Goal: Transaction & Acquisition: Book appointment/travel/reservation

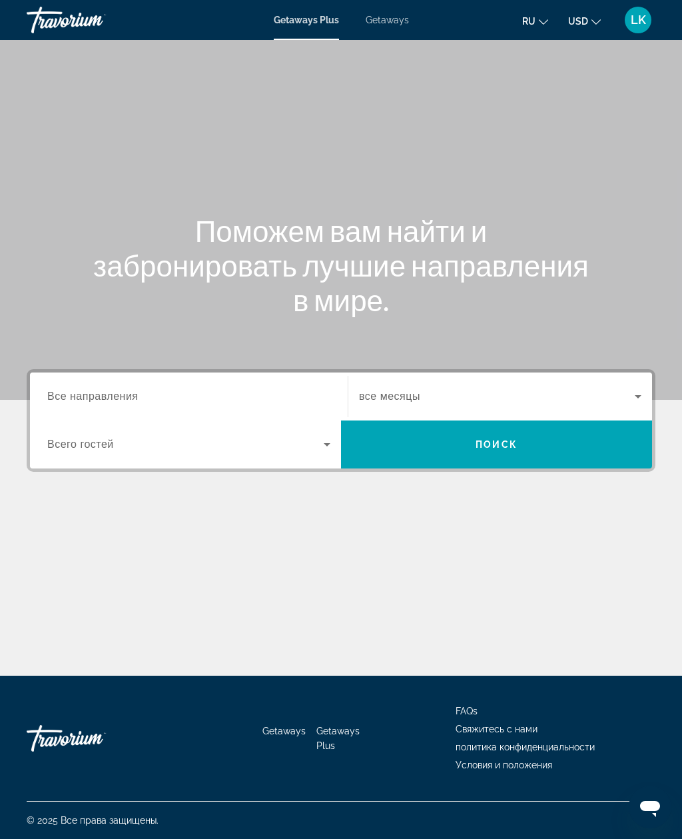
click at [388, 20] on span "Getaways" at bounding box center [387, 20] width 43 height 11
click at [261, 392] on input "Destination Все направления" at bounding box center [188, 397] width 283 height 16
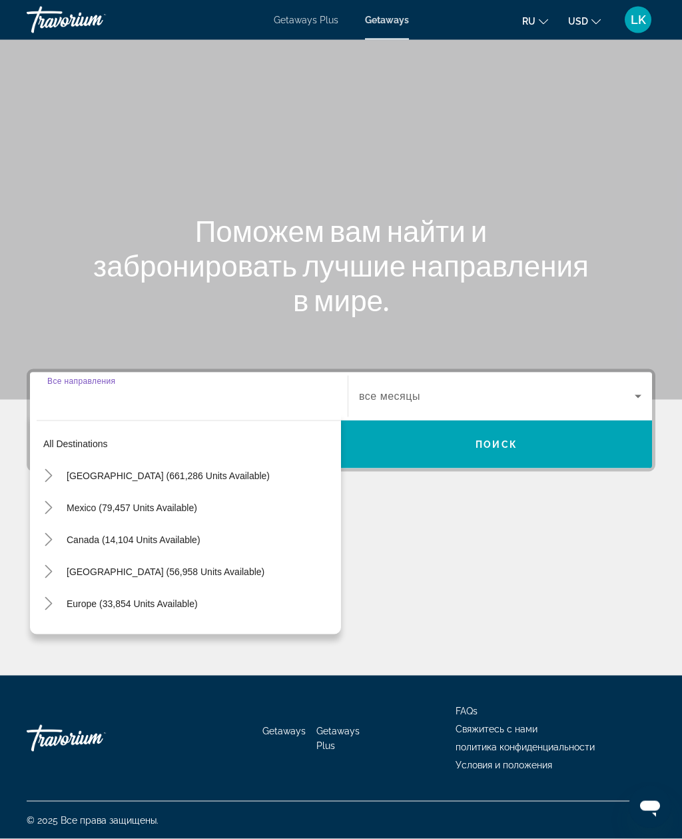
click at [200, 588] on span "Search widget" at bounding box center [200, 604] width 281 height 32
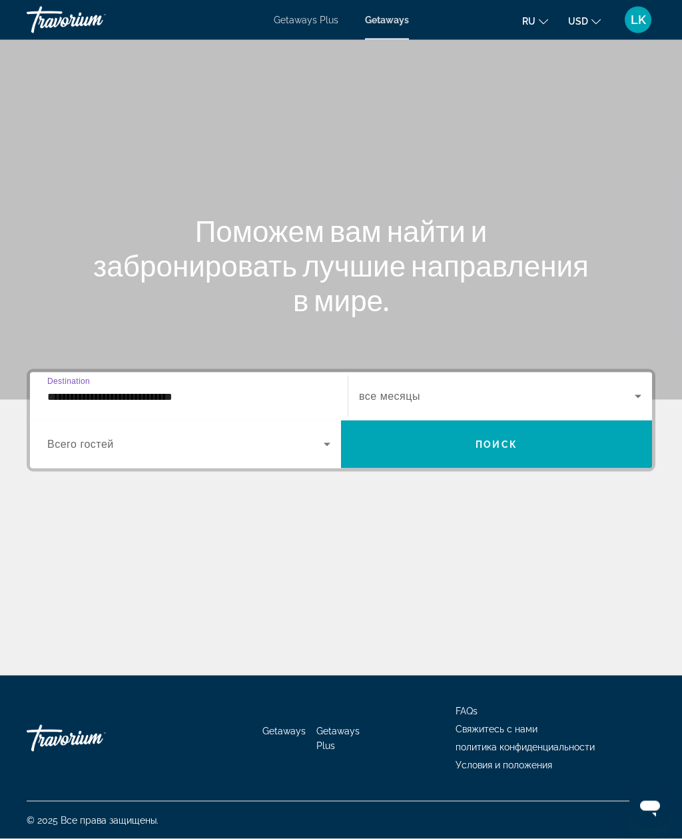
scroll to position [43, 0]
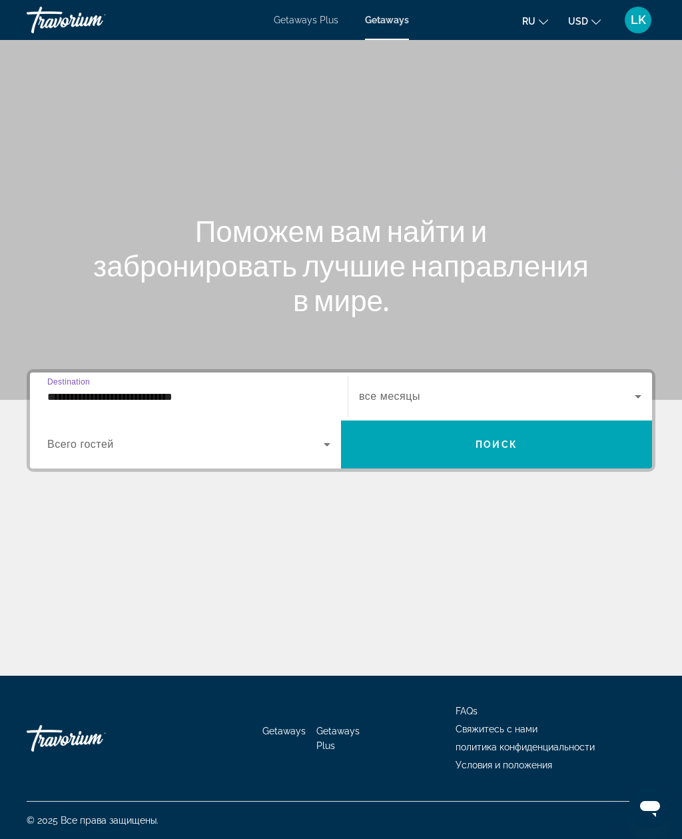
click at [253, 436] on span "Search widget" at bounding box center [185, 444] width 277 height 16
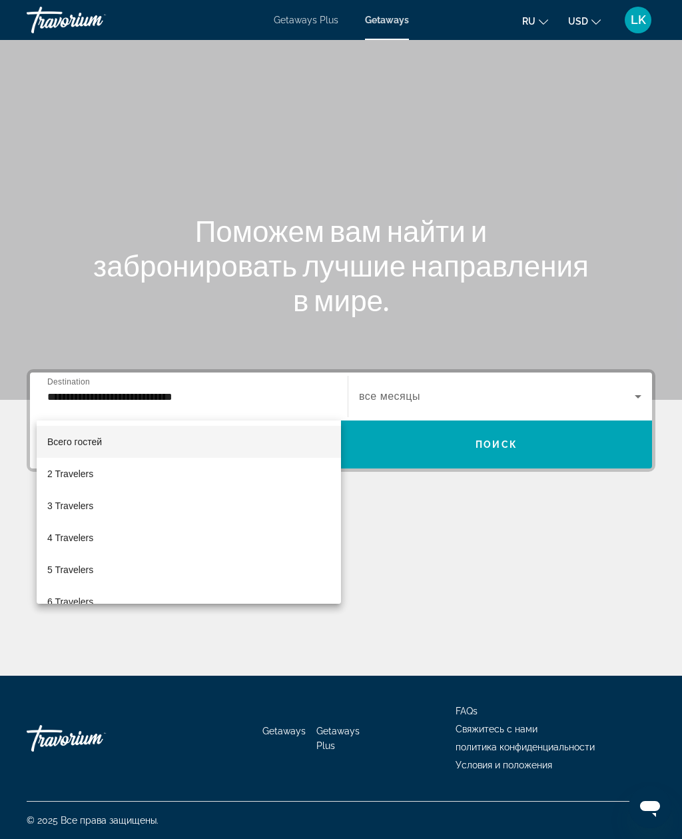
click at [414, 440] on div at bounding box center [341, 419] width 682 height 839
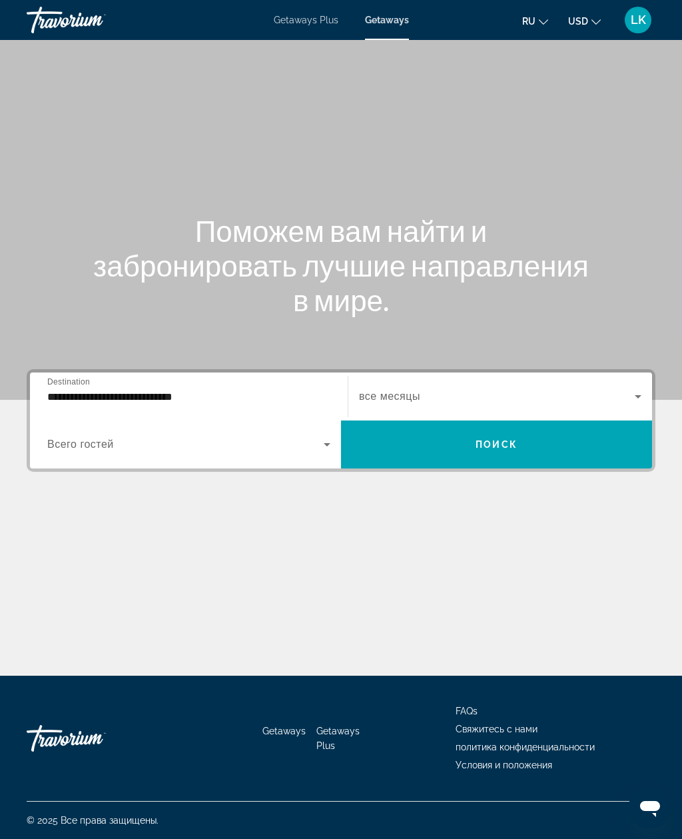
click at [480, 388] on span "Search widget" at bounding box center [497, 396] width 276 height 16
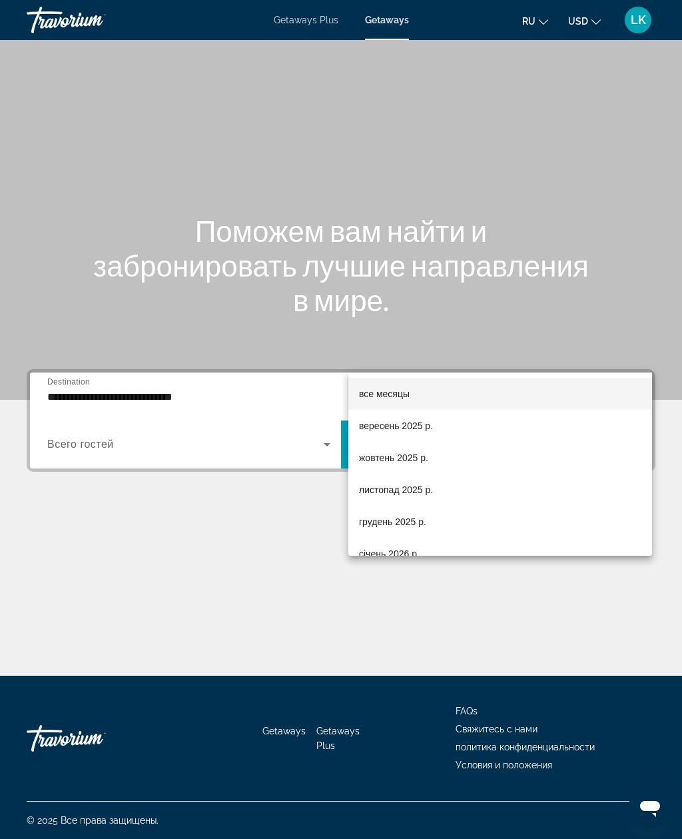
click at [304, 501] on div at bounding box center [341, 419] width 682 height 839
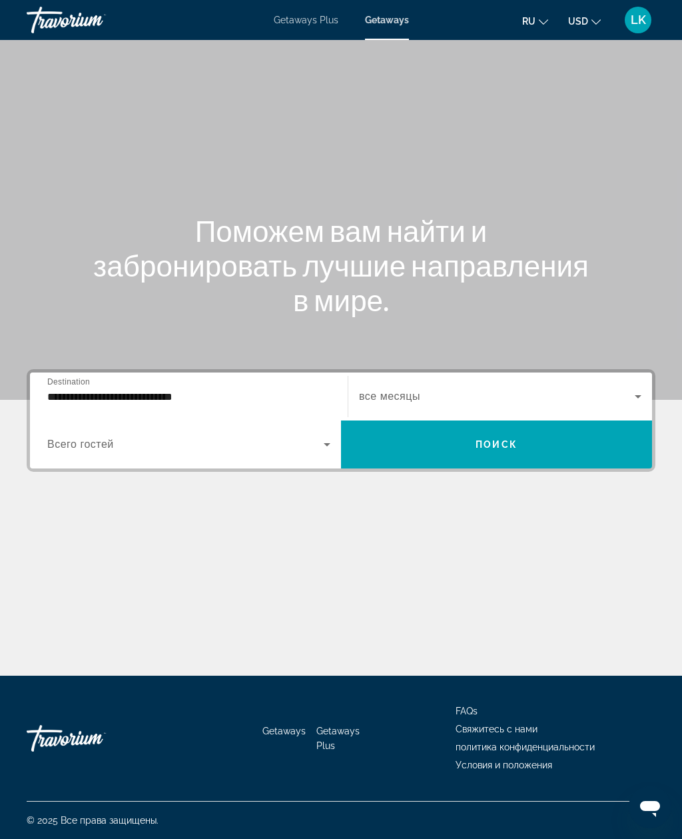
click at [279, 378] on div "**********" at bounding box center [188, 397] width 283 height 38
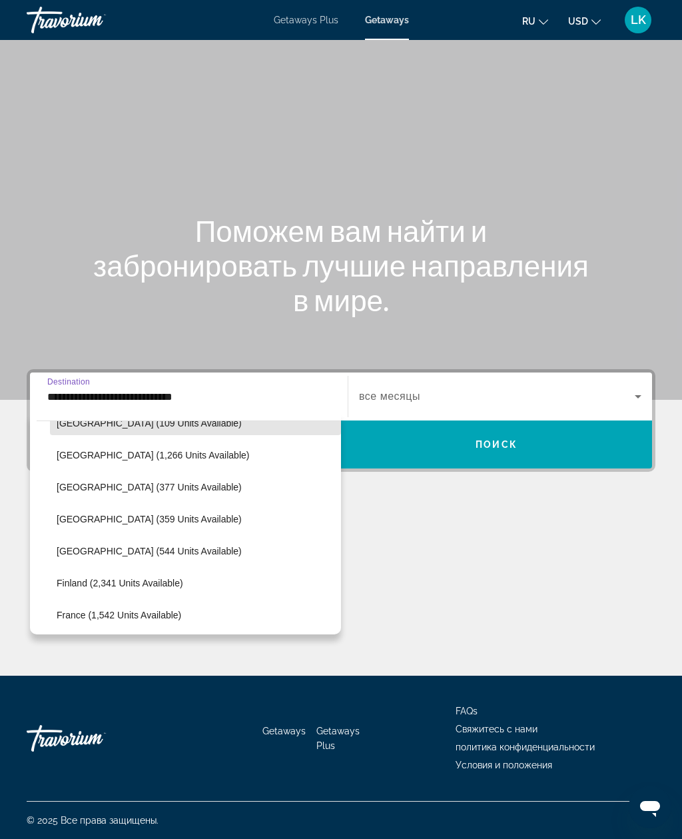
scroll to position [213, 0]
click at [193, 502] on span "Search widget" at bounding box center [195, 518] width 291 height 32
type input "**********"
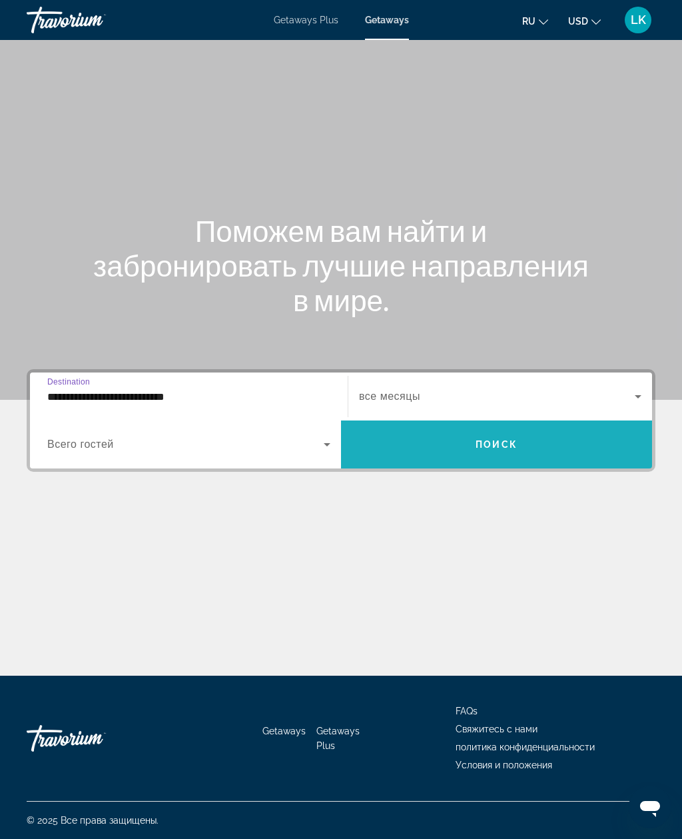
click at [456, 428] on span "Search widget" at bounding box center [496, 444] width 311 height 32
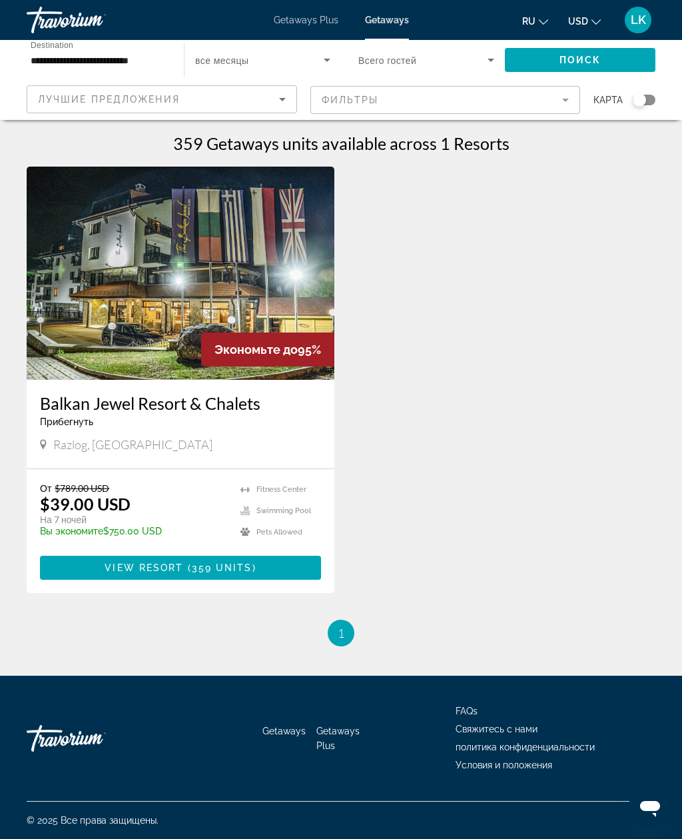
click at [273, 308] on img "Main content" at bounding box center [181, 273] width 308 height 213
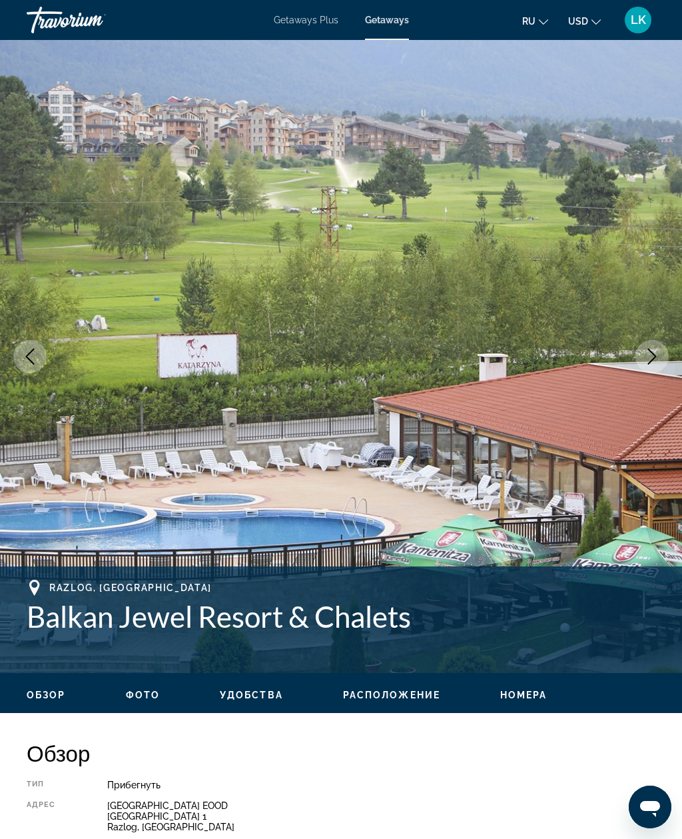
click at [664, 363] on button "Next image" at bounding box center [652, 356] width 33 height 33
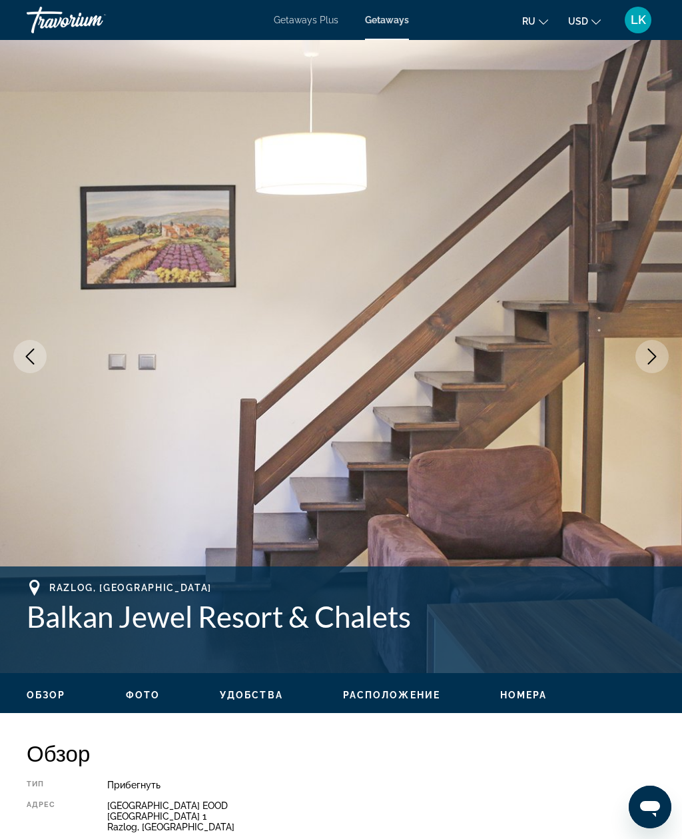
click at [664, 360] on button "Next image" at bounding box center [652, 356] width 33 height 33
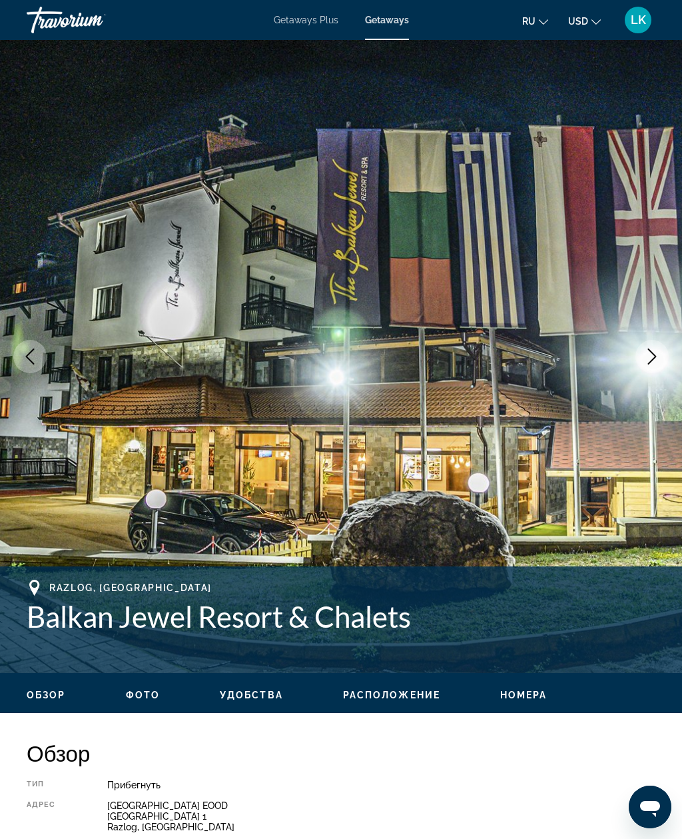
click at [659, 359] on icon "Next image" at bounding box center [652, 356] width 16 height 16
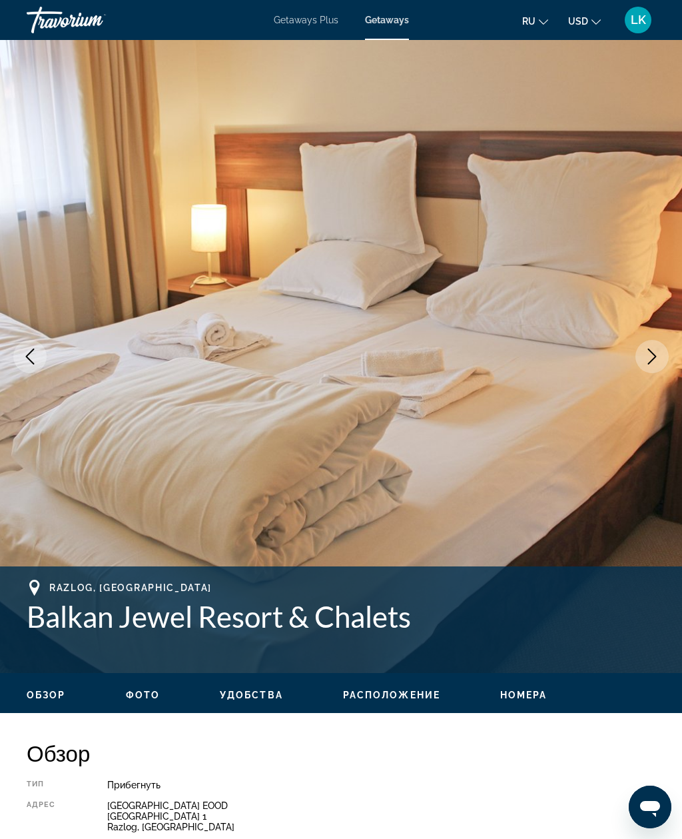
click at [661, 361] on button "Next image" at bounding box center [652, 356] width 33 height 33
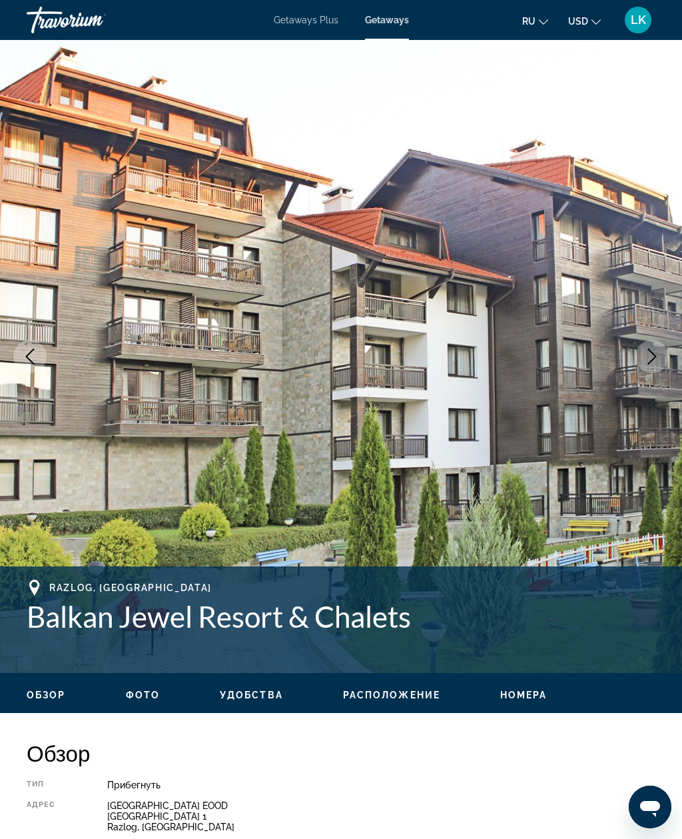
click at [664, 360] on button "Next image" at bounding box center [652, 356] width 33 height 33
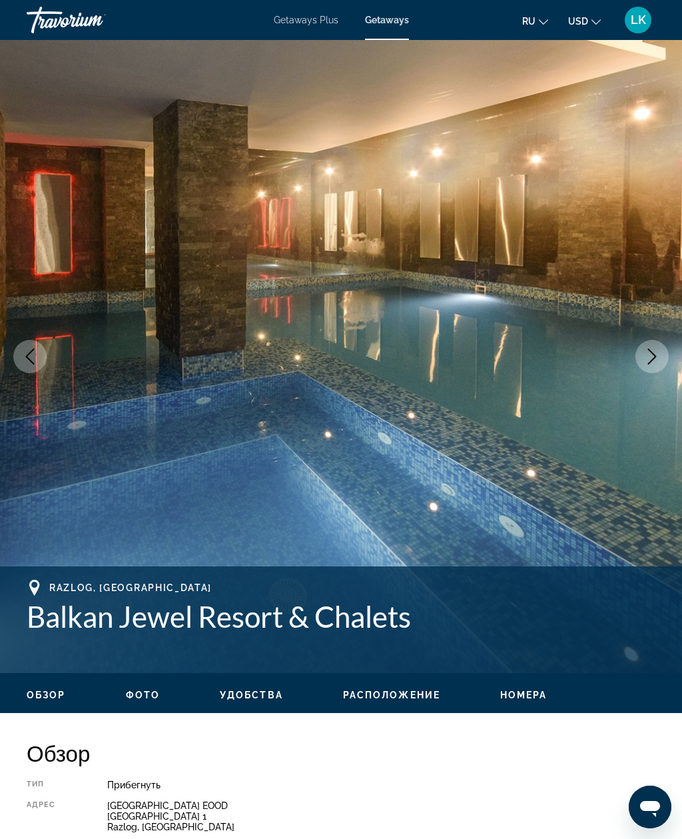
click at [662, 357] on button "Next image" at bounding box center [652, 356] width 33 height 33
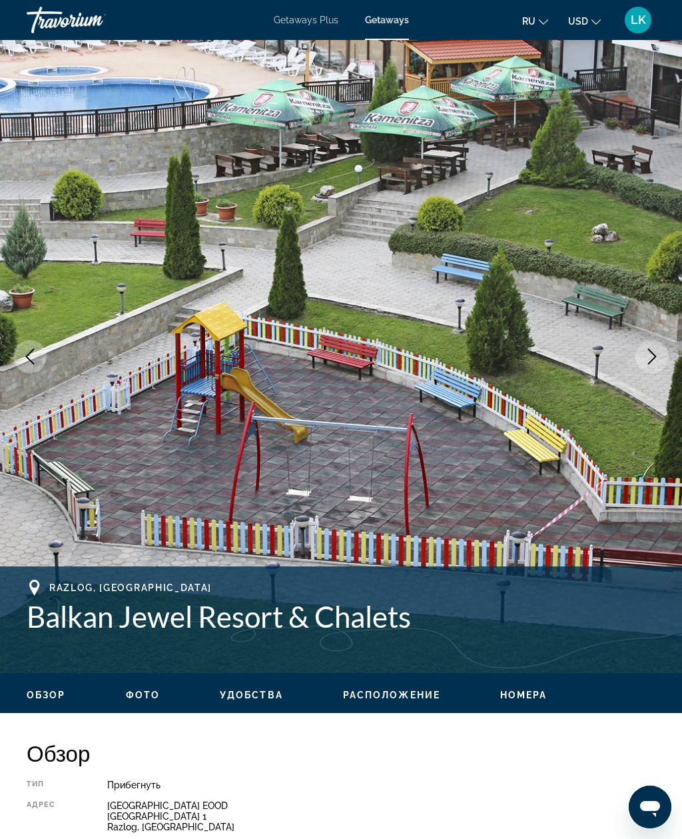
click at [662, 357] on button "Next image" at bounding box center [652, 356] width 33 height 33
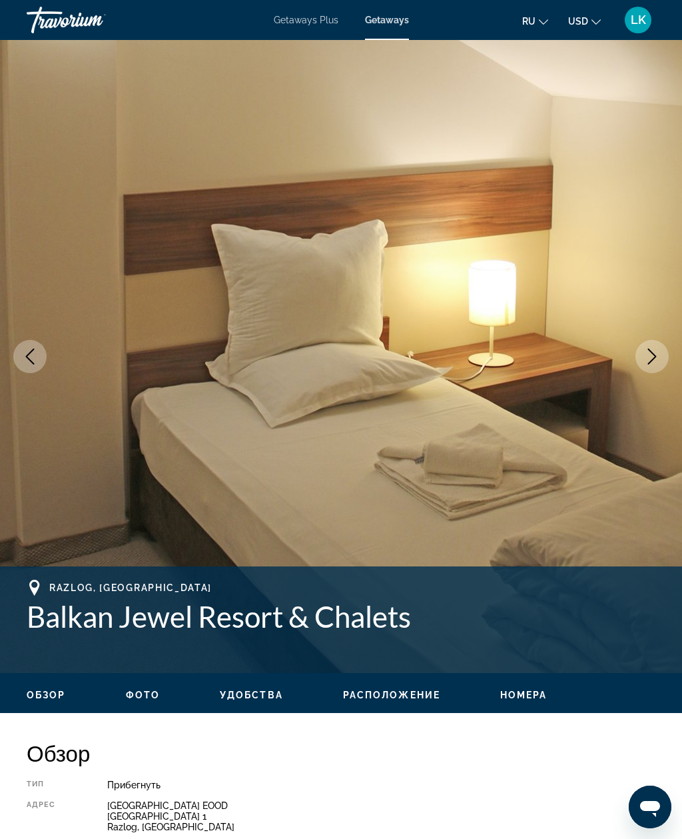
click at [662, 365] on button "Next image" at bounding box center [652, 356] width 33 height 33
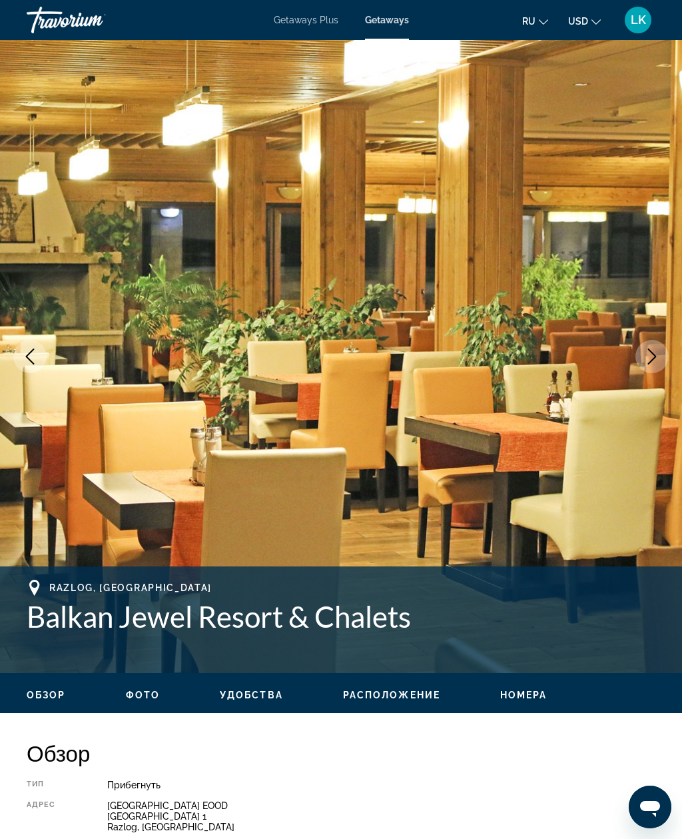
click at [662, 360] on button "Next image" at bounding box center [652, 356] width 33 height 33
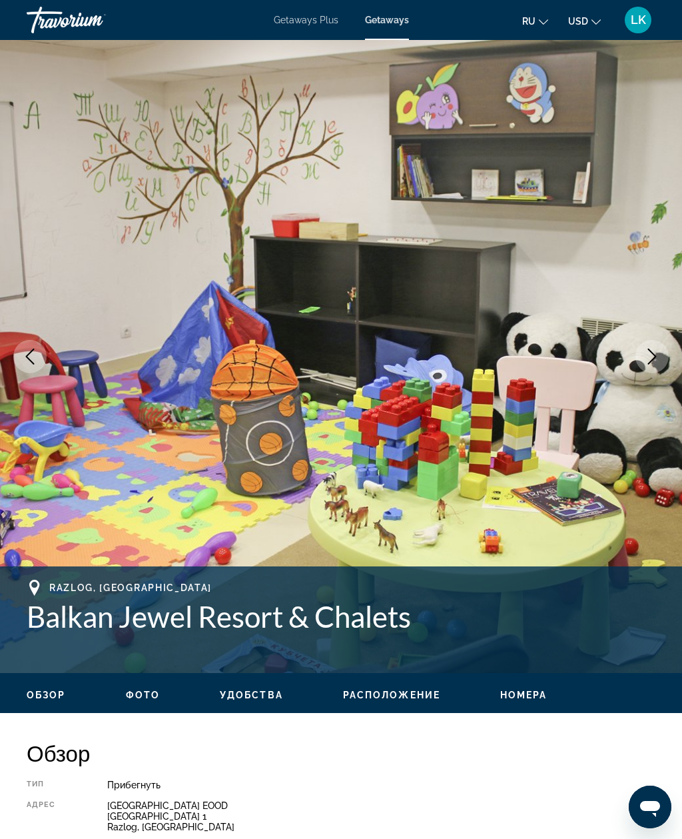
click at [662, 360] on button "Next image" at bounding box center [652, 356] width 33 height 33
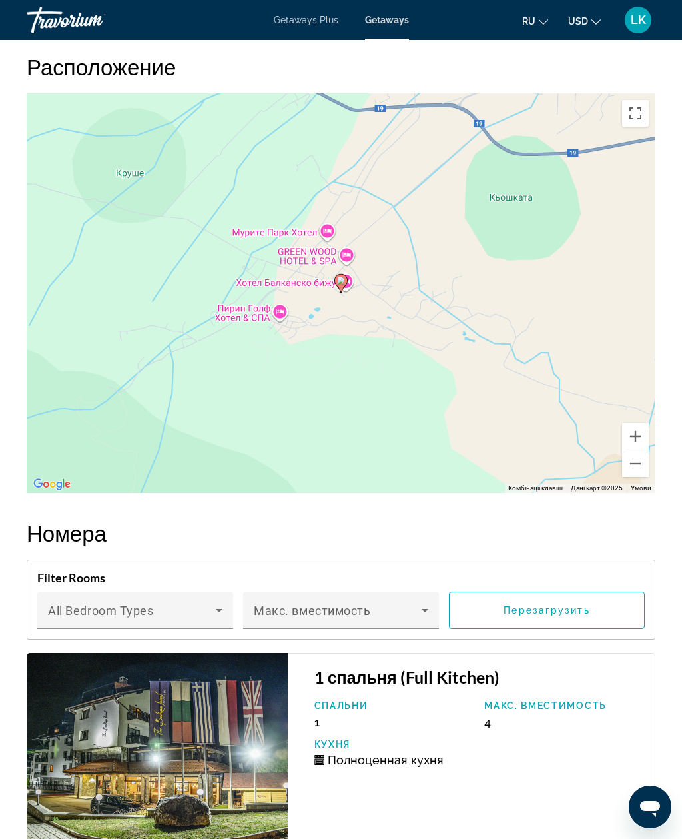
scroll to position [1986, 0]
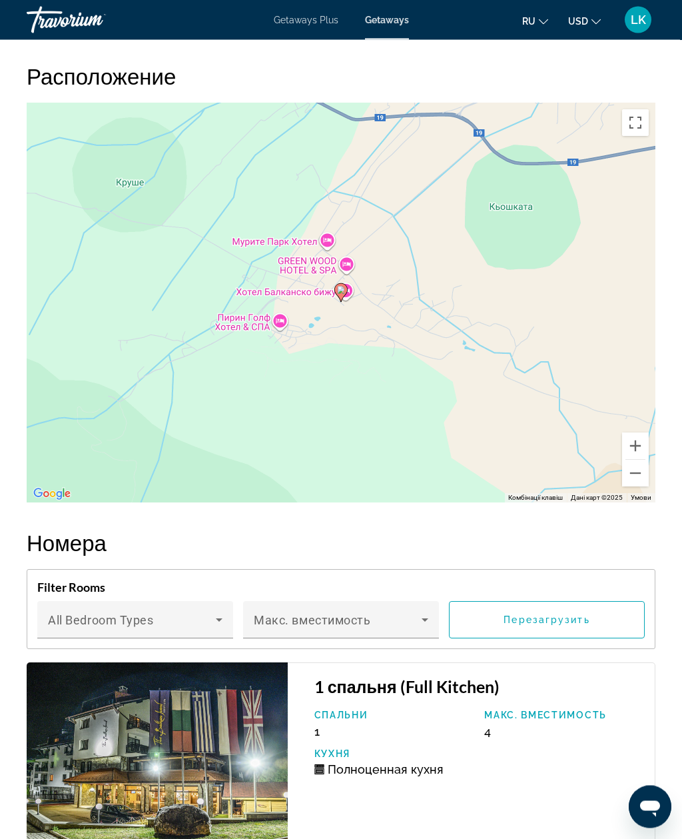
click at [651, 478] on div "Увімкніть режим перетягування за допомогою клавіатури, натиснувши Alt + Enter. …" at bounding box center [341, 303] width 629 height 400
click at [643, 478] on button "Зменшити" at bounding box center [635, 473] width 27 height 27
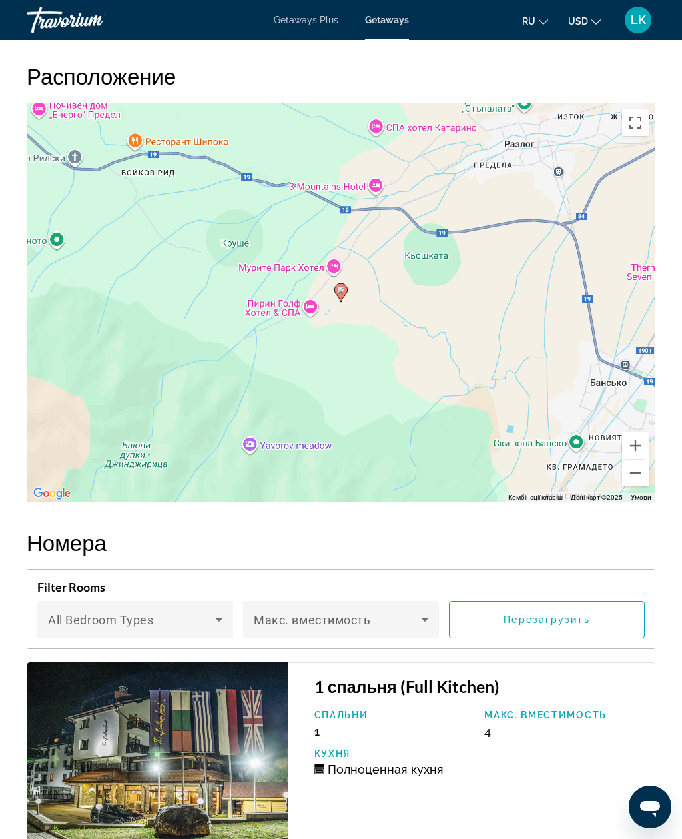
click at [639, 478] on button "Зменшити" at bounding box center [635, 473] width 27 height 27
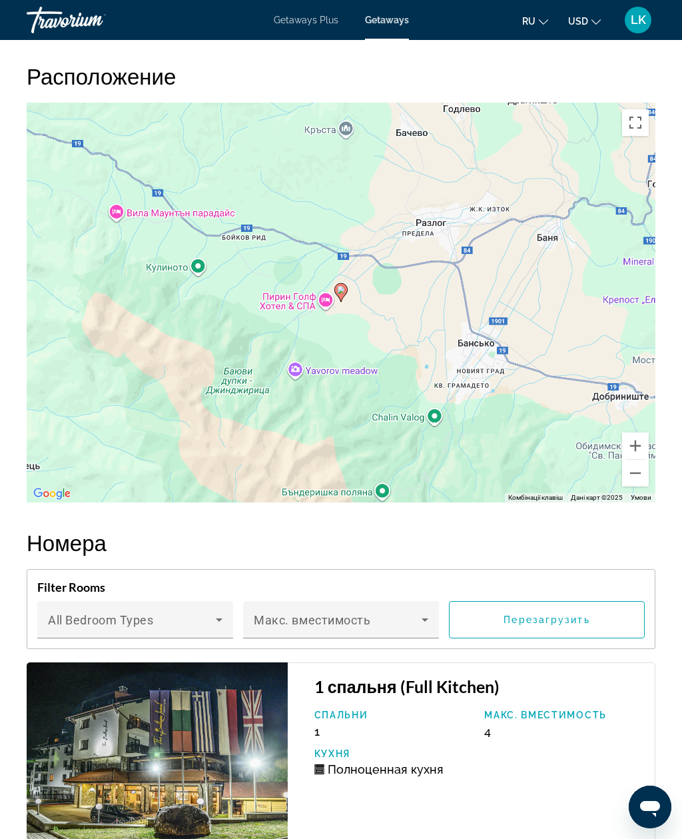
click at [639, 478] on button "Зменшити" at bounding box center [635, 473] width 27 height 27
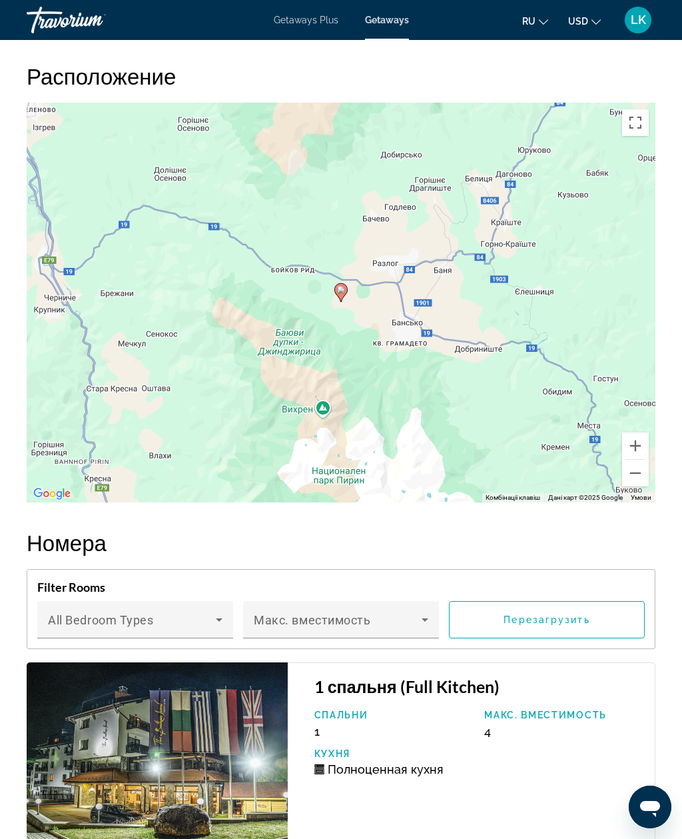
click at [639, 481] on button "Зменшити" at bounding box center [635, 473] width 27 height 27
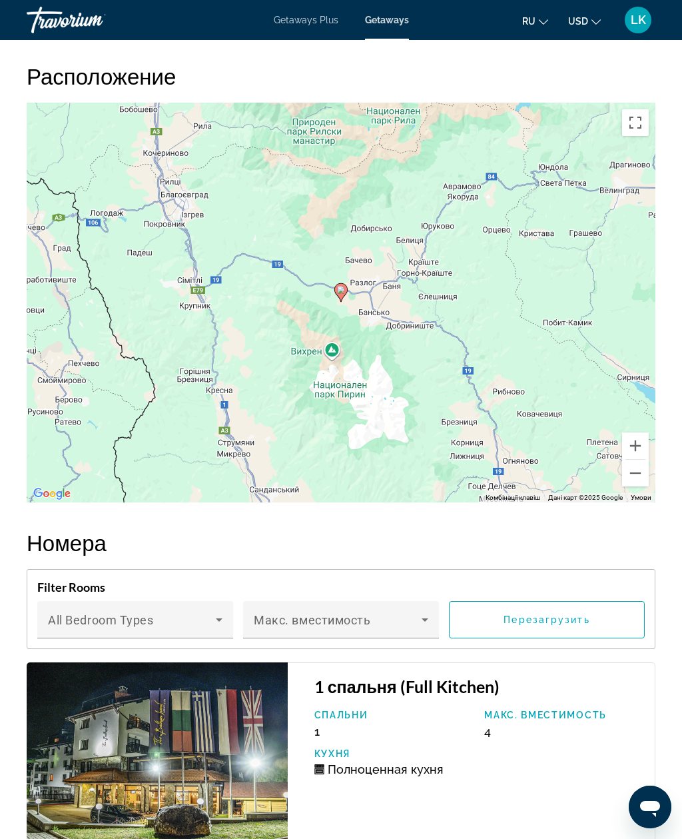
click at [640, 486] on div "Увімкніть режим перетягування за допомогою клавіатури, натиснувши Alt + Enter. …" at bounding box center [341, 303] width 629 height 400
click at [644, 486] on div "Увімкніть режим перетягування за допомогою клавіатури, натиснувши Alt + Enter. …" at bounding box center [341, 303] width 629 height 400
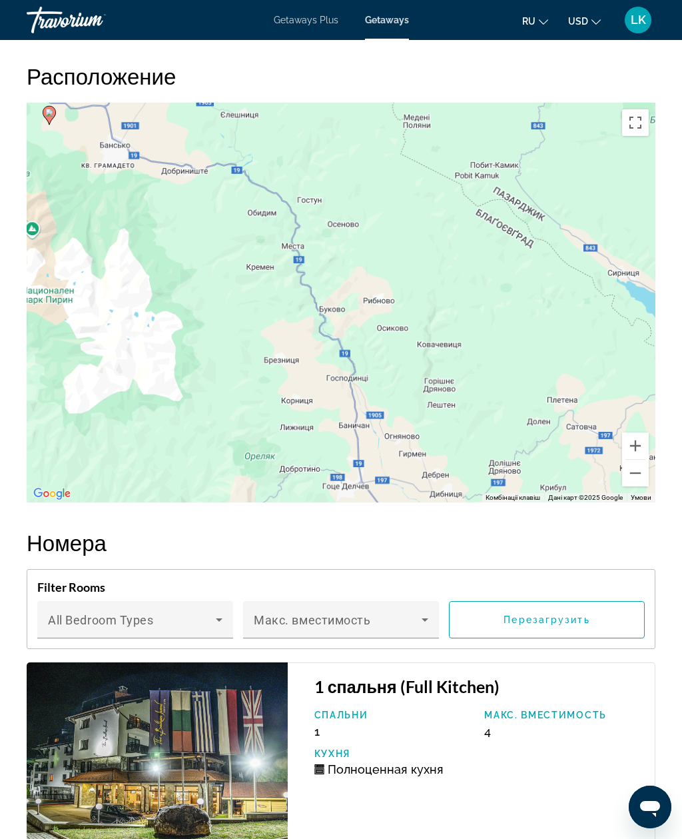
click at [644, 473] on button "Зменшити" at bounding box center [635, 473] width 27 height 27
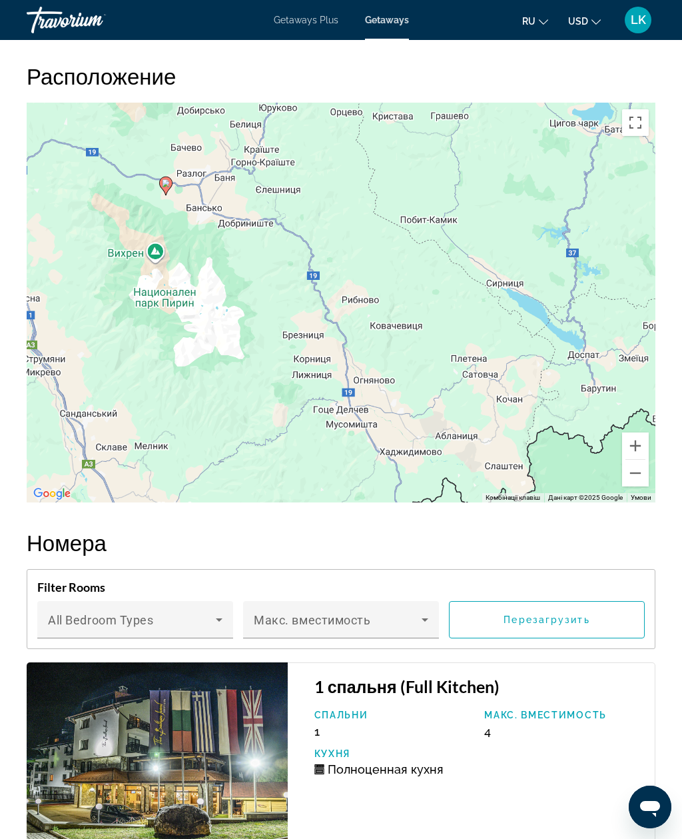
click at [641, 472] on button "Зменшити" at bounding box center [635, 473] width 27 height 27
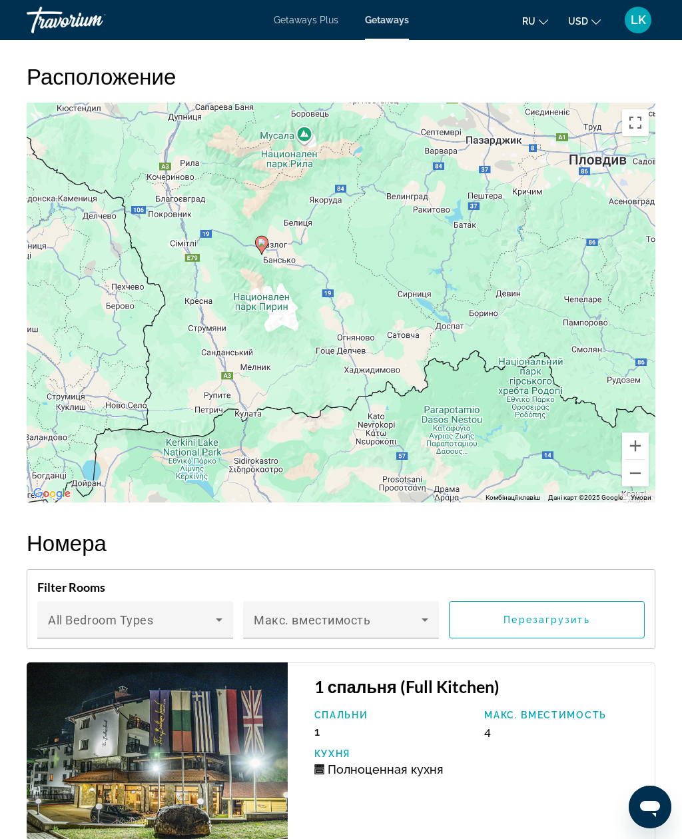
click at [640, 469] on button "Зменшити" at bounding box center [635, 473] width 27 height 27
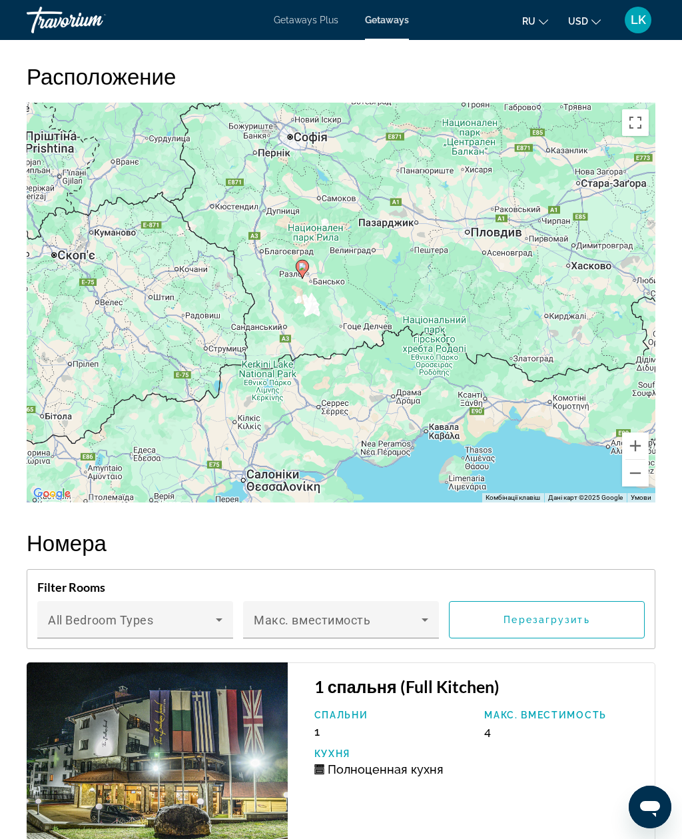
click at [640, 474] on button "Зменшити" at bounding box center [635, 473] width 27 height 27
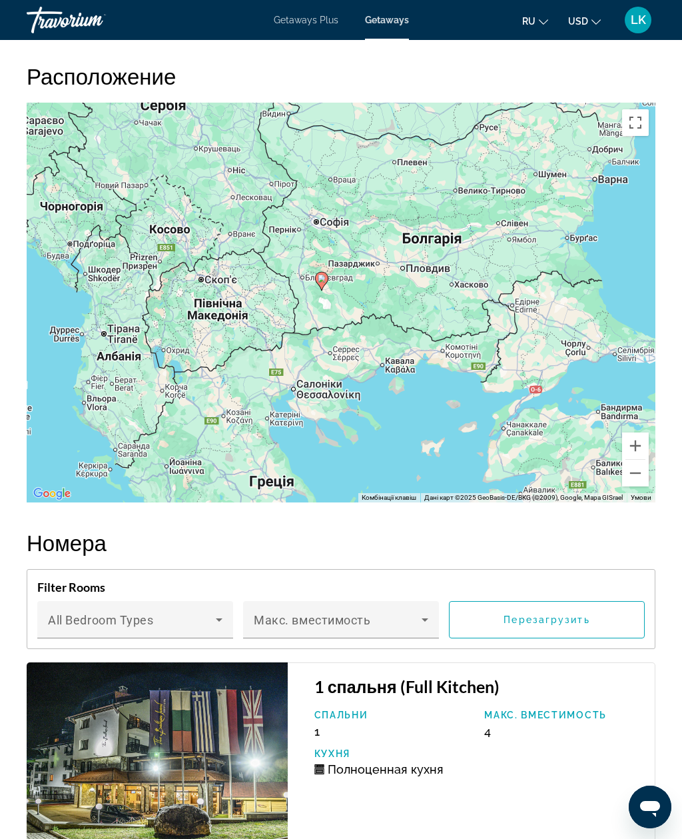
click at [640, 474] on button "Зменшити" at bounding box center [635, 473] width 27 height 27
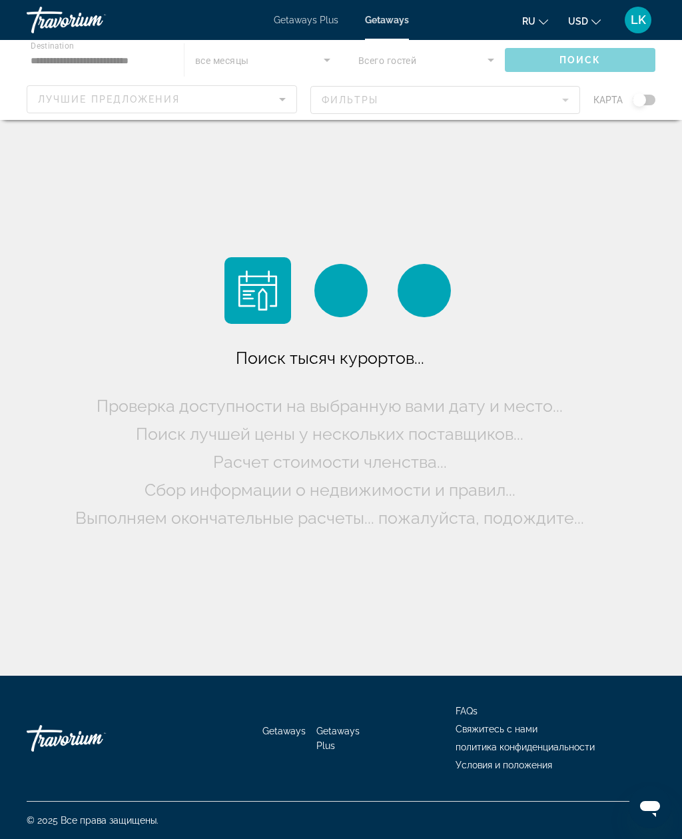
scroll to position [43, 0]
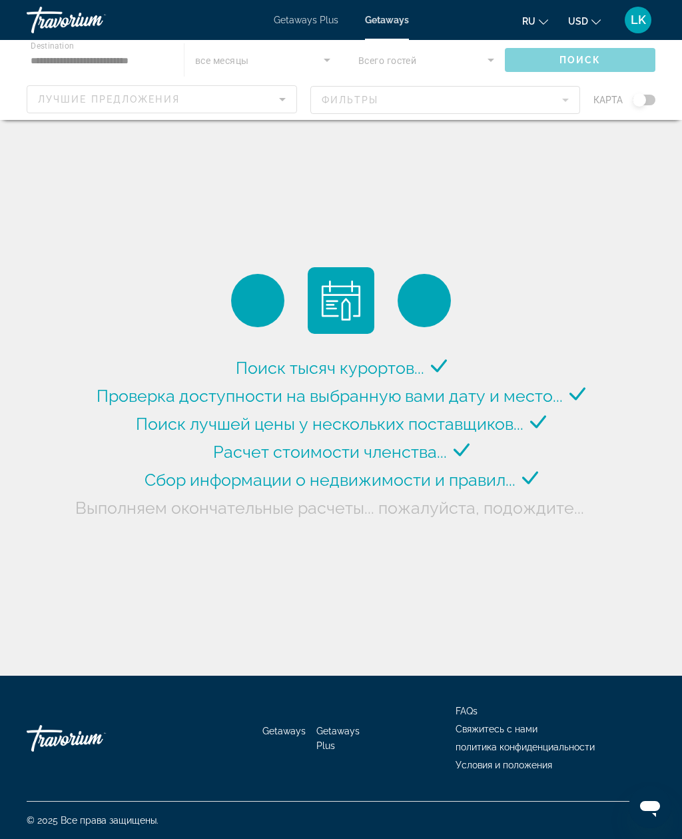
click at [323, 18] on span "Getaways Plus" at bounding box center [306, 20] width 65 height 11
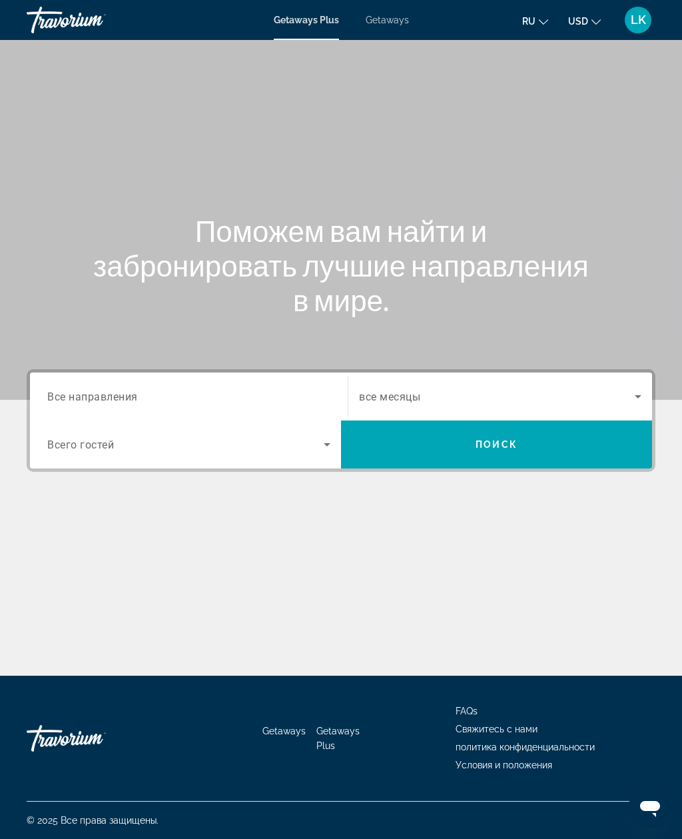
click at [259, 450] on span "Search widget" at bounding box center [185, 444] width 277 height 16
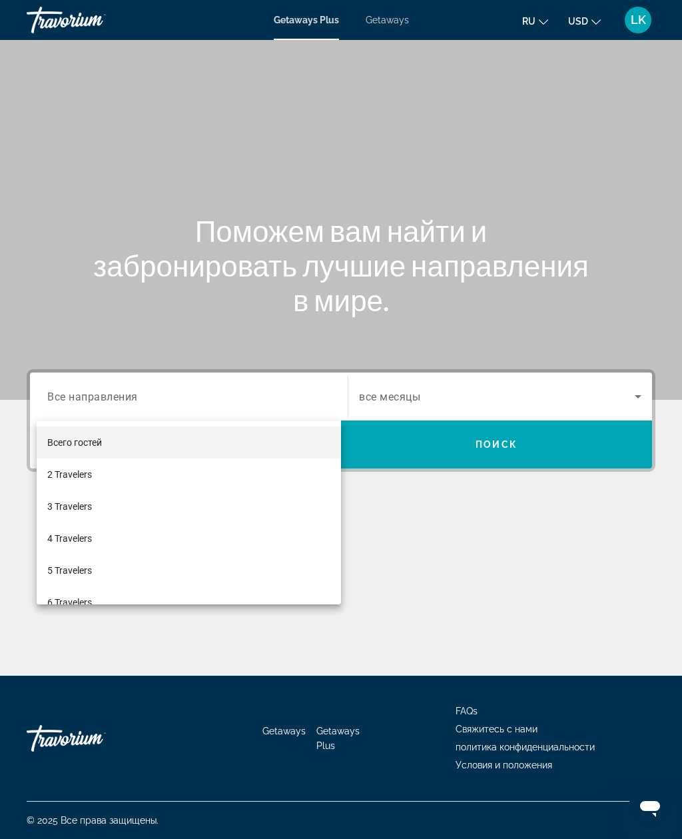
scroll to position [43, 0]
click at [285, 348] on div at bounding box center [341, 419] width 682 height 839
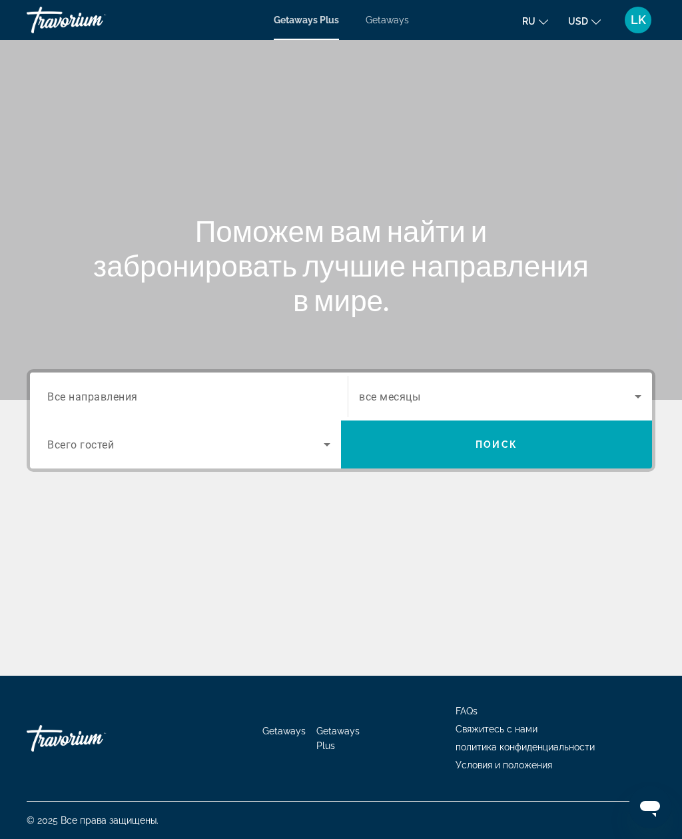
click at [267, 389] on input "Destination Все направления" at bounding box center [188, 397] width 283 height 16
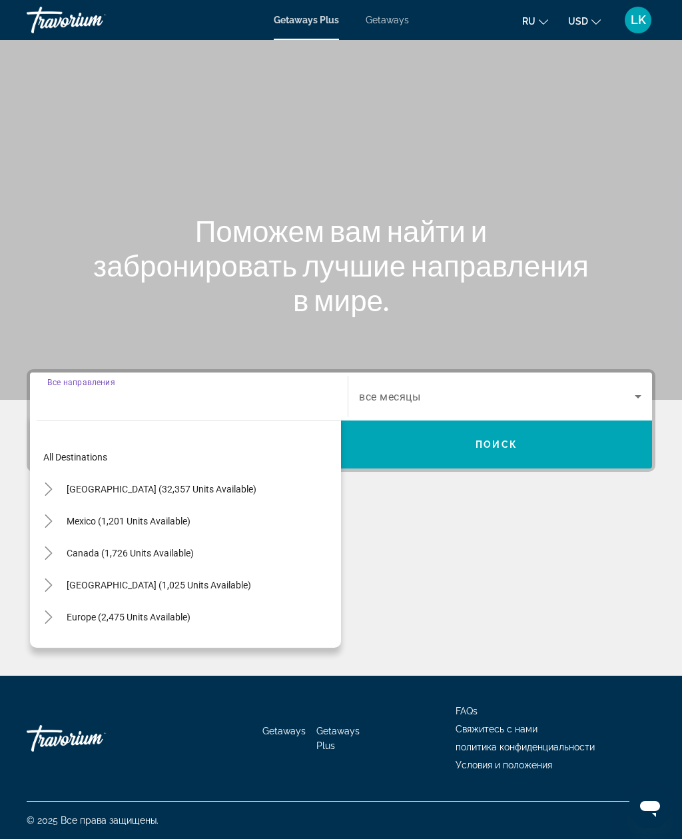
click at [193, 601] on span "Search widget" at bounding box center [128, 617] width 137 height 32
type input "**********"
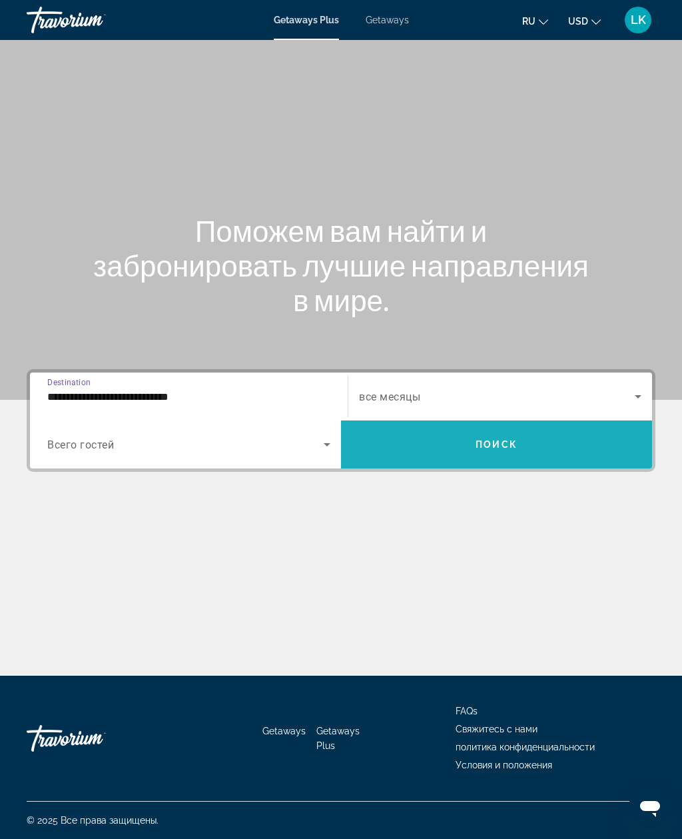
click at [492, 439] on span "Поиск" at bounding box center [497, 444] width 42 height 11
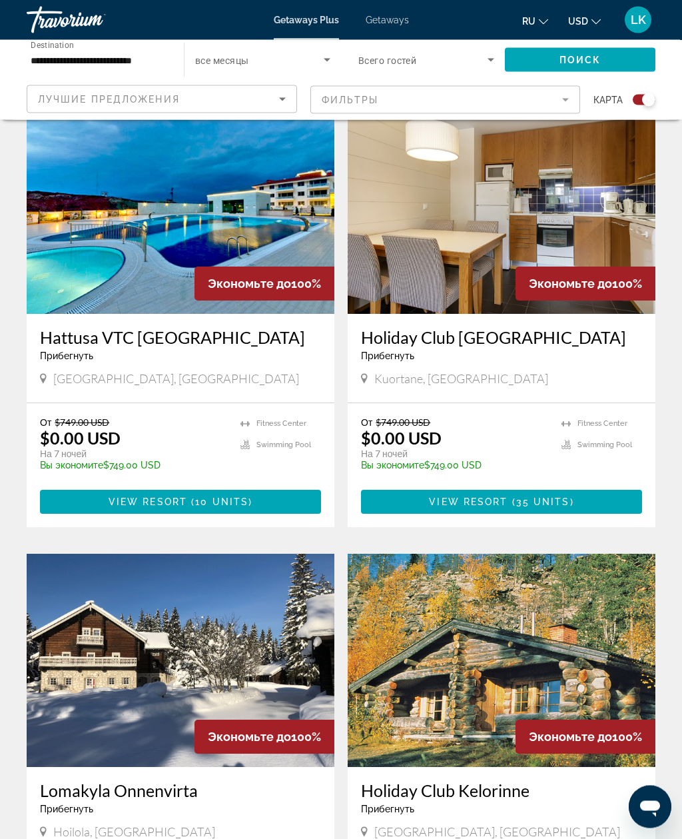
scroll to position [1405, 0]
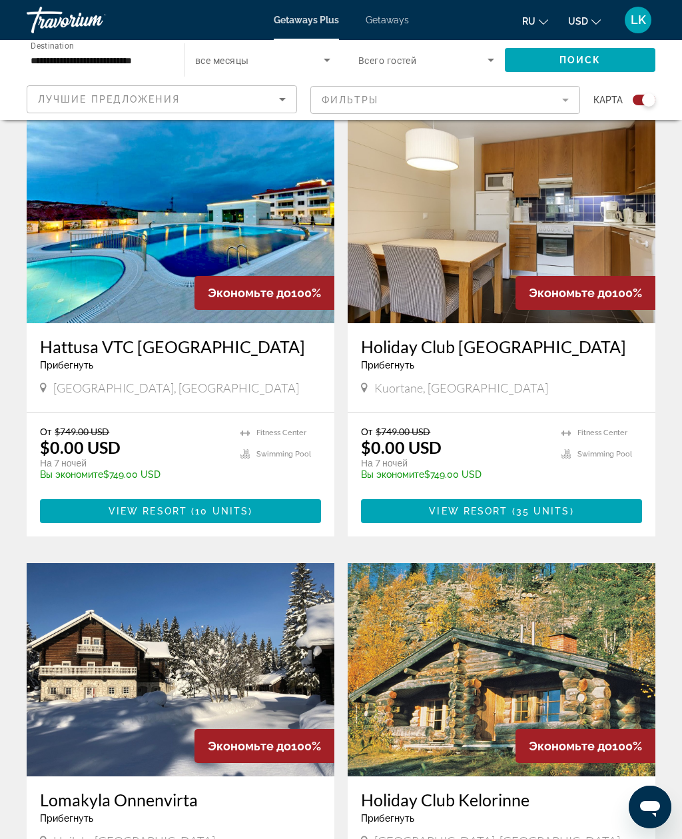
click at [285, 343] on div "Hattusa VTC Ankara Прибегнуть - Это курорт только для взрослых" at bounding box center [180, 358] width 281 height 44
click at [270, 212] on img "Main content" at bounding box center [181, 216] width 308 height 213
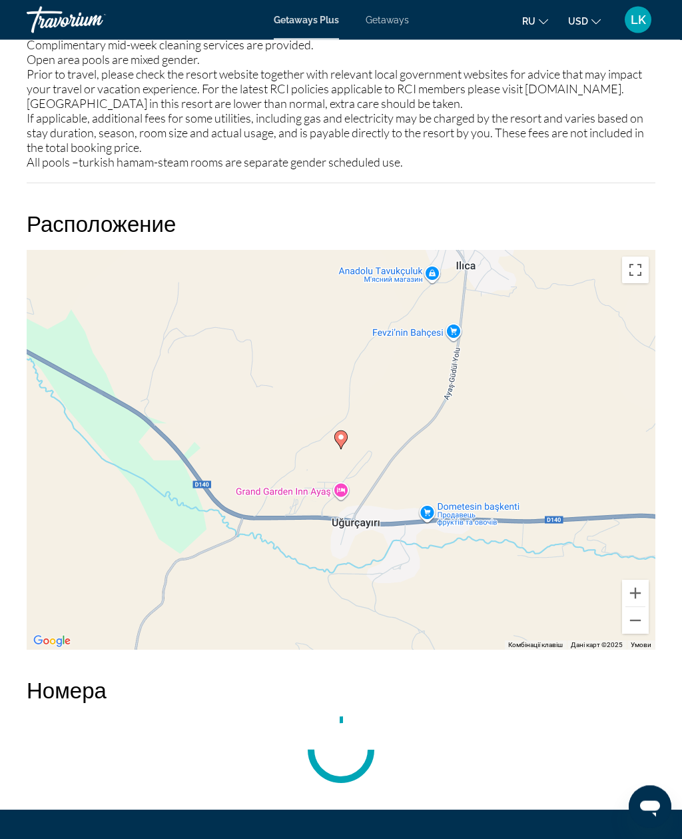
scroll to position [2203, 0]
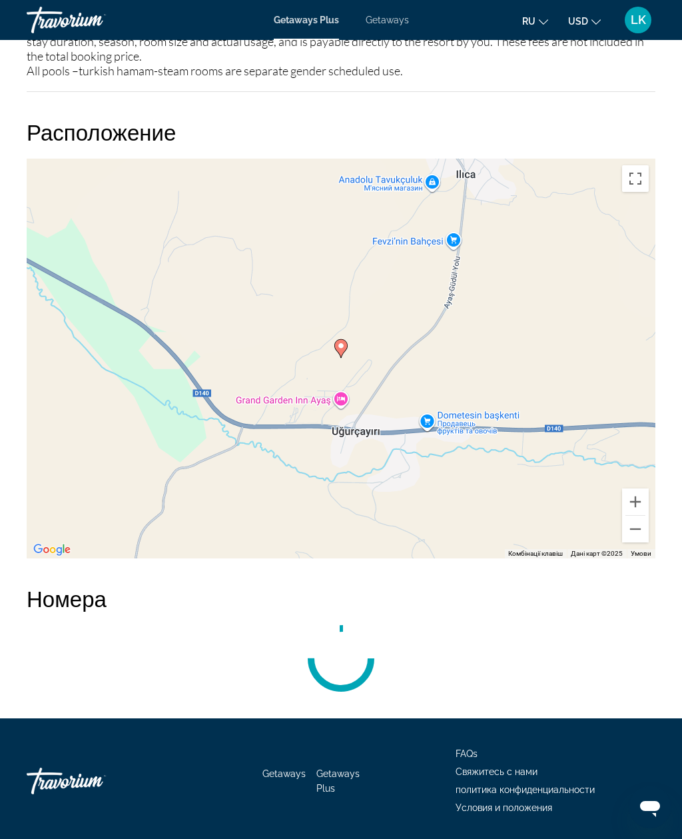
click at [643, 528] on button "Зменшити" at bounding box center [635, 529] width 27 height 27
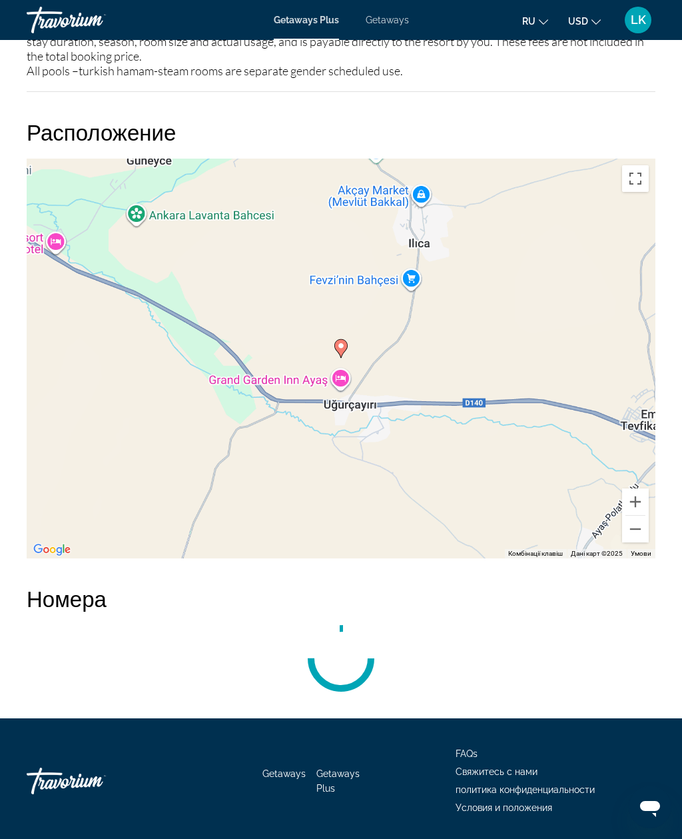
click at [640, 528] on button "Зменшити" at bounding box center [635, 529] width 27 height 27
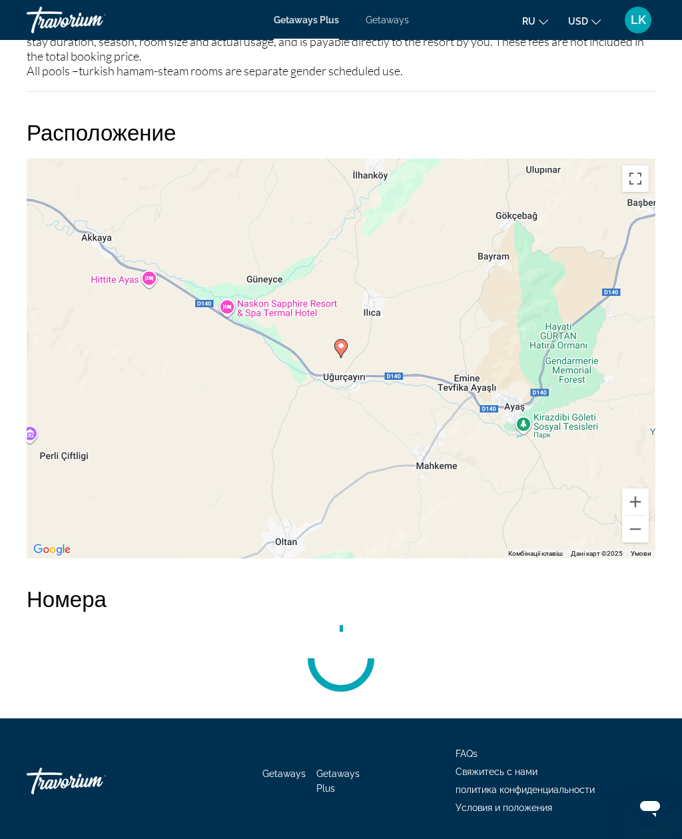
click at [641, 530] on button "Зменшити" at bounding box center [635, 529] width 27 height 27
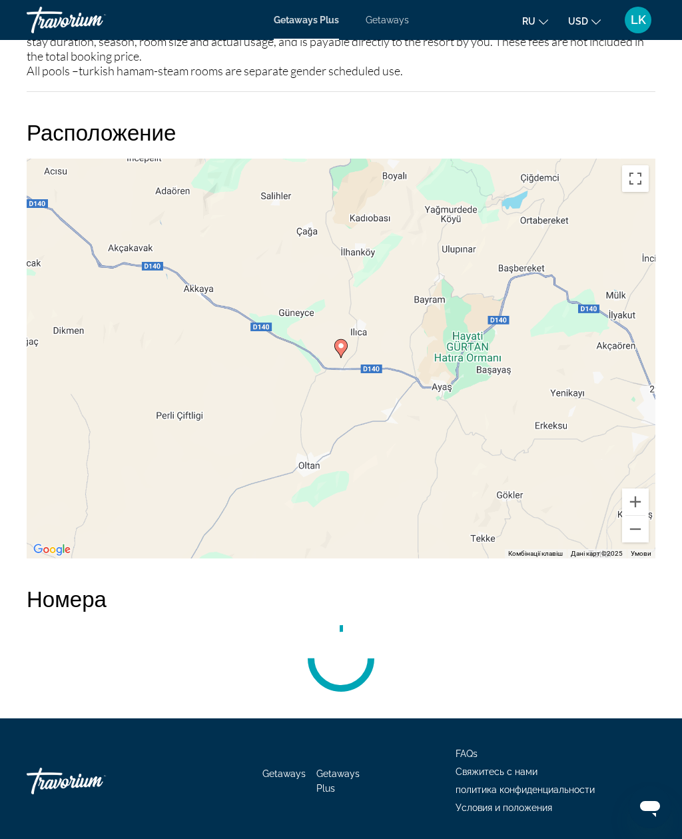
click at [643, 526] on button "Зменшити" at bounding box center [635, 529] width 27 height 27
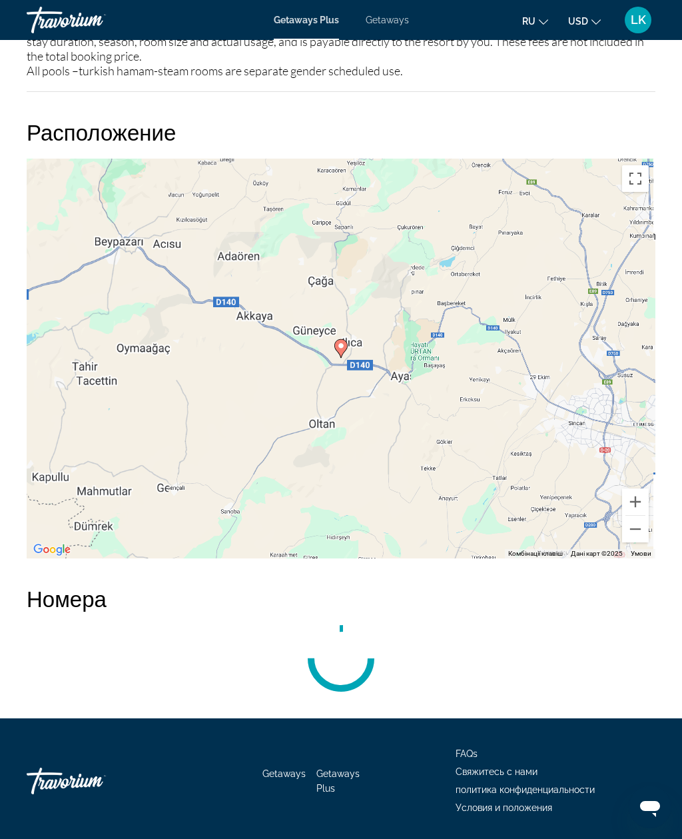
click at [651, 526] on div "Увімкніть режим перетягування за допомогою клавіатури, натиснувши Alt + Enter. …" at bounding box center [341, 359] width 629 height 400
click at [642, 530] on button "Зменшити" at bounding box center [635, 529] width 27 height 27
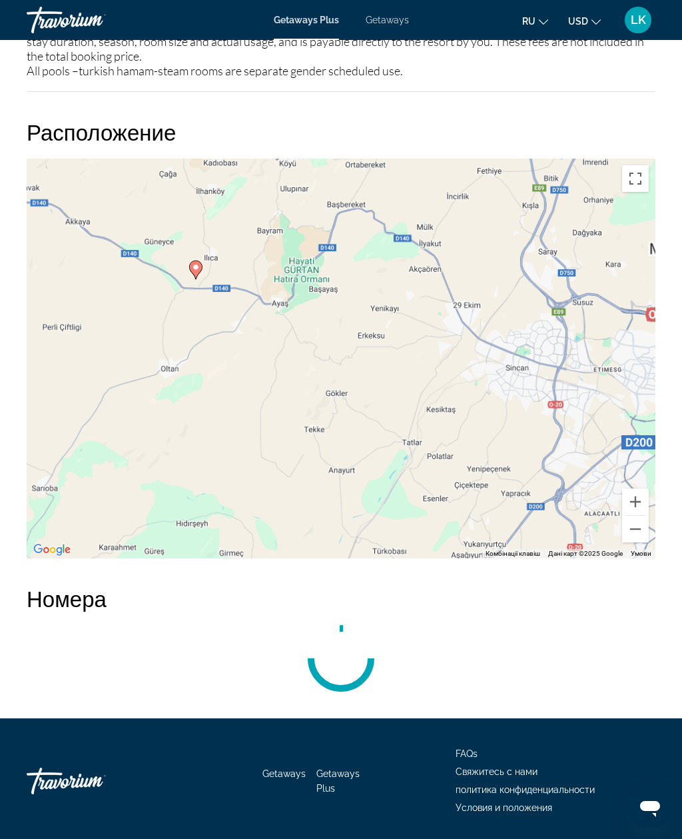
click at [650, 529] on div "Увімкніть режим перетягування за допомогою клавіатури, натиснувши Alt + Enter. …" at bounding box center [341, 359] width 629 height 400
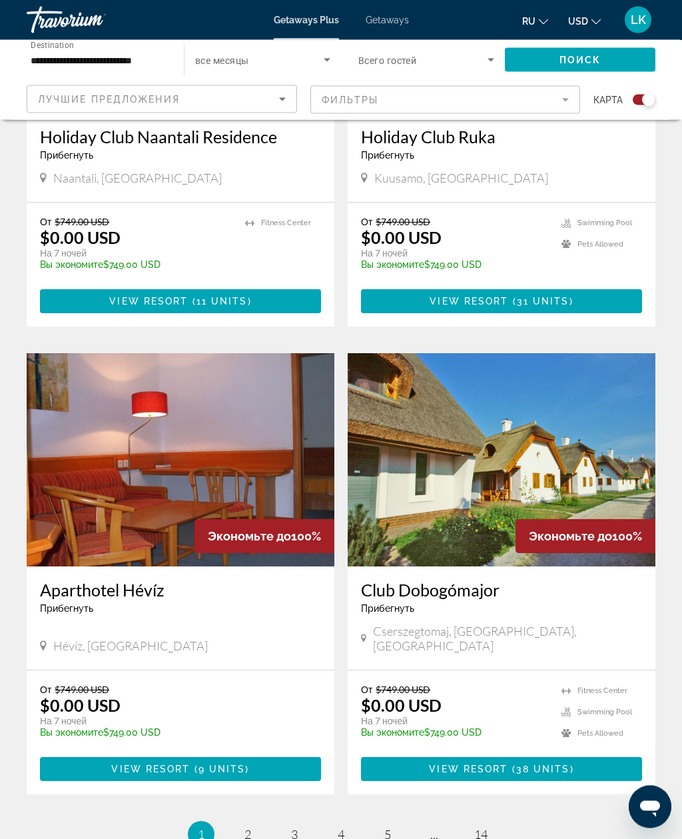
scroll to position [2545, 0]
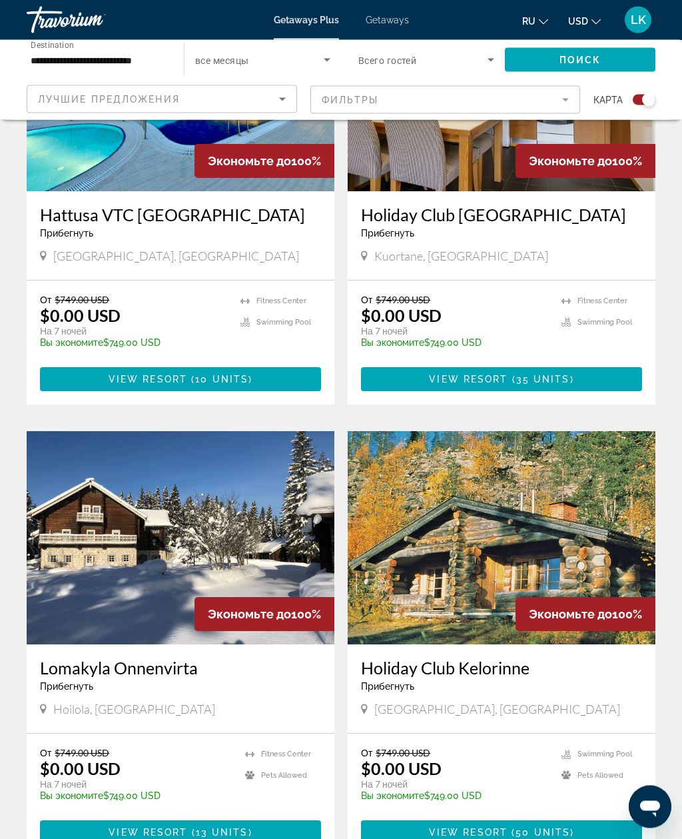
click at [137, 67] on input "**********" at bounding box center [99, 61] width 136 height 16
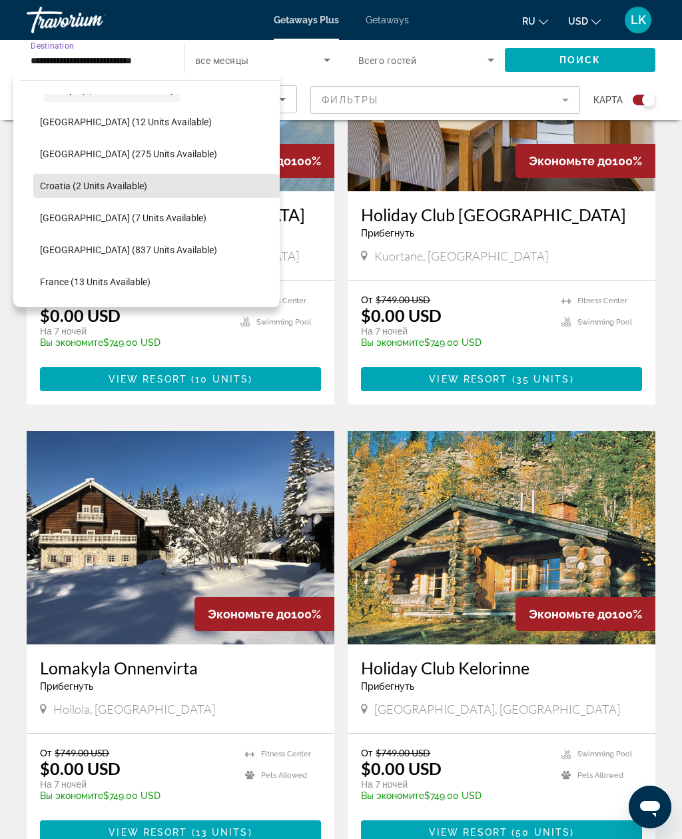
scroll to position [200, 0]
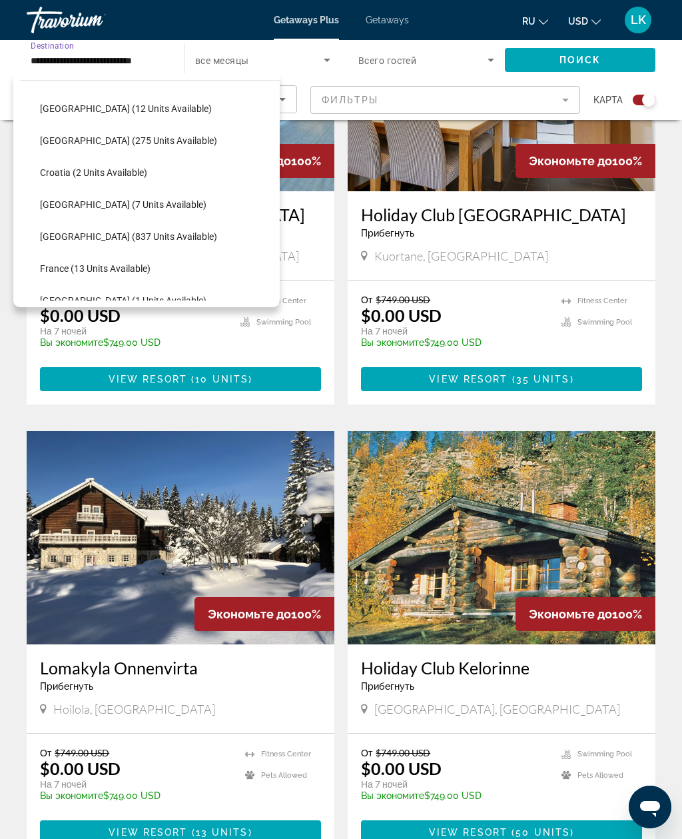
click at [211, 173] on span "Search widget" at bounding box center [156, 173] width 247 height 32
type input "**********"
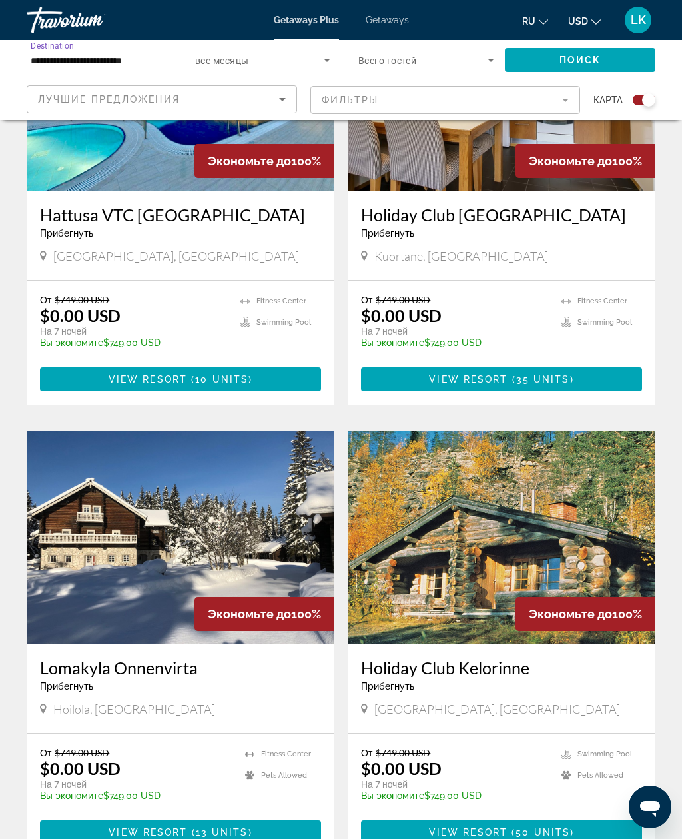
click at [579, 67] on span "Search widget" at bounding box center [580, 60] width 151 height 32
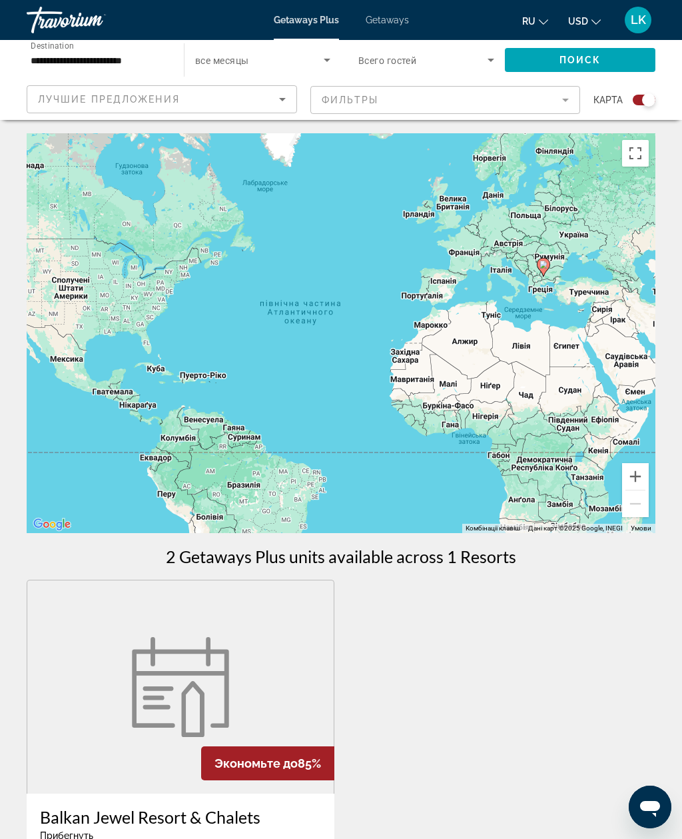
click at [119, 64] on input "**********" at bounding box center [99, 61] width 136 height 16
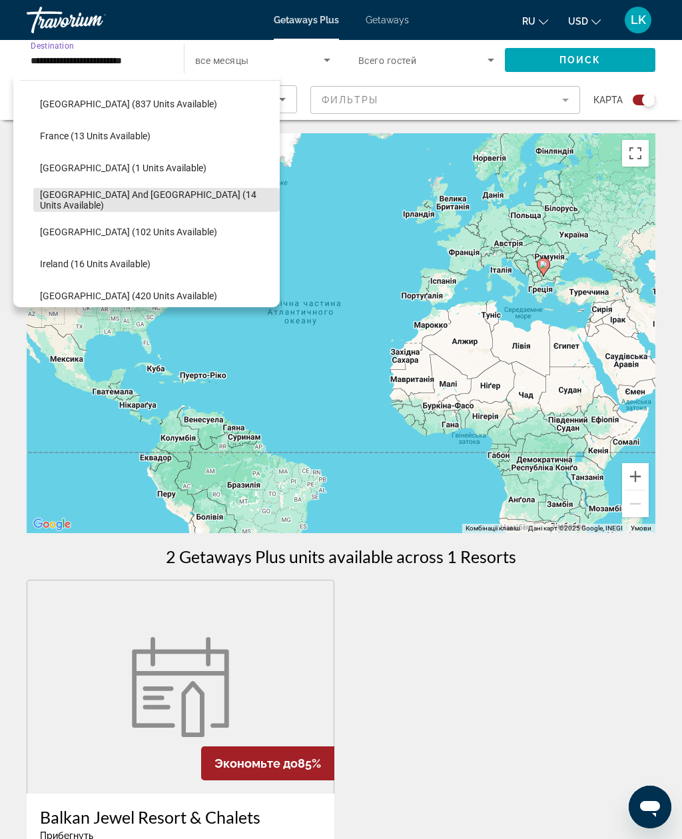
scroll to position [333, 0]
click at [184, 156] on span "Search widget" at bounding box center [156, 167] width 247 height 32
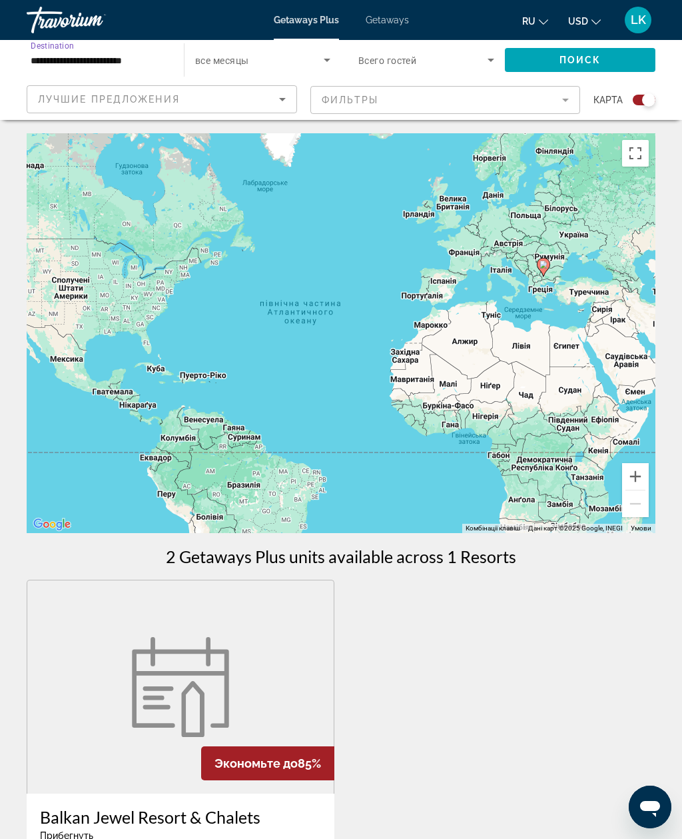
click at [615, 61] on span "Search widget" at bounding box center [580, 60] width 151 height 32
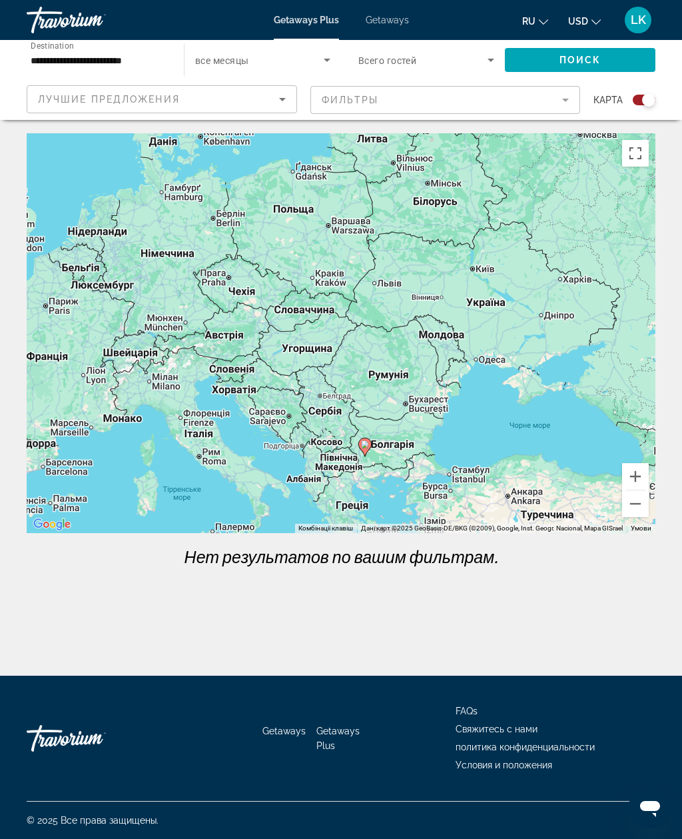
click at [143, 53] on input "**********" at bounding box center [99, 61] width 136 height 16
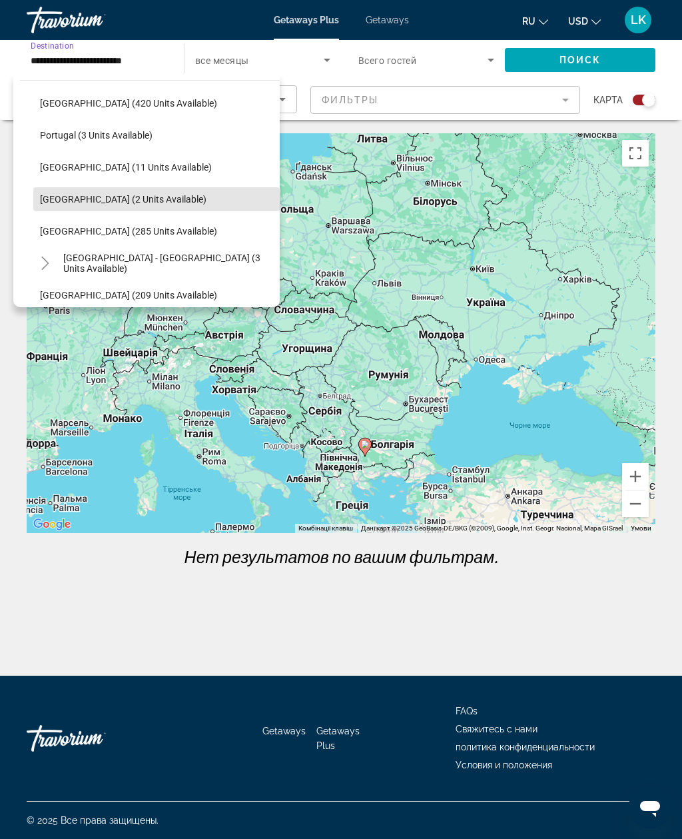
scroll to position [534, 0]
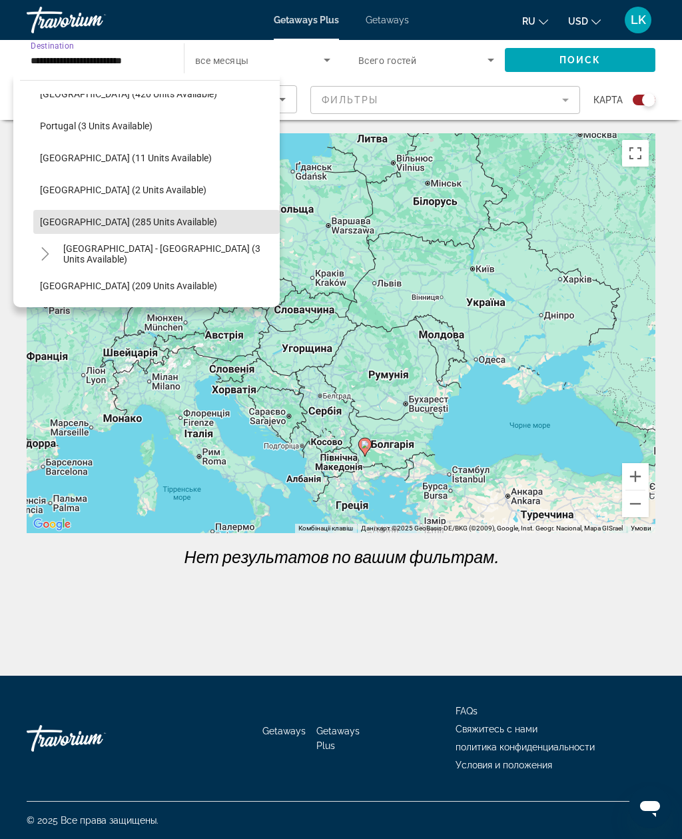
click at [184, 215] on span "Search widget" at bounding box center [156, 222] width 247 height 32
type input "**********"
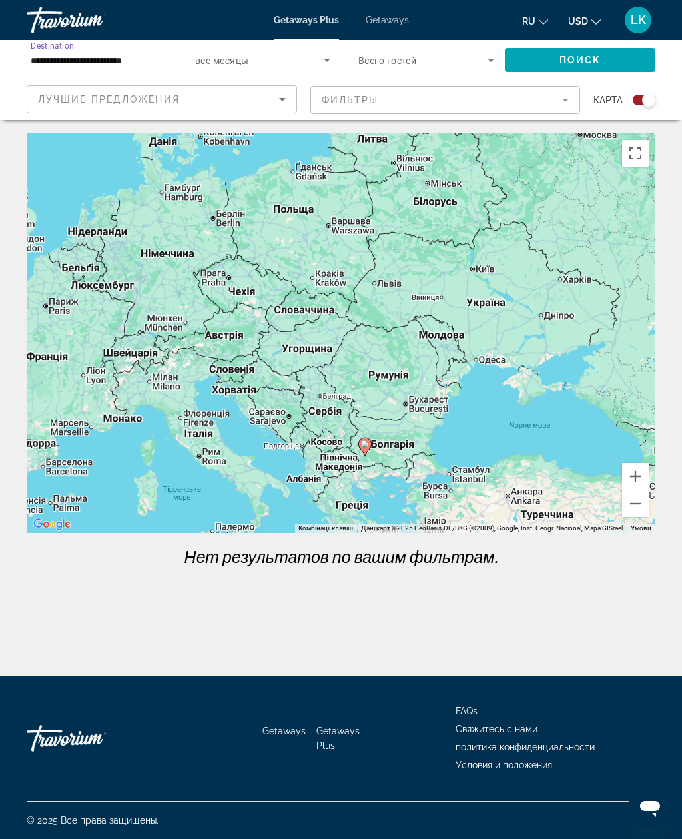
click at [609, 67] on span "Search widget" at bounding box center [580, 60] width 151 height 32
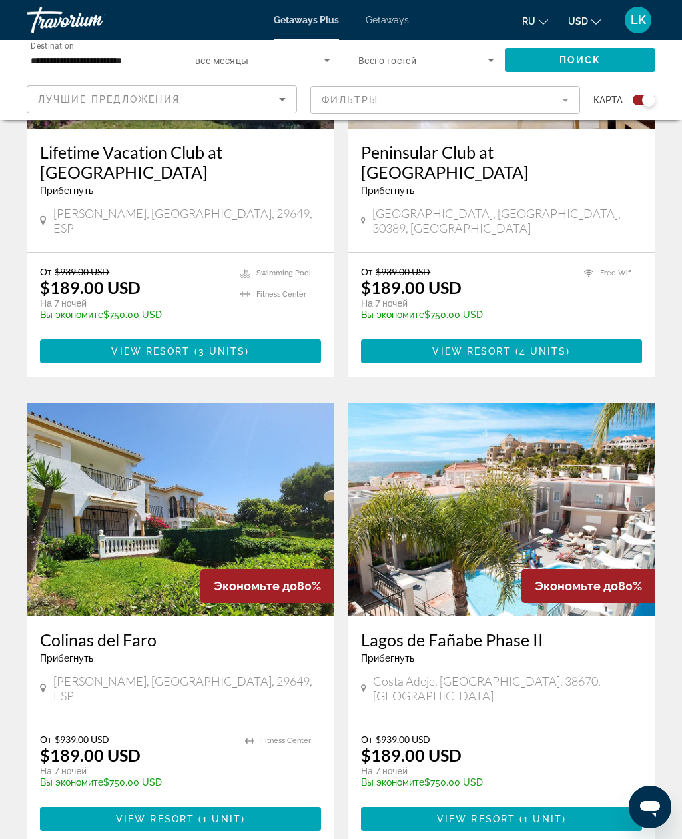
scroll to position [2102, 0]
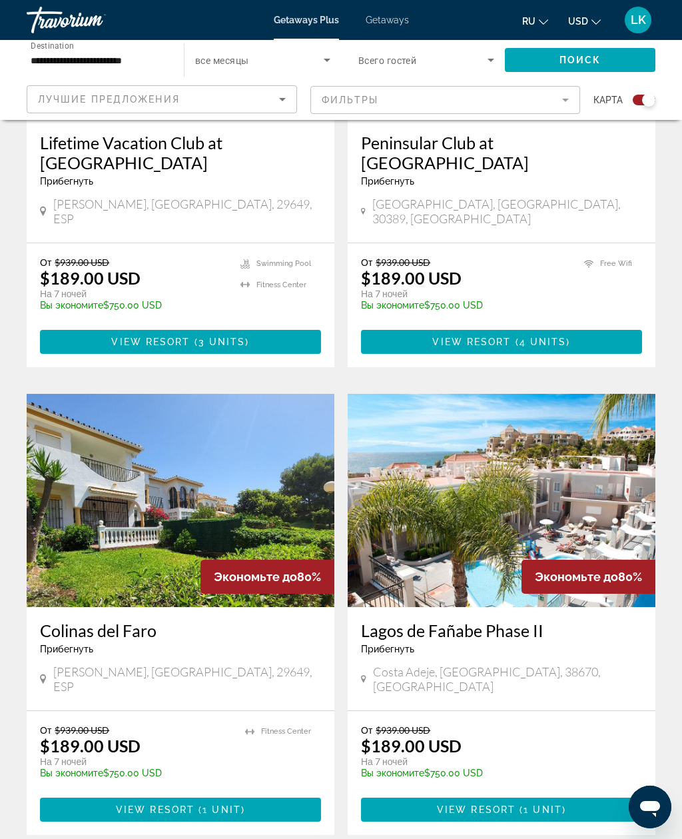
click at [558, 394] on img "Main content" at bounding box center [502, 500] width 308 height 213
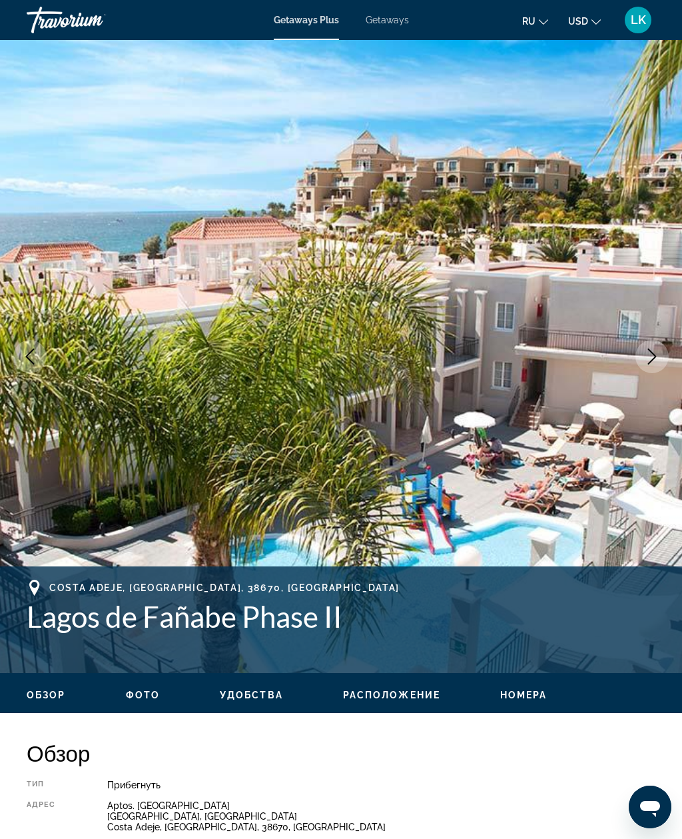
click at [644, 351] on button "Next image" at bounding box center [652, 356] width 33 height 33
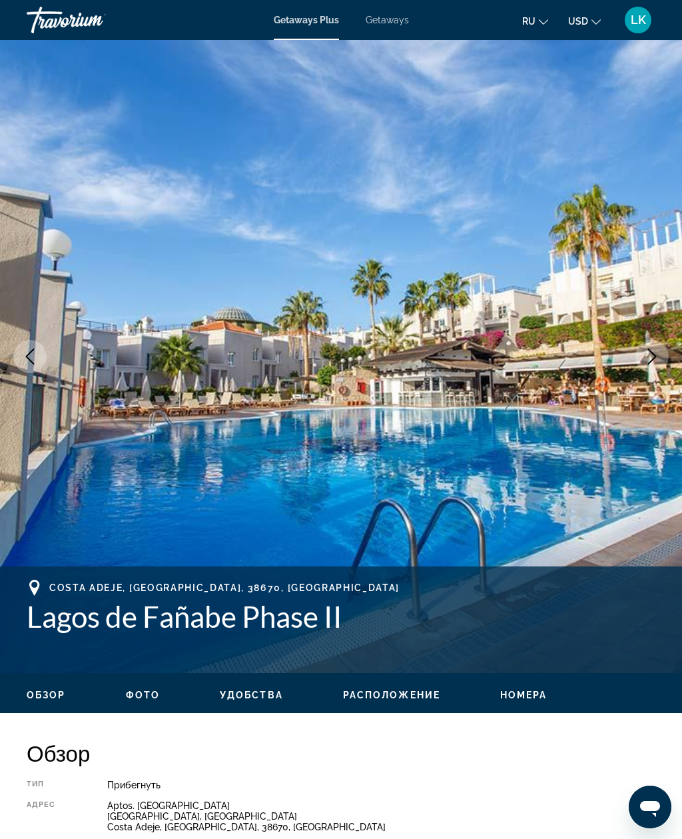
click at [654, 348] on icon "Next image" at bounding box center [652, 356] width 16 height 16
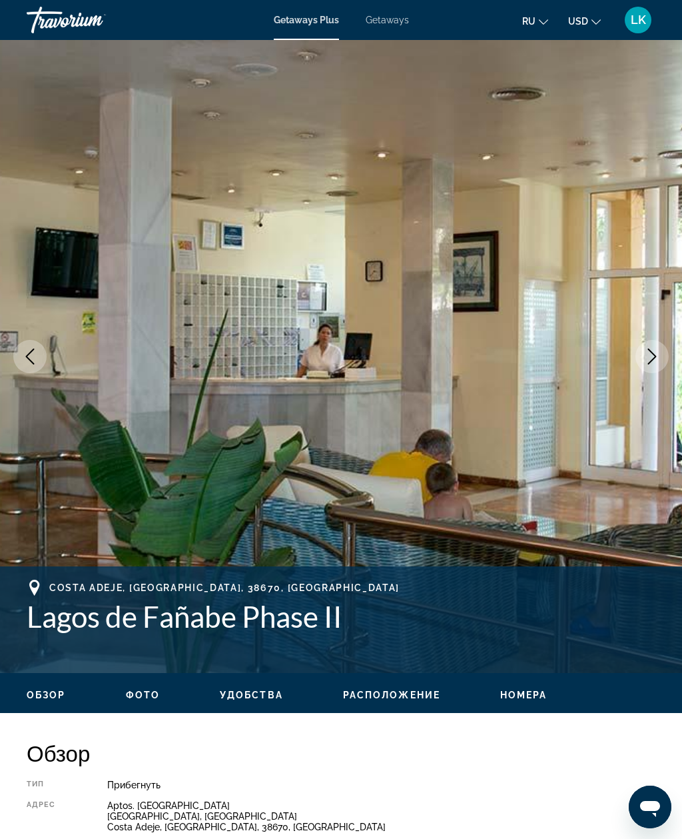
click at [658, 342] on button "Next image" at bounding box center [652, 356] width 33 height 33
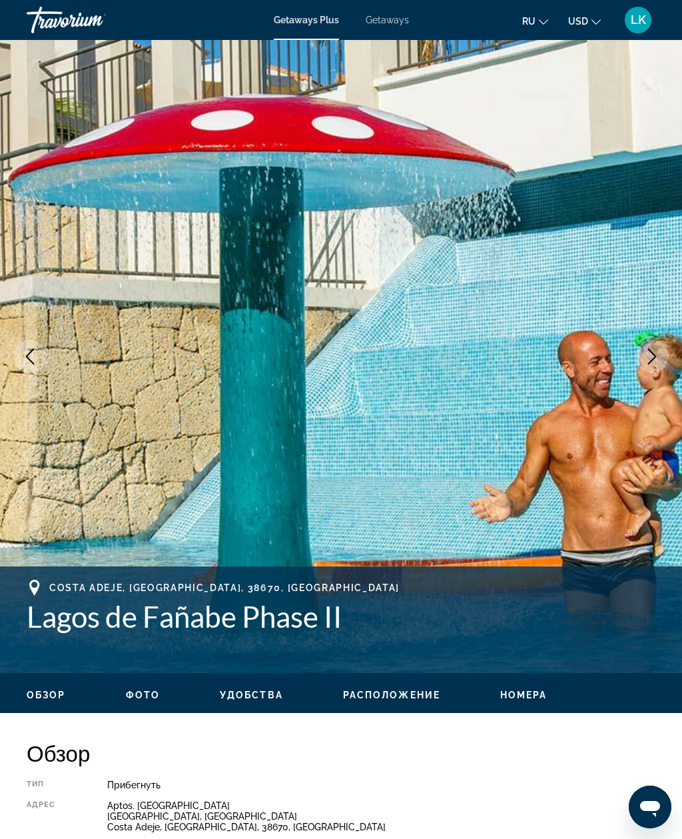
click at [658, 341] on button "Next image" at bounding box center [652, 356] width 33 height 33
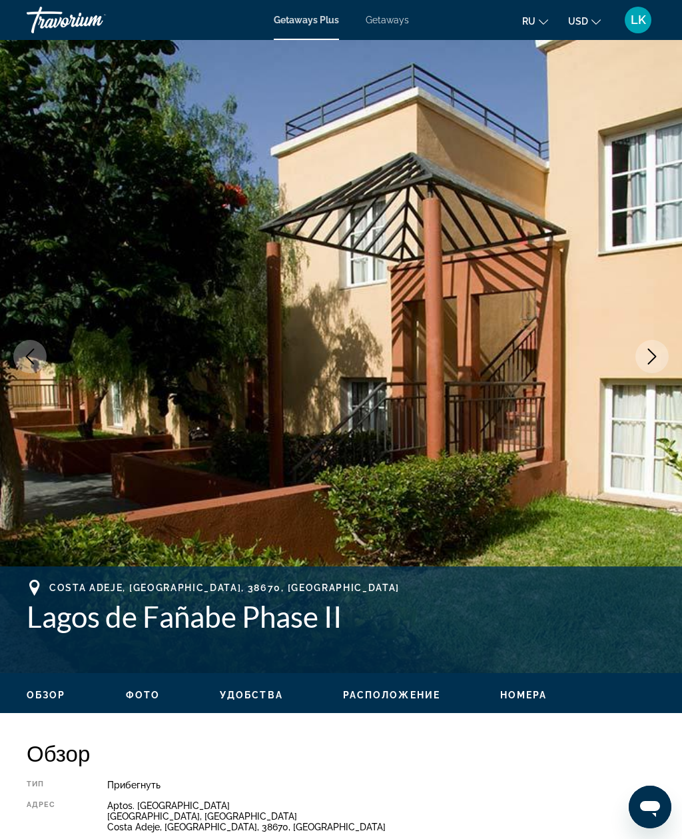
click at [670, 347] on img "Main content" at bounding box center [341, 356] width 682 height 633
click at [664, 347] on button "Next image" at bounding box center [652, 356] width 33 height 33
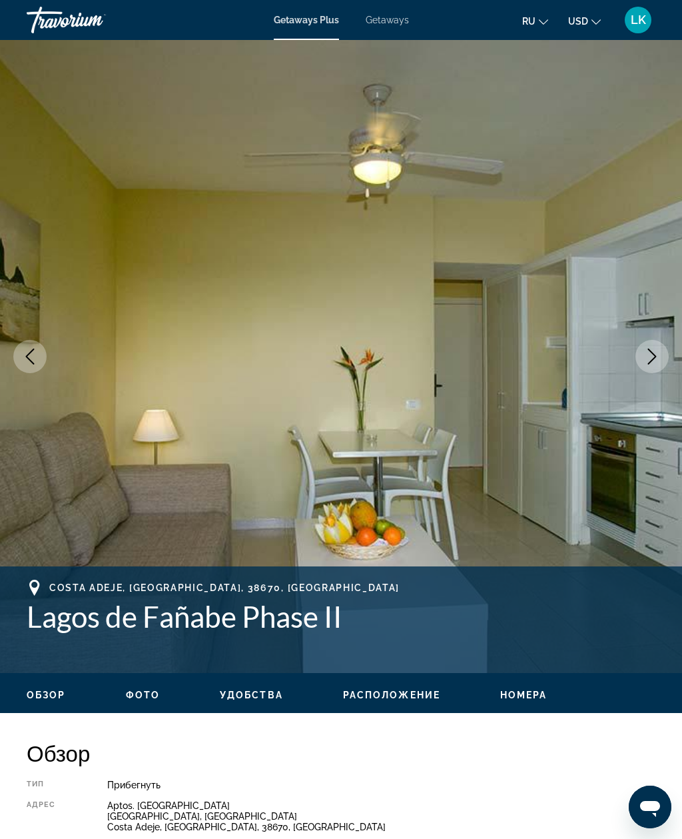
click at [660, 351] on icon "Next image" at bounding box center [652, 356] width 16 height 16
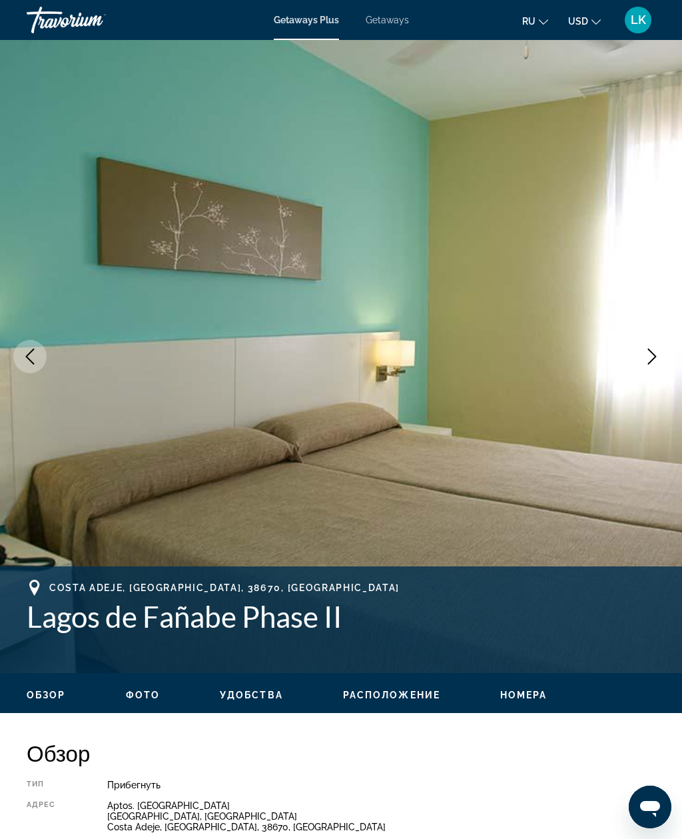
click at [661, 340] on img "Main content" at bounding box center [341, 356] width 682 height 633
click at [662, 363] on button "Next image" at bounding box center [652, 356] width 33 height 33
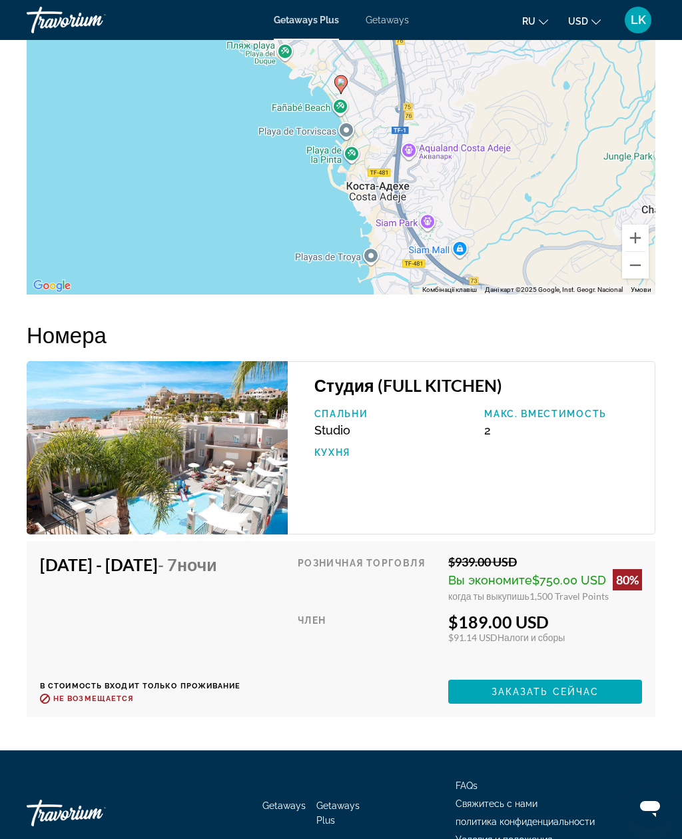
scroll to position [2335, 0]
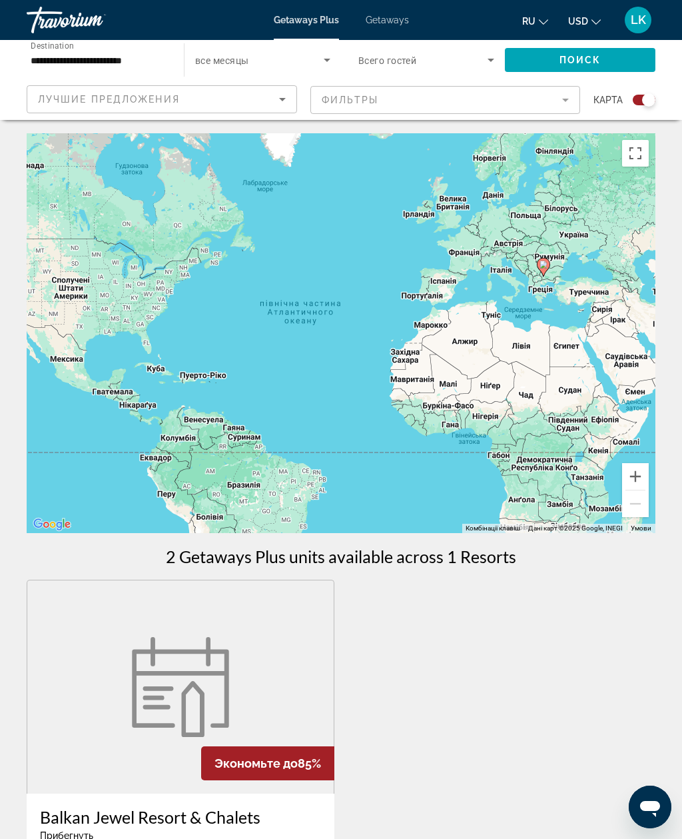
click at [404, 17] on span "Getaways" at bounding box center [387, 20] width 43 height 11
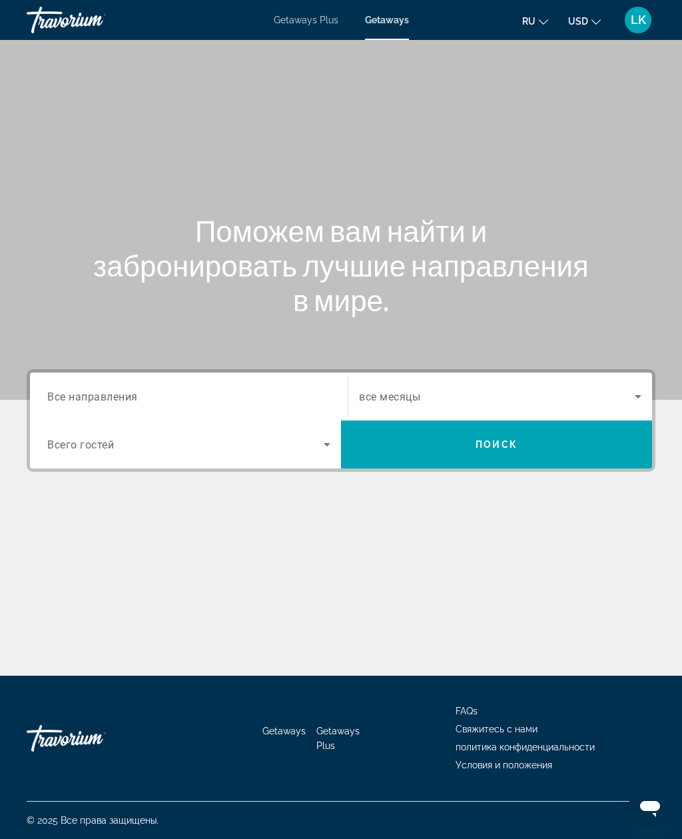
click at [56, 385] on div "Search widget" at bounding box center [188, 397] width 283 height 38
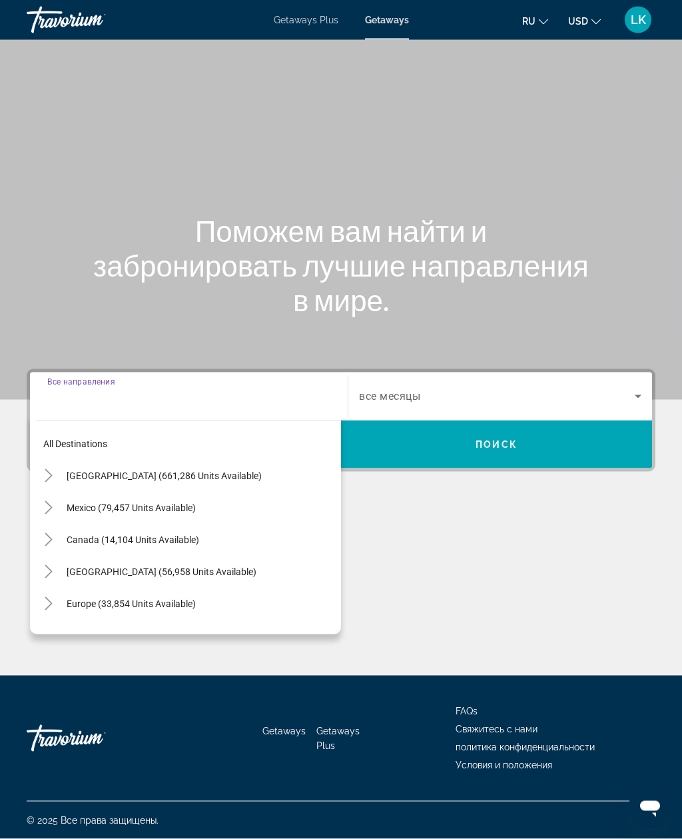
click at [77, 598] on span "Europe (33,854 units available)" at bounding box center [131, 603] width 129 height 11
type input "**********"
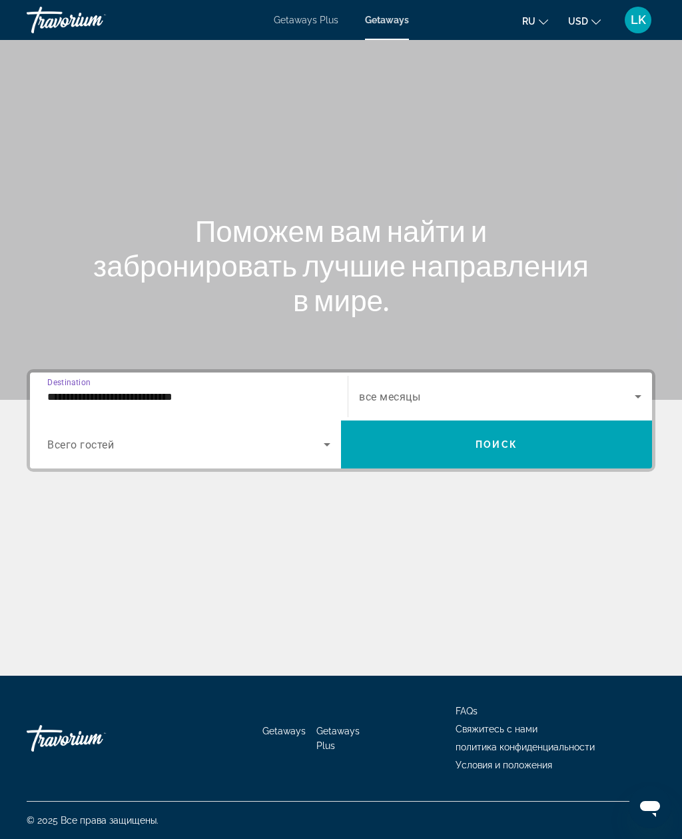
click at [601, 428] on span "Search widget" at bounding box center [496, 444] width 311 height 32
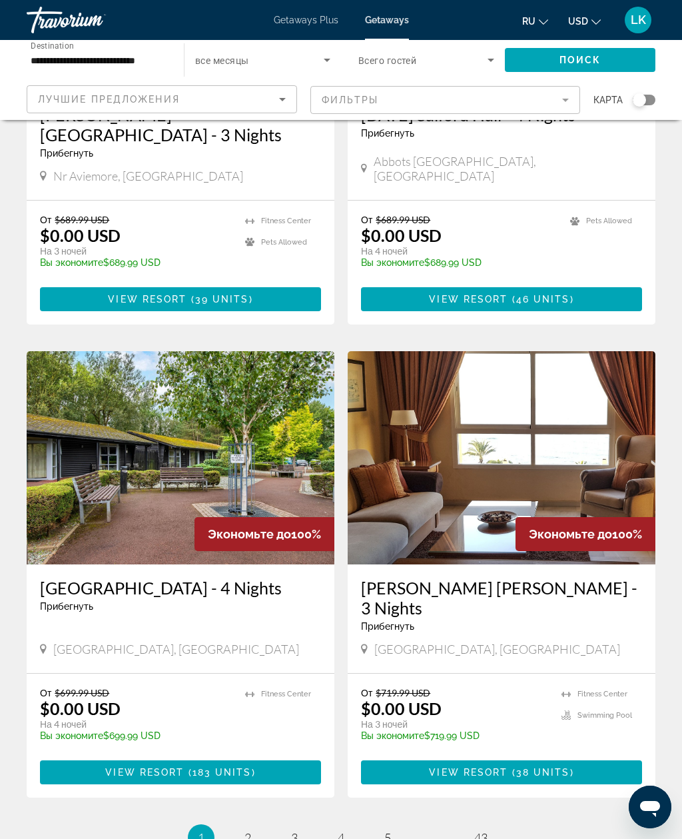
scroll to position [2261, 0]
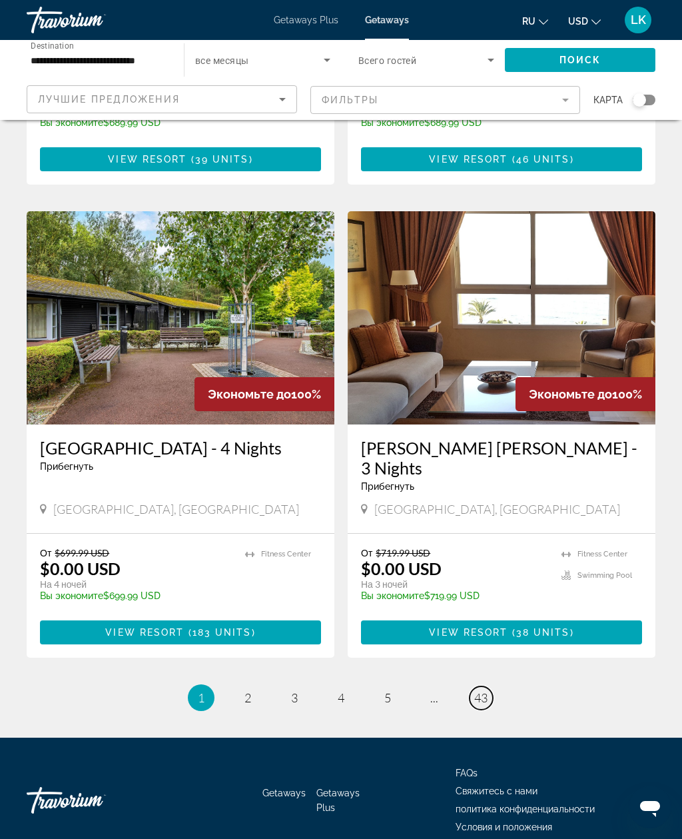
click at [490, 686] on link "page 43" at bounding box center [481, 697] width 23 height 23
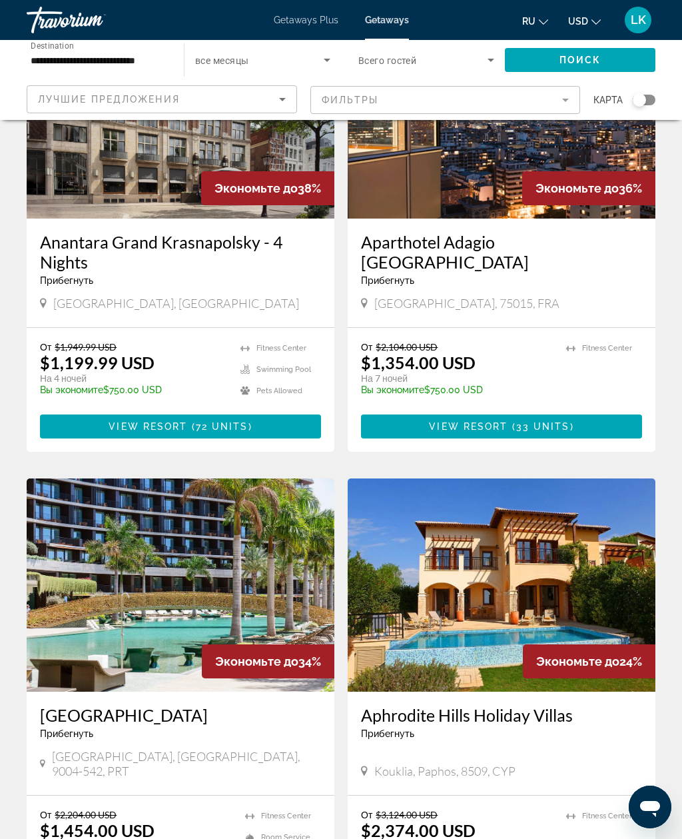
scroll to position [2281, 0]
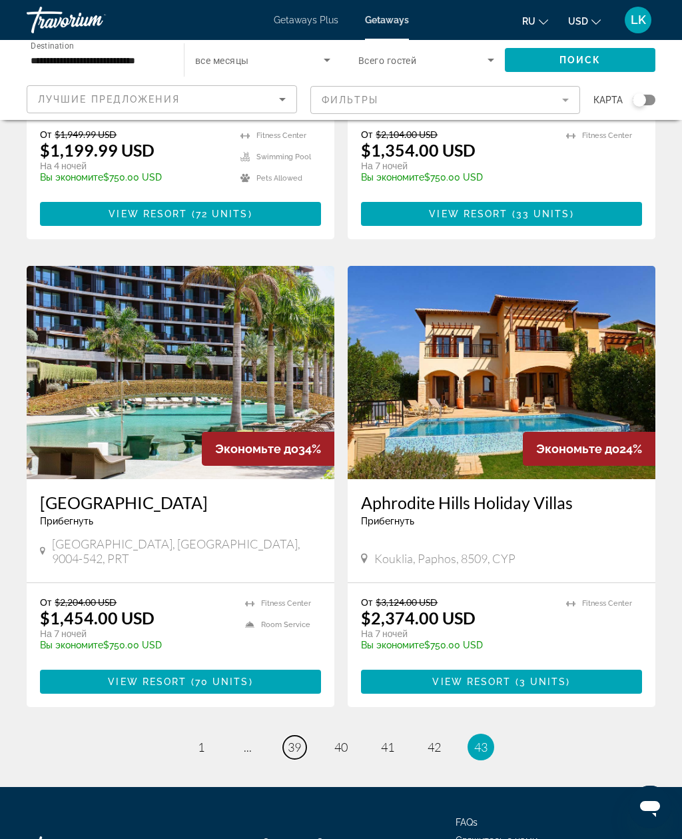
click at [301, 740] on span "39" at bounding box center [294, 747] width 13 height 15
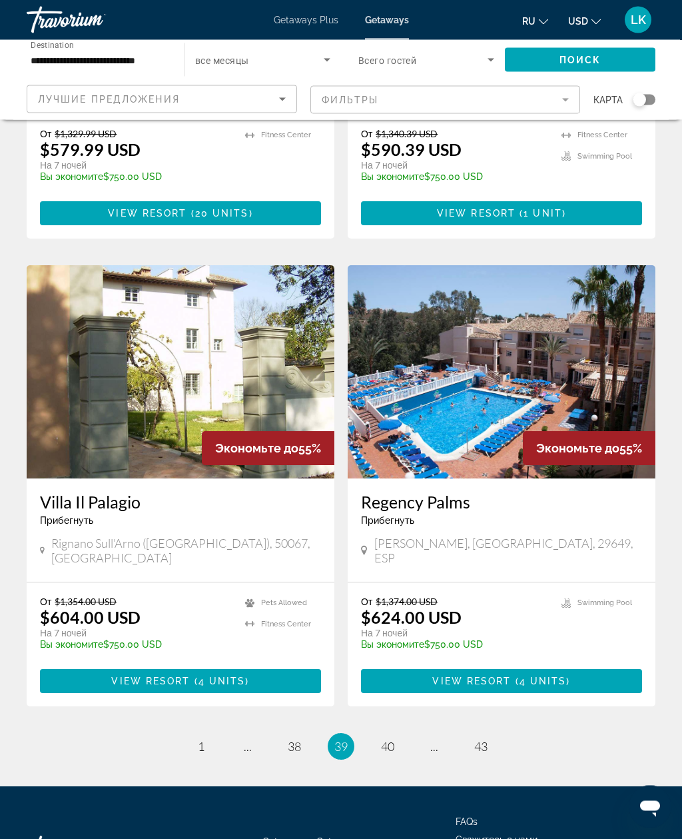
scroll to position [2221, 0]
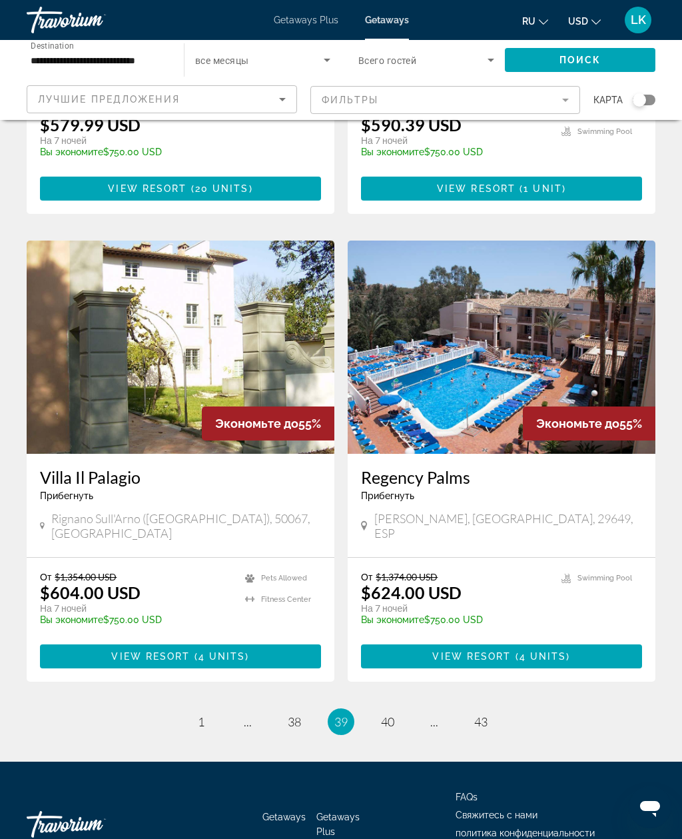
click at [283, 708] on ul "39 / 43 page 1 page ... page 38 You're on page 39 page 40 page ... page 43" at bounding box center [341, 721] width 629 height 27
click at [291, 714] on span "38" at bounding box center [294, 721] width 13 height 15
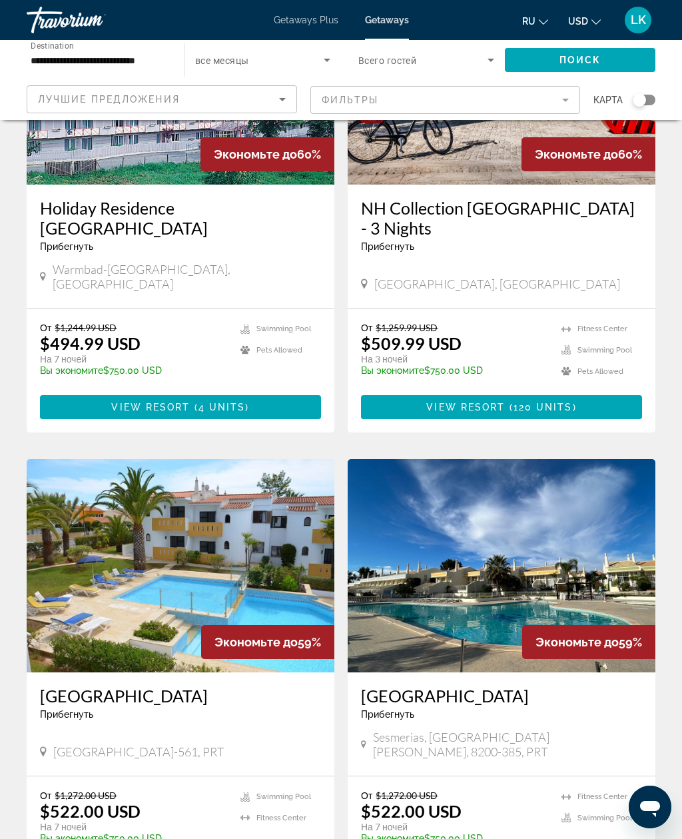
scroll to position [1619, 0]
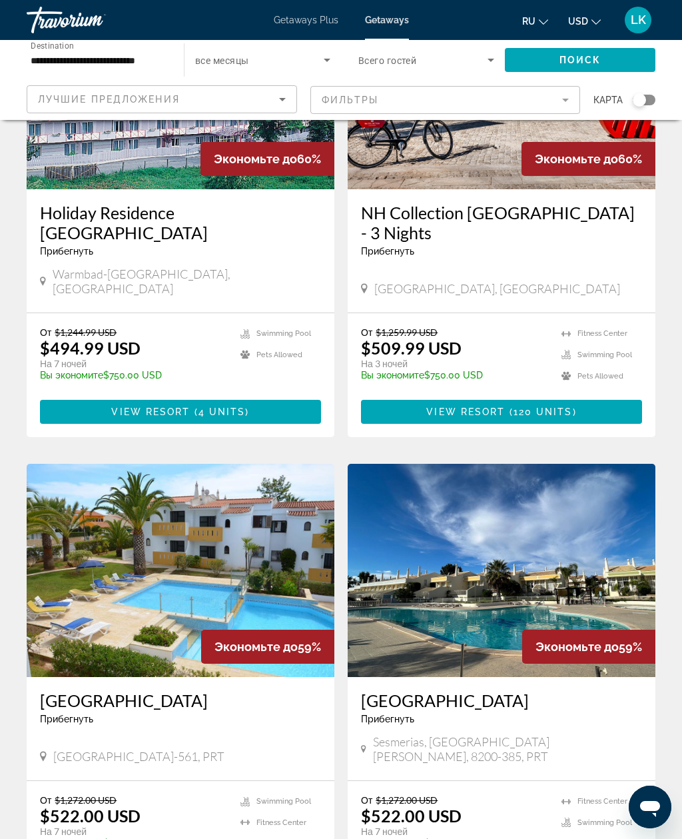
click at [90, 489] on img "Main content" at bounding box center [181, 570] width 308 height 213
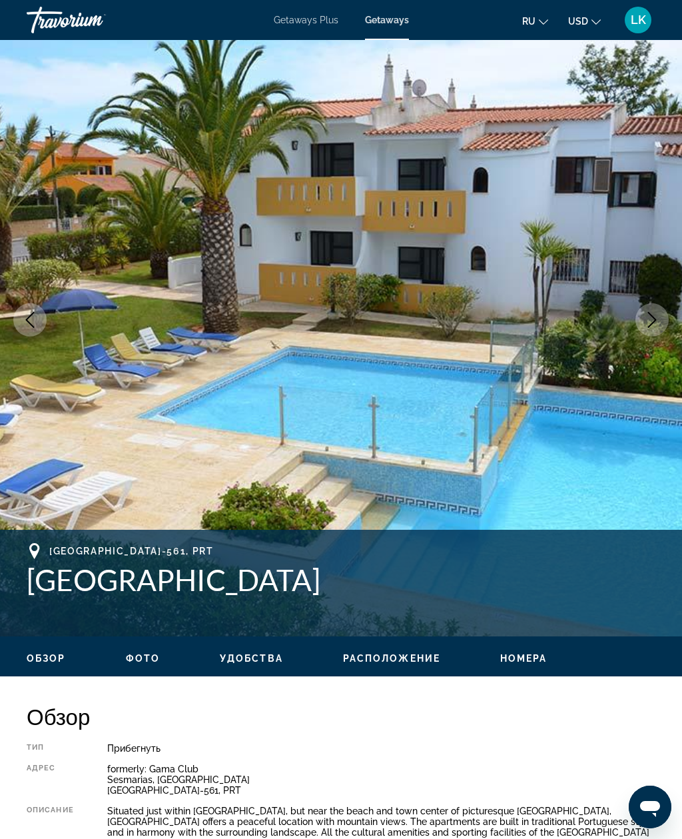
scroll to position [41, 0]
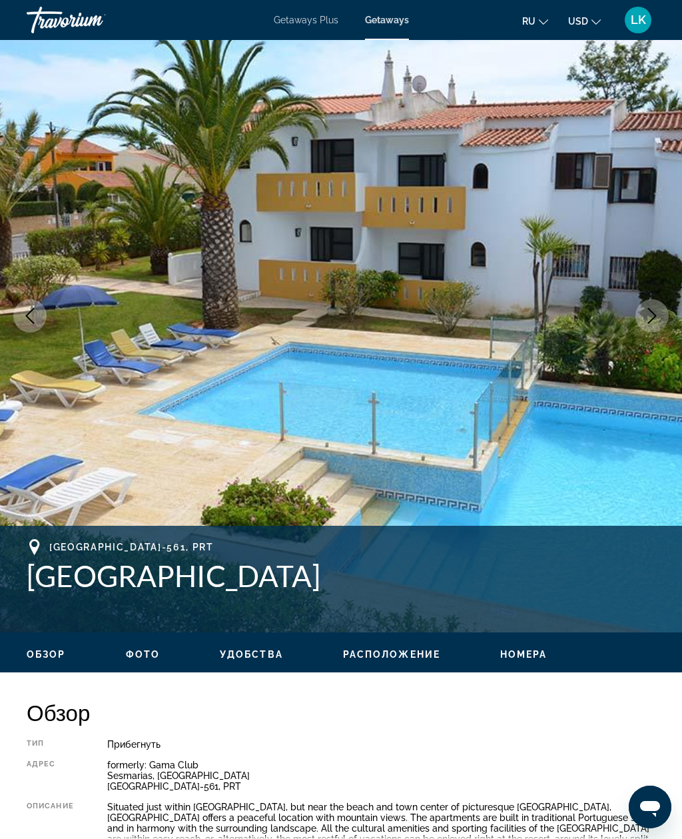
click at [649, 307] on button "Next image" at bounding box center [652, 315] width 33 height 33
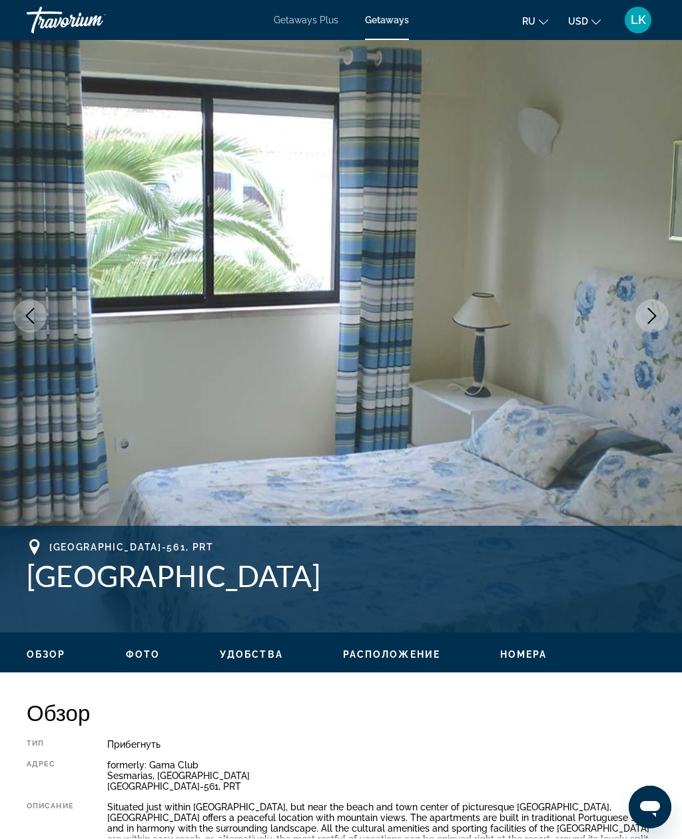
click at [648, 314] on icon "Next image" at bounding box center [652, 316] width 16 height 16
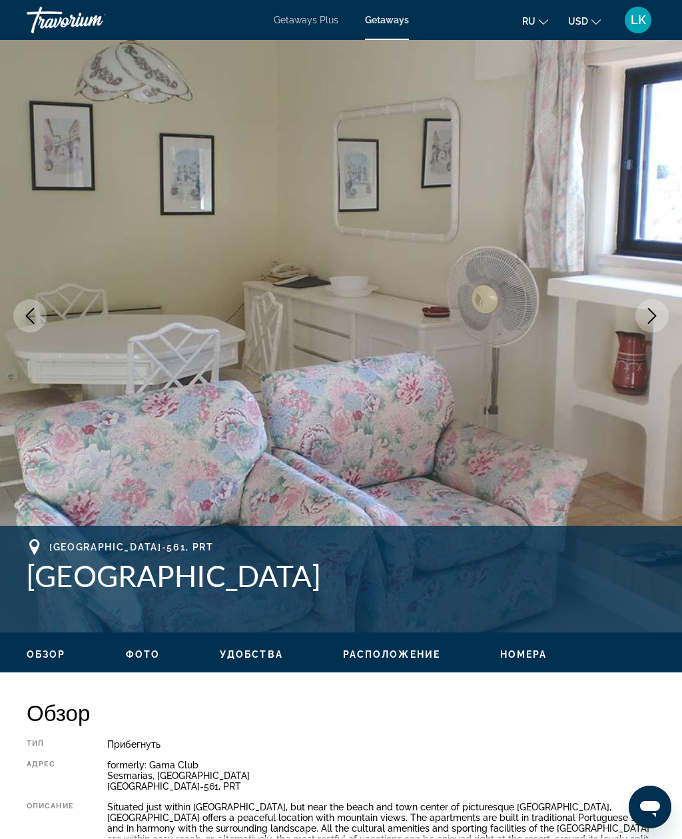
click at [652, 312] on icon "Next image" at bounding box center [652, 316] width 9 height 16
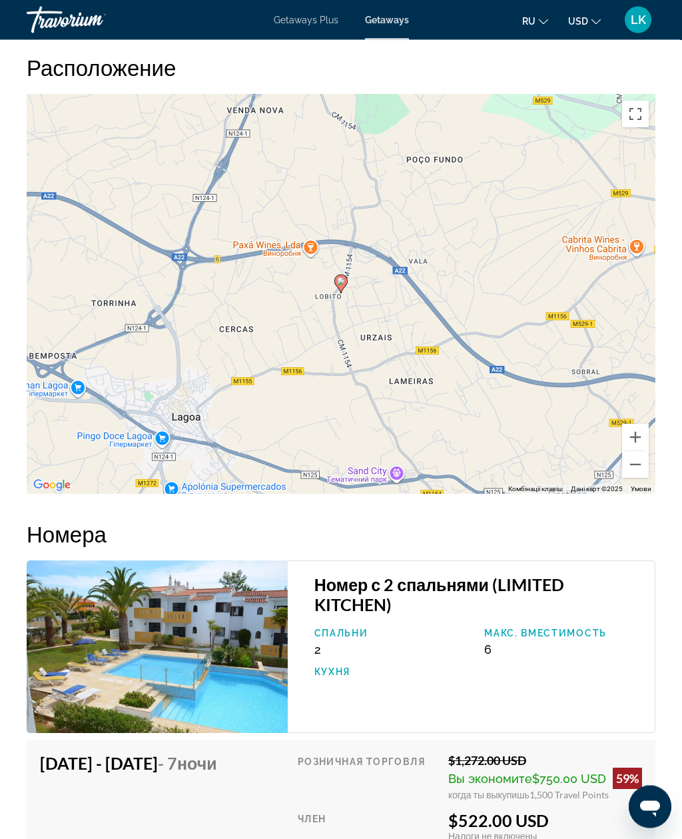
scroll to position [2217, 0]
click at [638, 451] on button "Зменшити" at bounding box center [635, 464] width 27 height 27
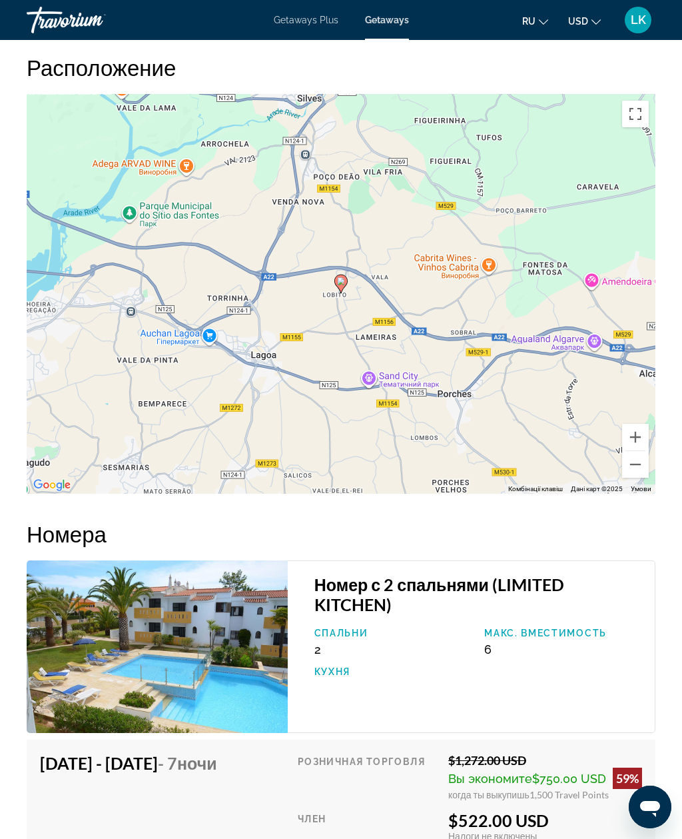
click at [636, 452] on button "Зменшити" at bounding box center [635, 464] width 27 height 27
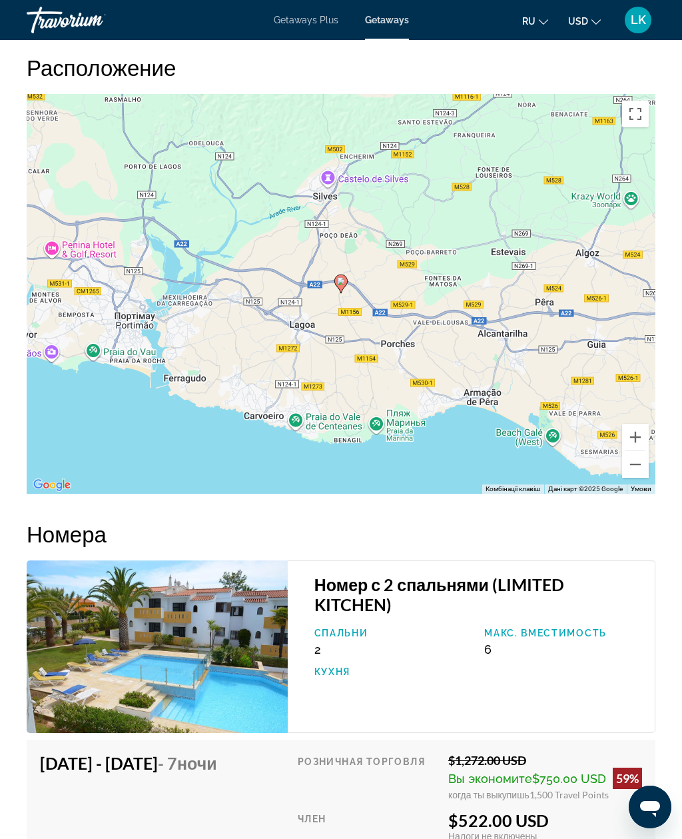
click at [635, 454] on button "Зменшити" at bounding box center [635, 464] width 27 height 27
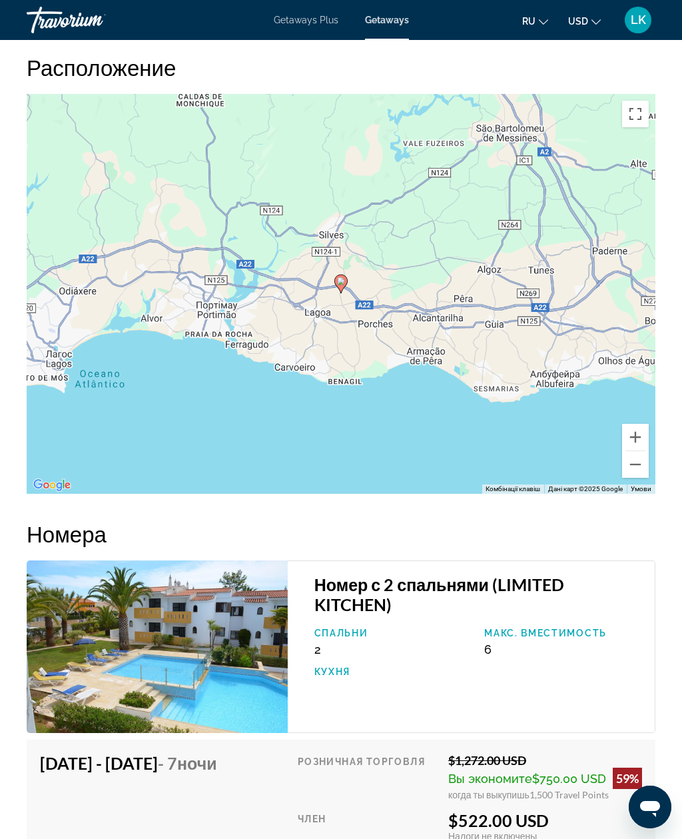
click at [630, 459] on div "Увімкніть режим перетягування за допомогою клавіатури, натиснувши Alt + Enter. …" at bounding box center [341, 294] width 629 height 400
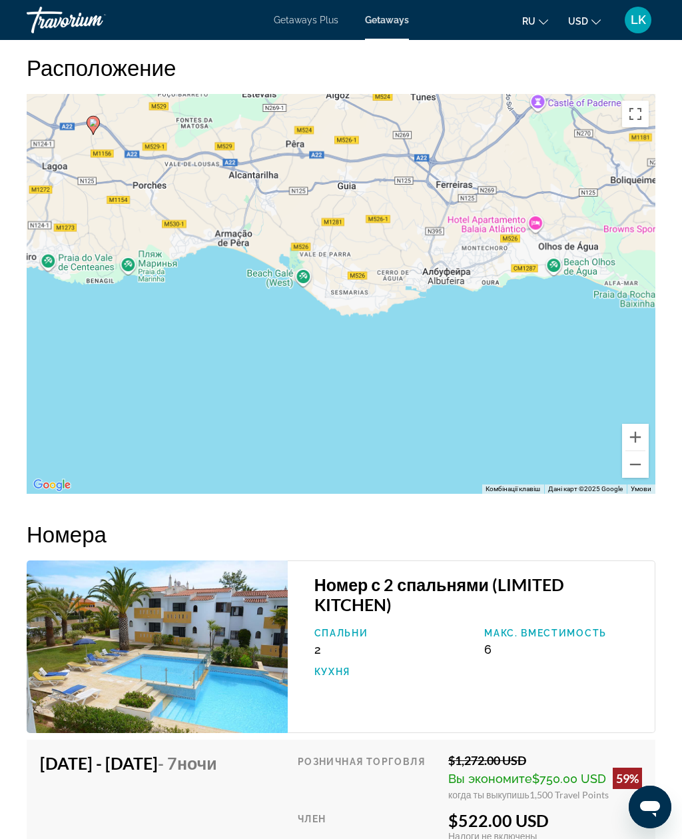
click at [636, 460] on div "Увімкніть режим перетягування за допомогою клавіатури, натиснувши Alt + Enter. …" at bounding box center [341, 294] width 629 height 400
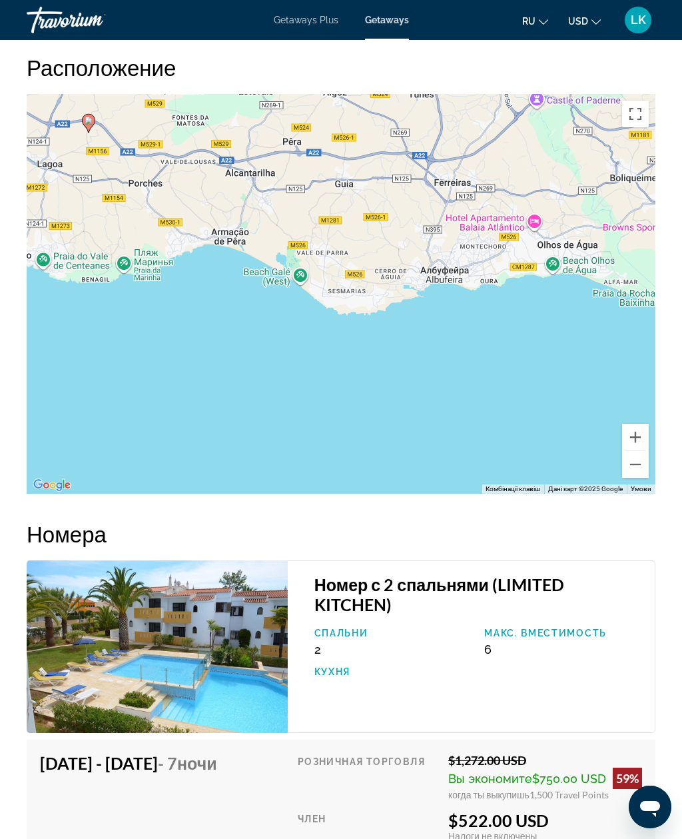
click at [648, 451] on button "Зменшити" at bounding box center [635, 464] width 27 height 27
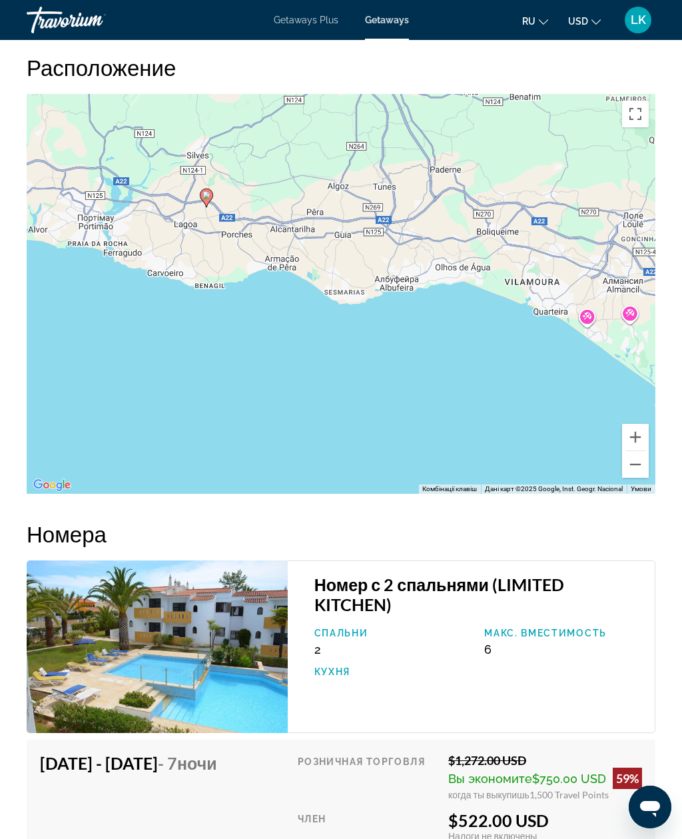
click at [650, 448] on div "Увімкніть режим перетягування за допомогою клавіатури, натиснувши Alt + Enter. …" at bounding box center [341, 294] width 629 height 400
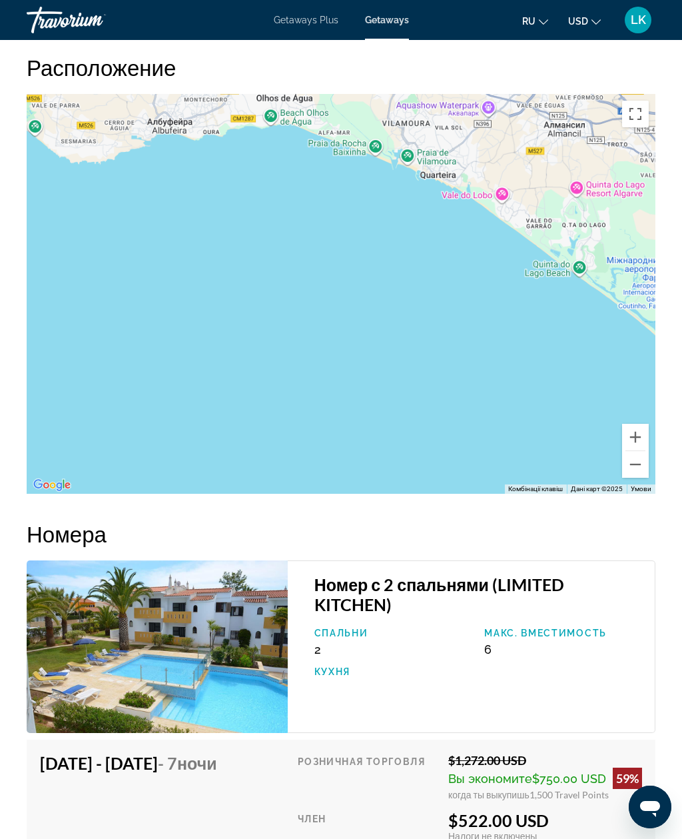
click at [646, 451] on button "Зменшити" at bounding box center [635, 464] width 27 height 27
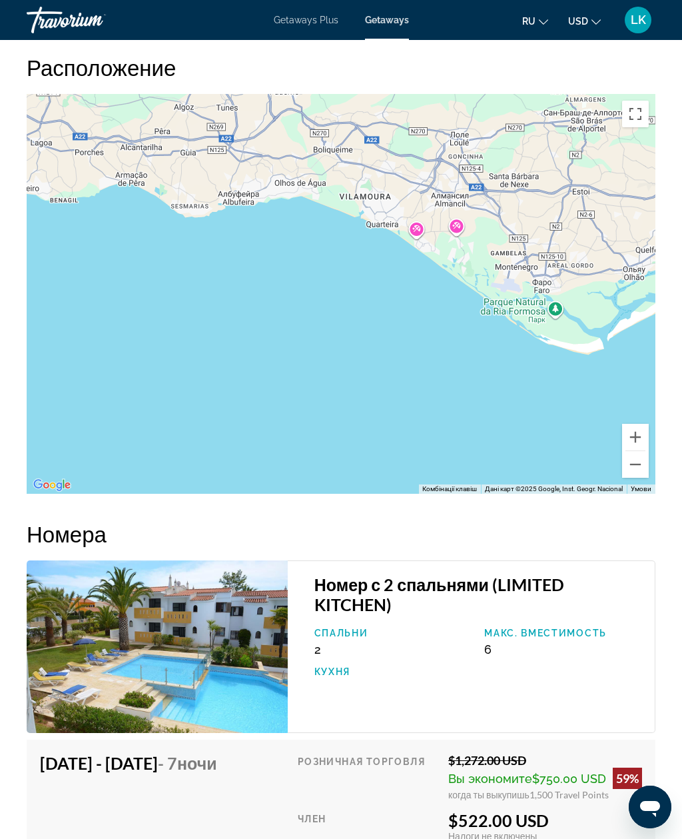
click at [642, 451] on button "Зменшити" at bounding box center [635, 464] width 27 height 27
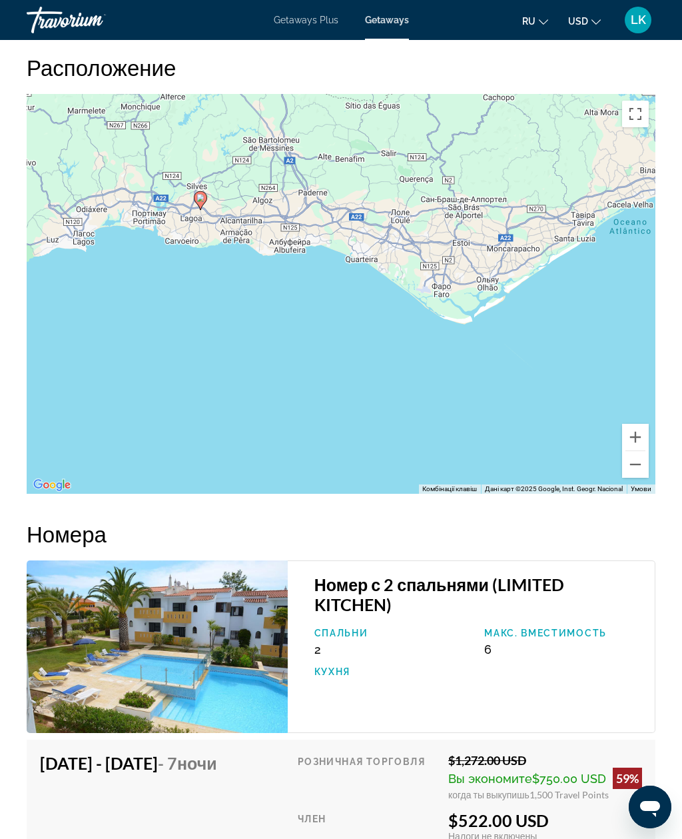
click at [639, 451] on button "Зменшити" at bounding box center [635, 464] width 27 height 27
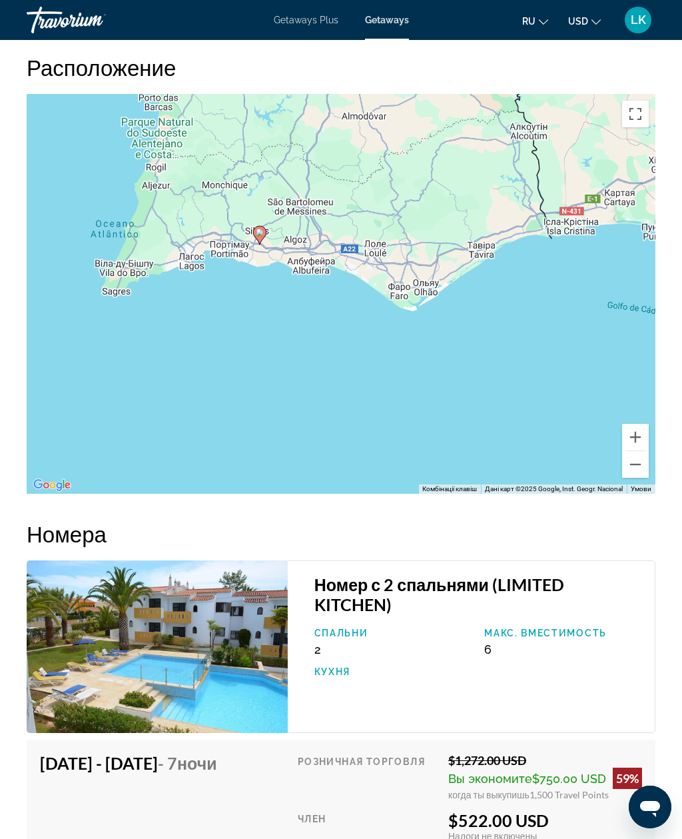
click at [641, 451] on button "Зменшити" at bounding box center [635, 464] width 27 height 27
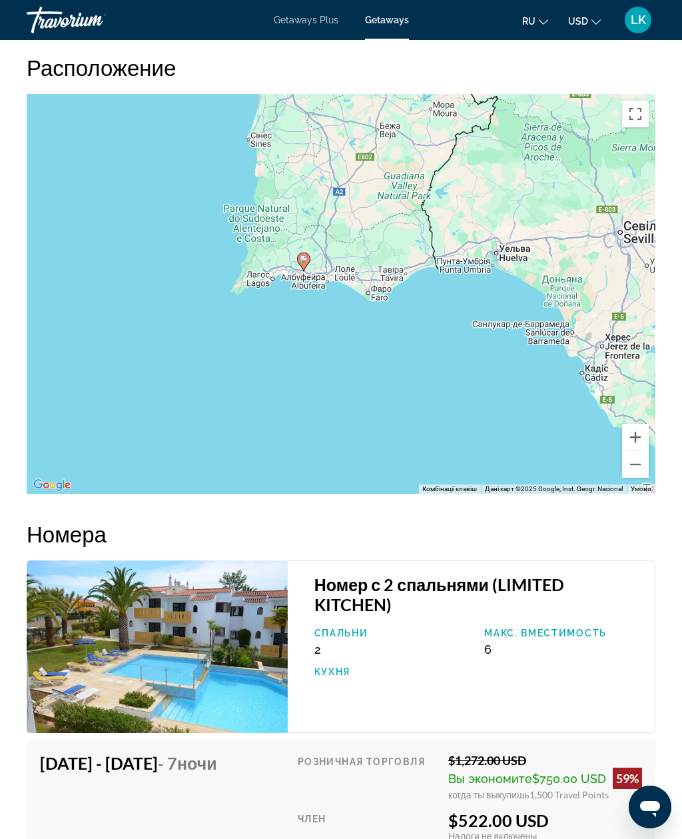
click at [642, 451] on button "Зменшити" at bounding box center [635, 464] width 27 height 27
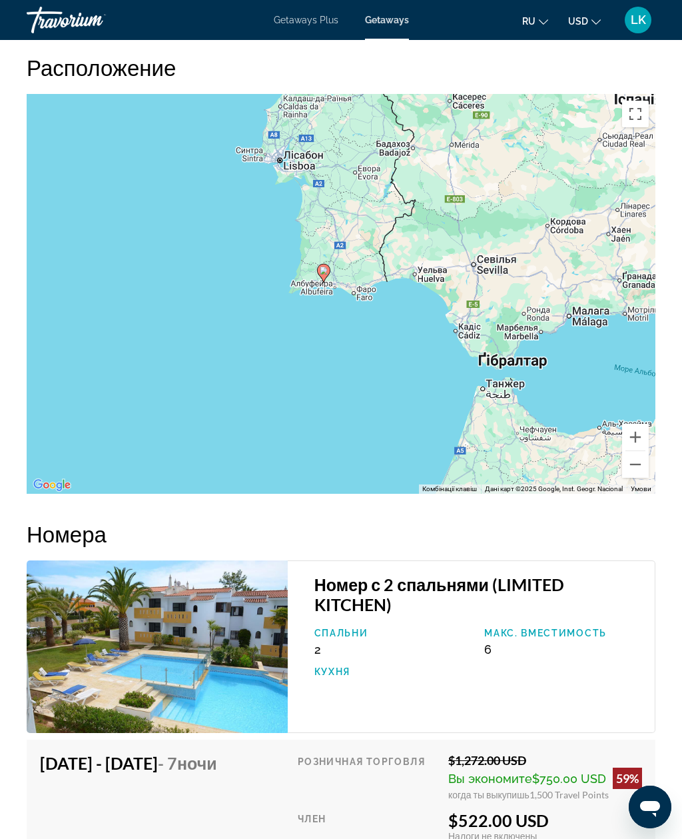
click at [644, 451] on button "Зменшити" at bounding box center [635, 464] width 27 height 27
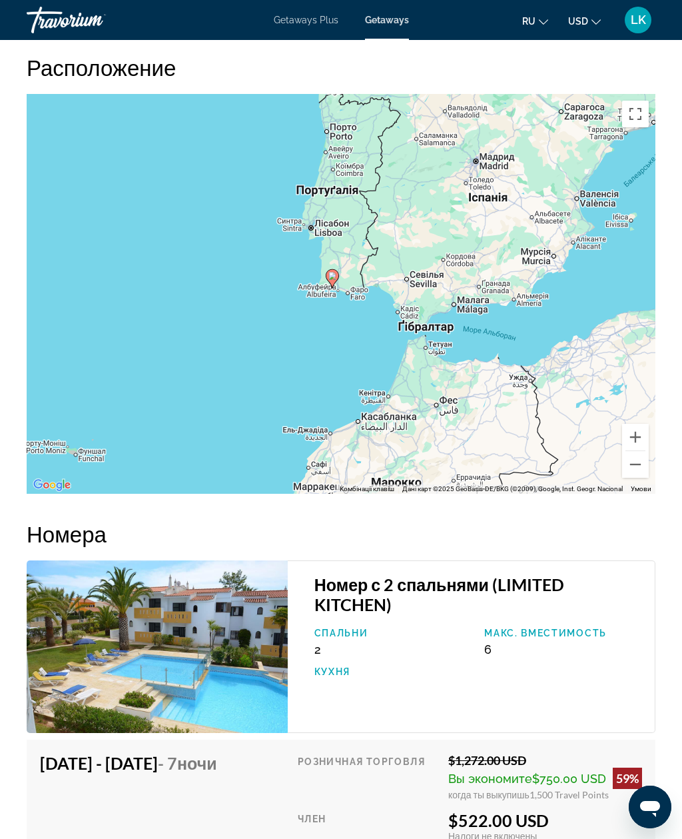
click at [646, 451] on button "Зменшити" at bounding box center [635, 464] width 27 height 27
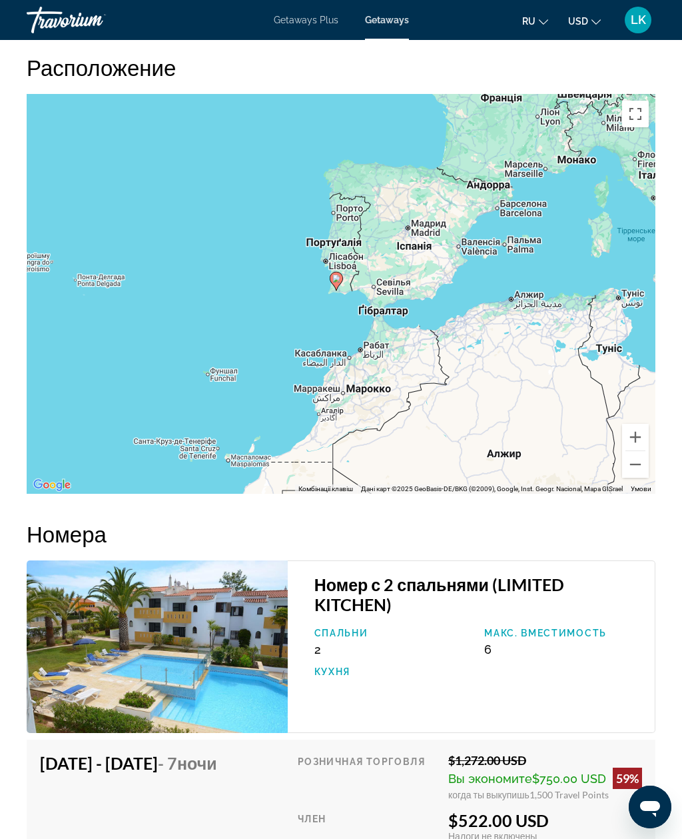
click at [643, 453] on button "Зменшити" at bounding box center [635, 464] width 27 height 27
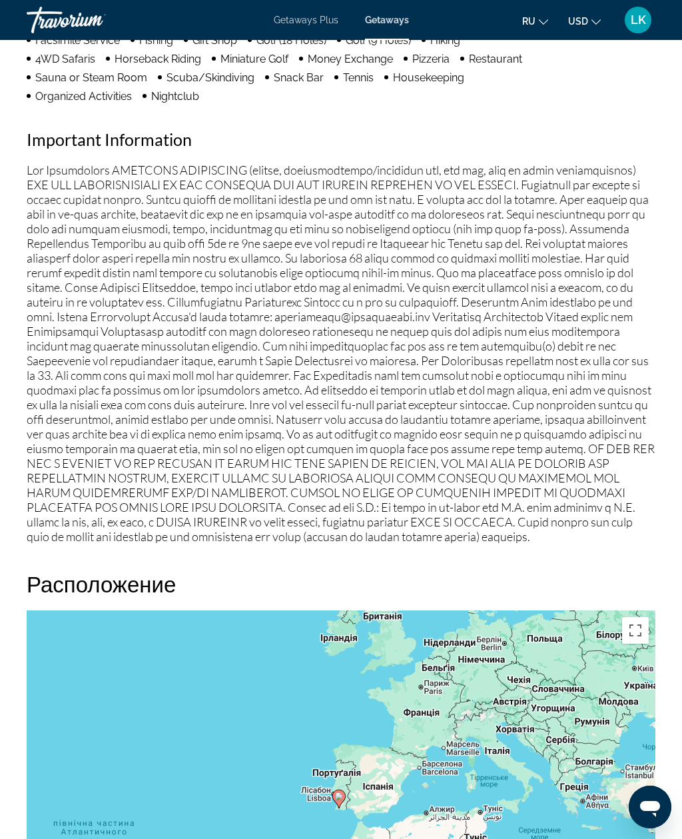
scroll to position [1648, 0]
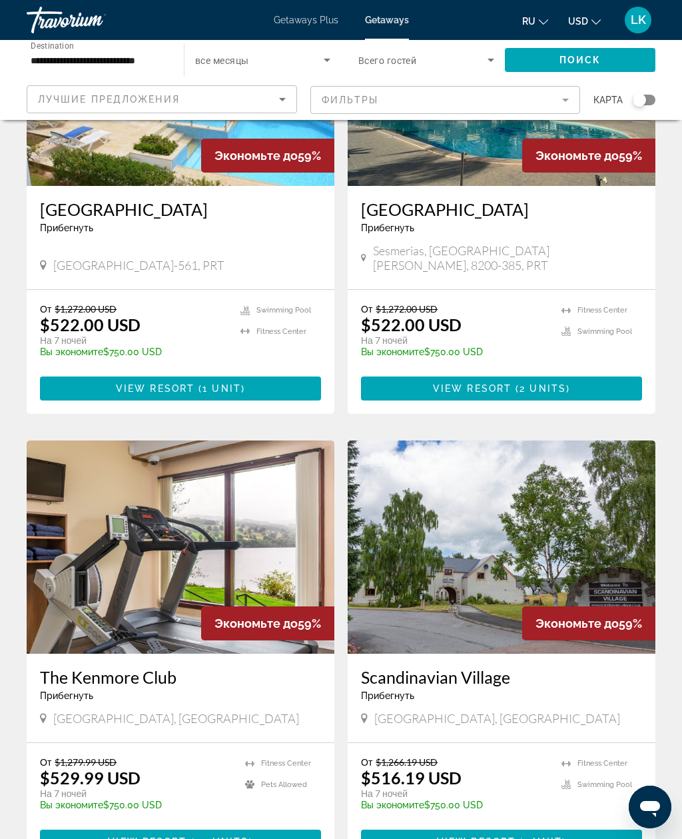
scroll to position [2261, 0]
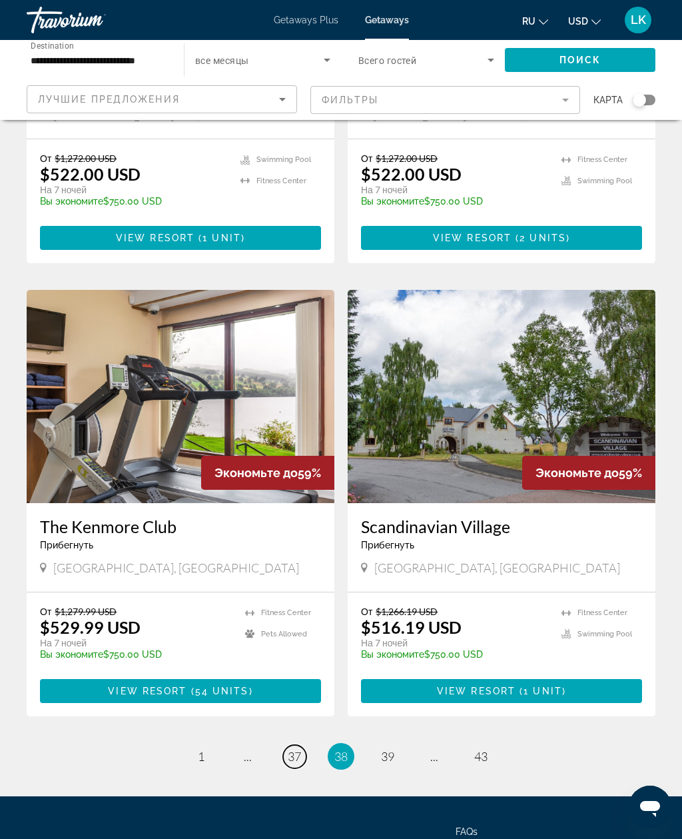
click at [293, 745] on link "page 37" at bounding box center [294, 756] width 23 height 23
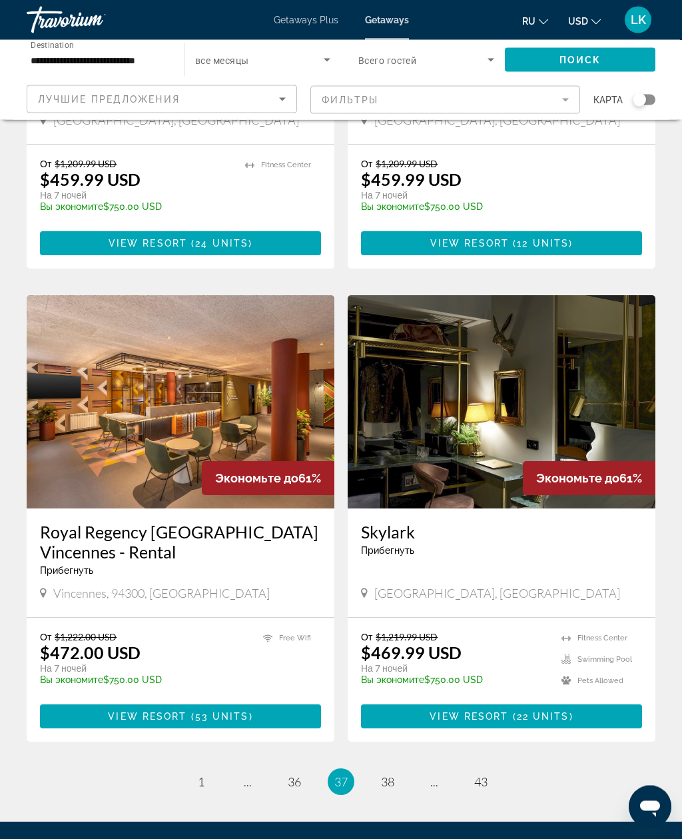
scroll to position [2221, 0]
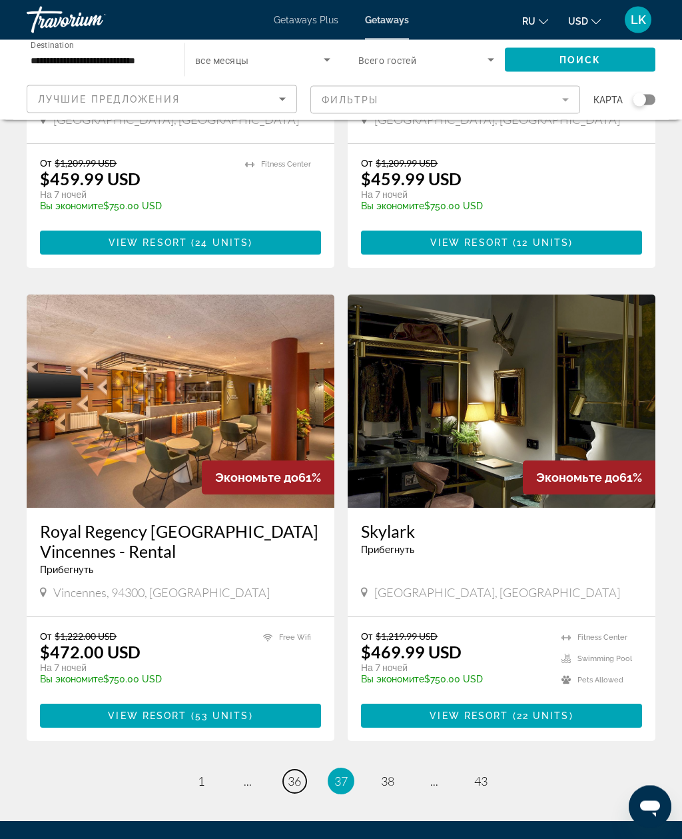
click at [289, 774] on span "36" at bounding box center [294, 781] width 13 height 15
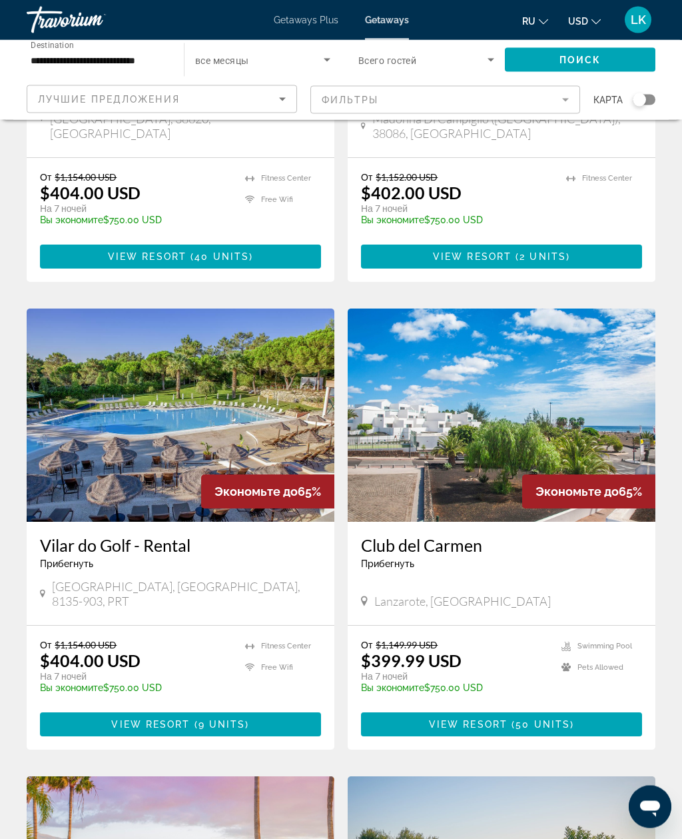
scroll to position [340, 0]
click at [632, 373] on img "Main content" at bounding box center [502, 415] width 308 height 213
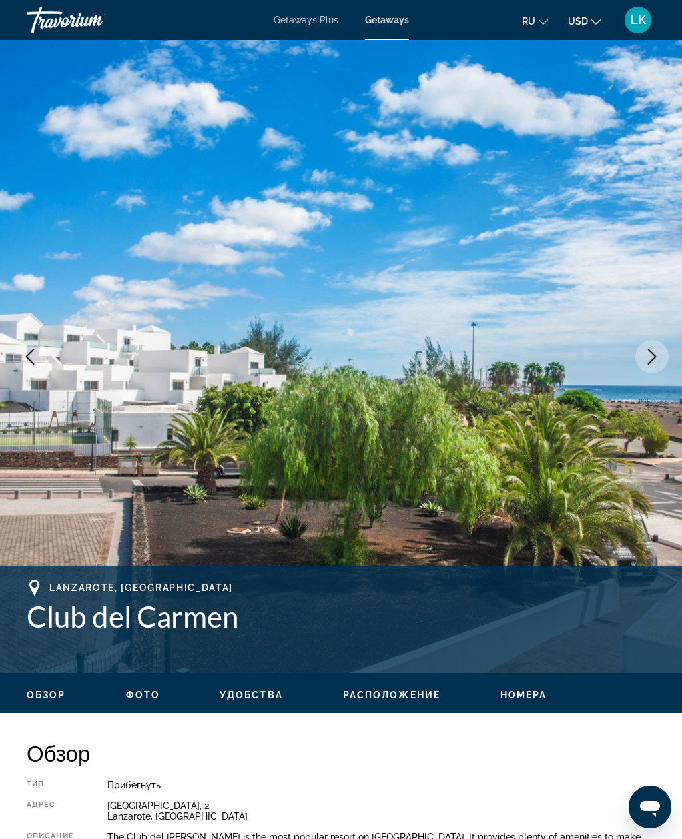
click at [646, 356] on icon "Next image" at bounding box center [652, 356] width 16 height 16
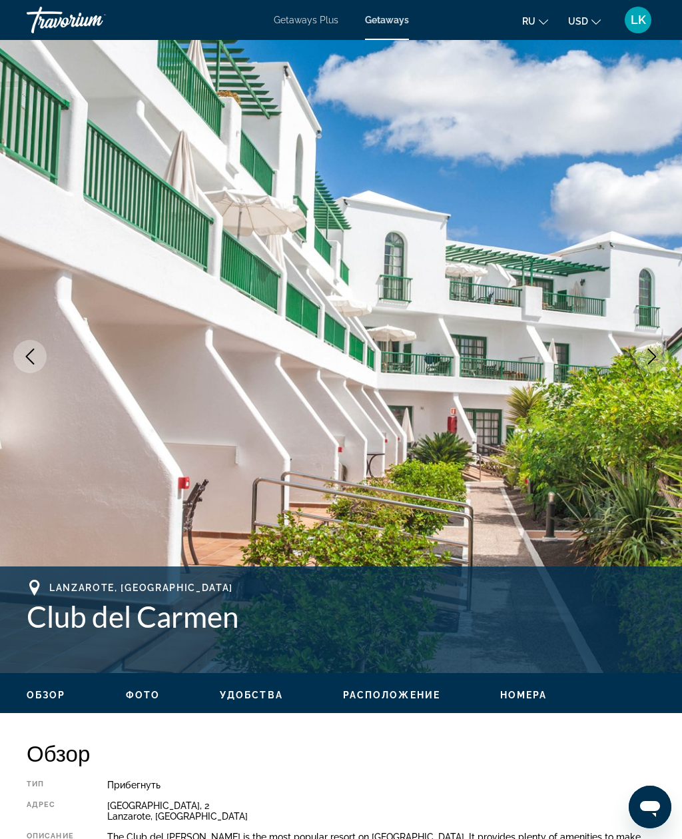
click at [657, 350] on icon "Next image" at bounding box center [652, 356] width 16 height 16
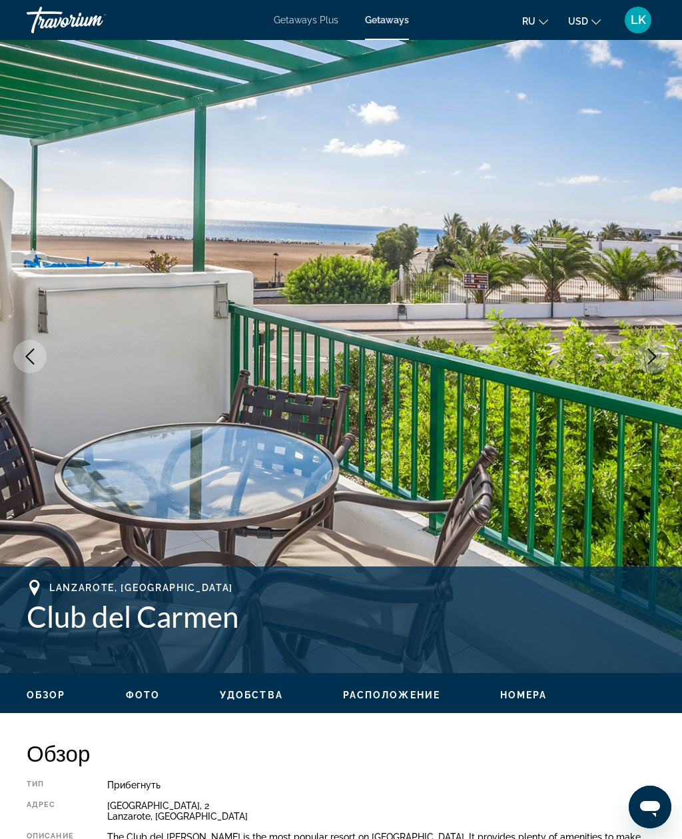
click at [657, 353] on icon "Next image" at bounding box center [652, 356] width 16 height 16
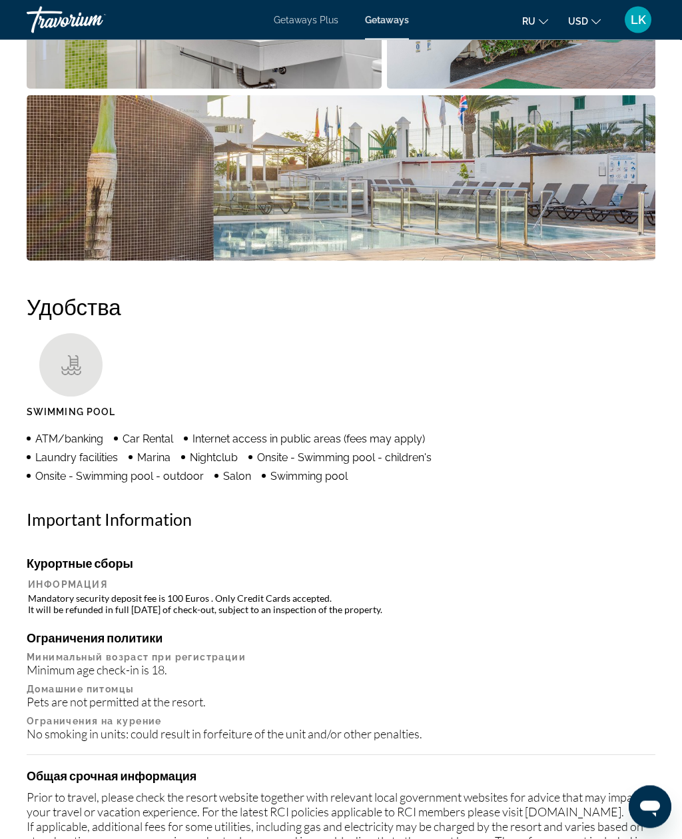
scroll to position [1293, 0]
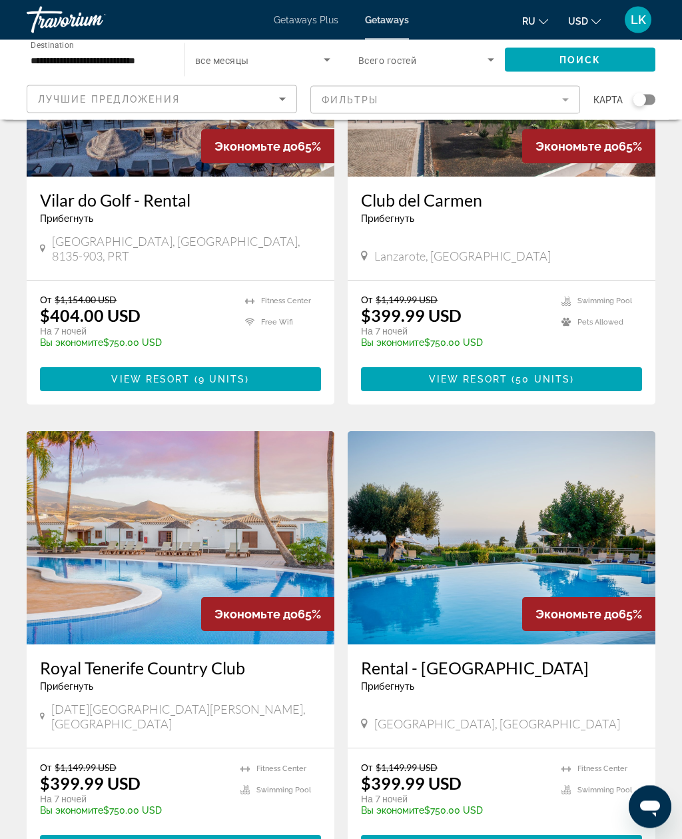
scroll to position [686, 0]
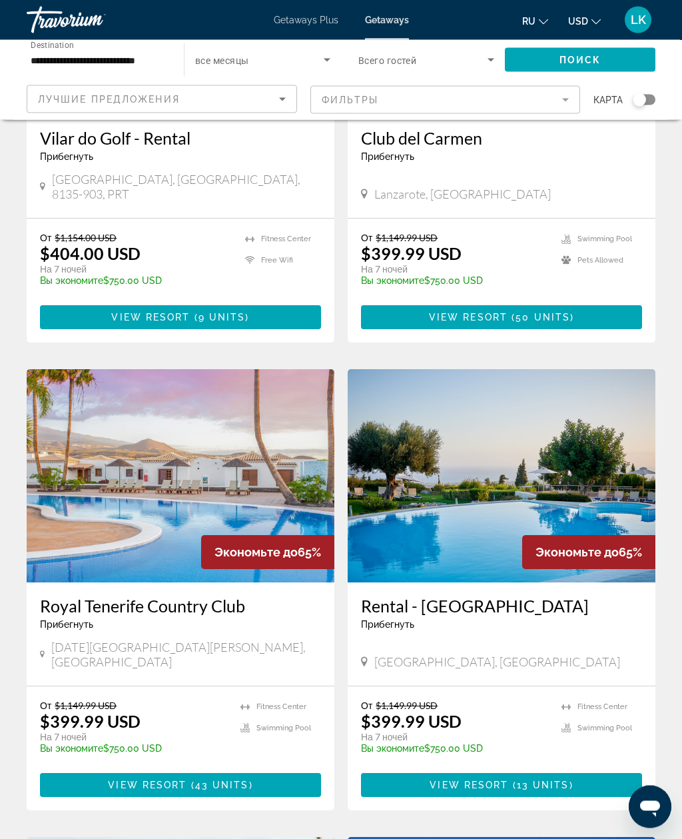
click at [616, 403] on img "Main content" at bounding box center [502, 476] width 308 height 213
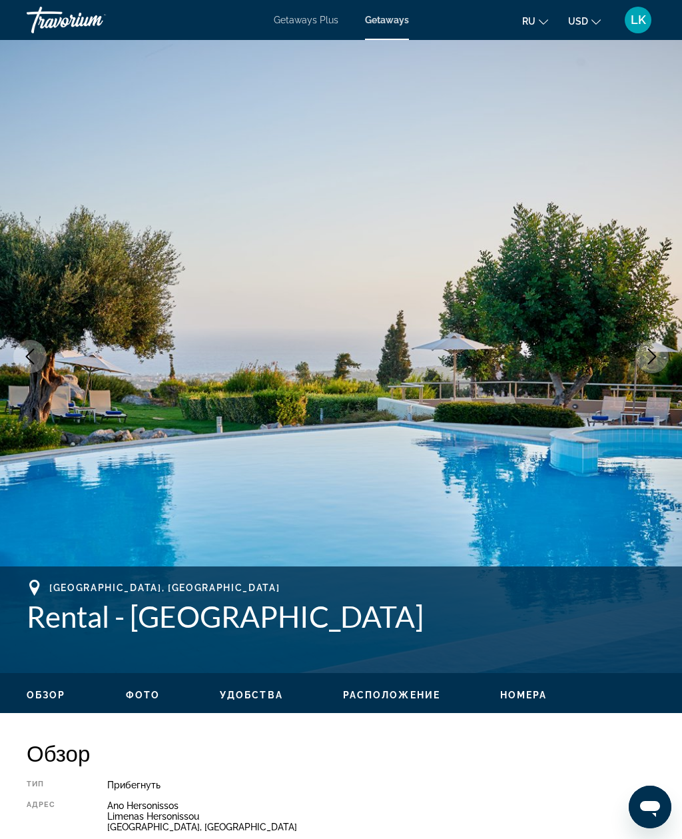
click at [649, 368] on button "Next image" at bounding box center [652, 356] width 33 height 33
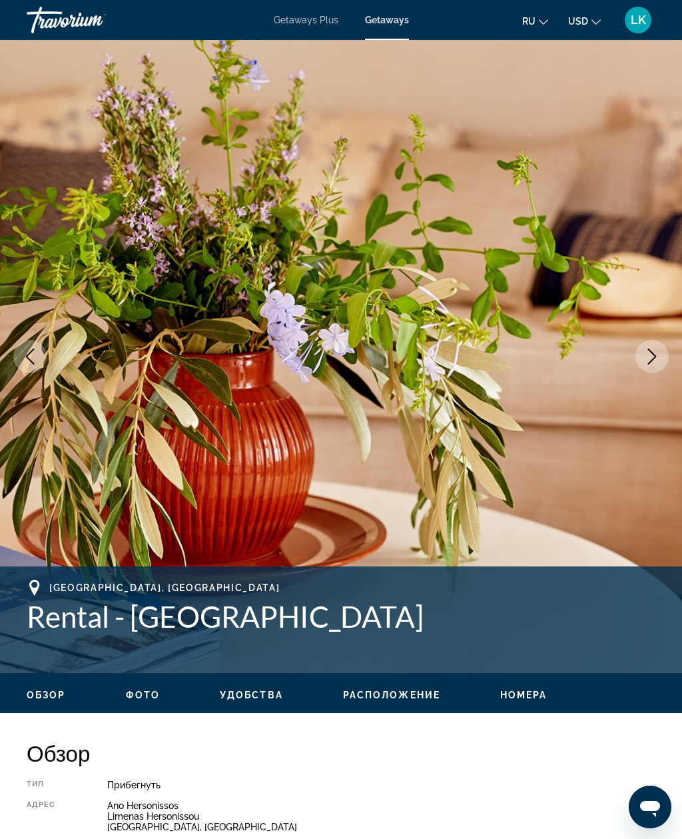
click at [644, 363] on button "Next image" at bounding box center [652, 356] width 33 height 33
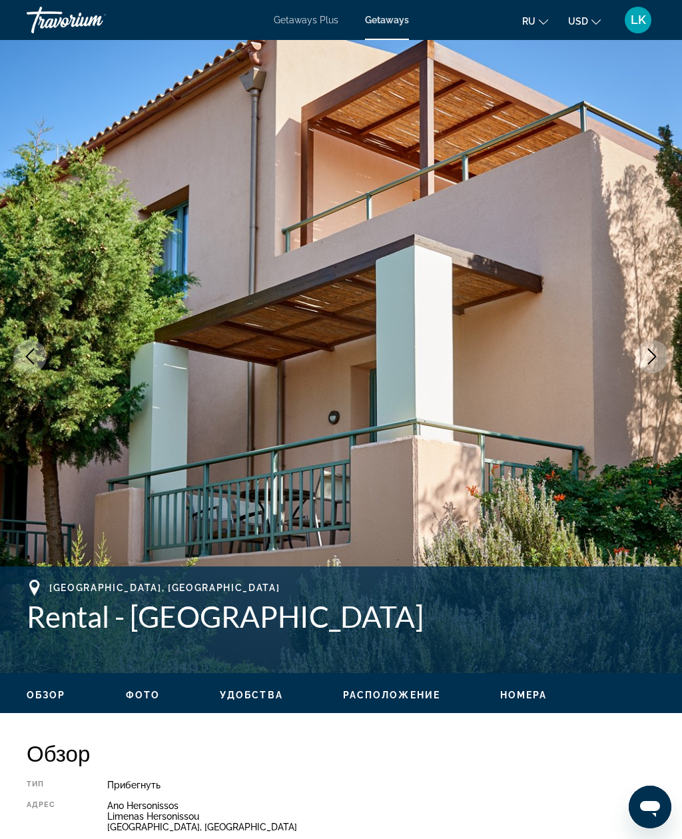
click at [648, 362] on icon "Next image" at bounding box center [652, 356] width 16 height 16
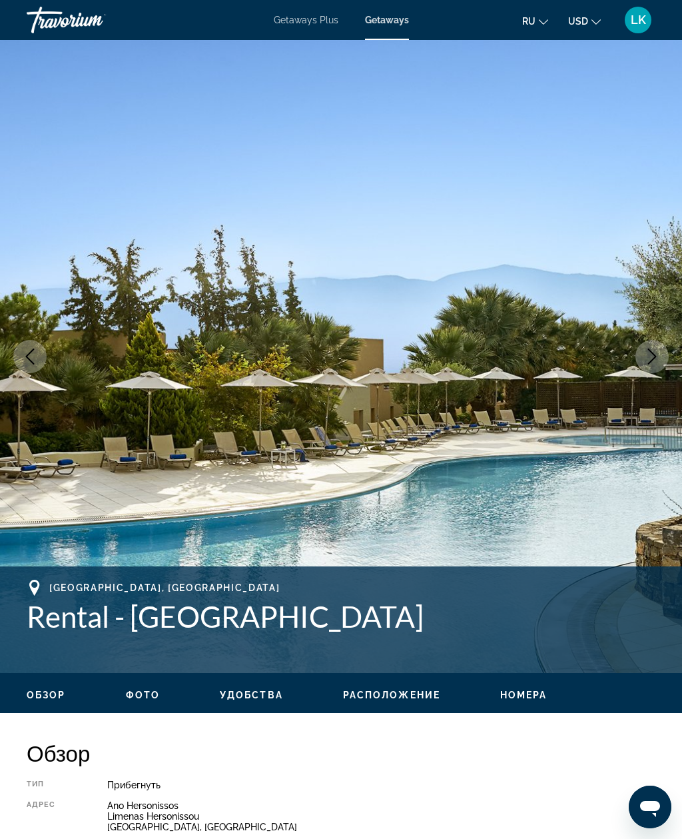
click at [652, 361] on icon "Next image" at bounding box center [652, 356] width 16 height 16
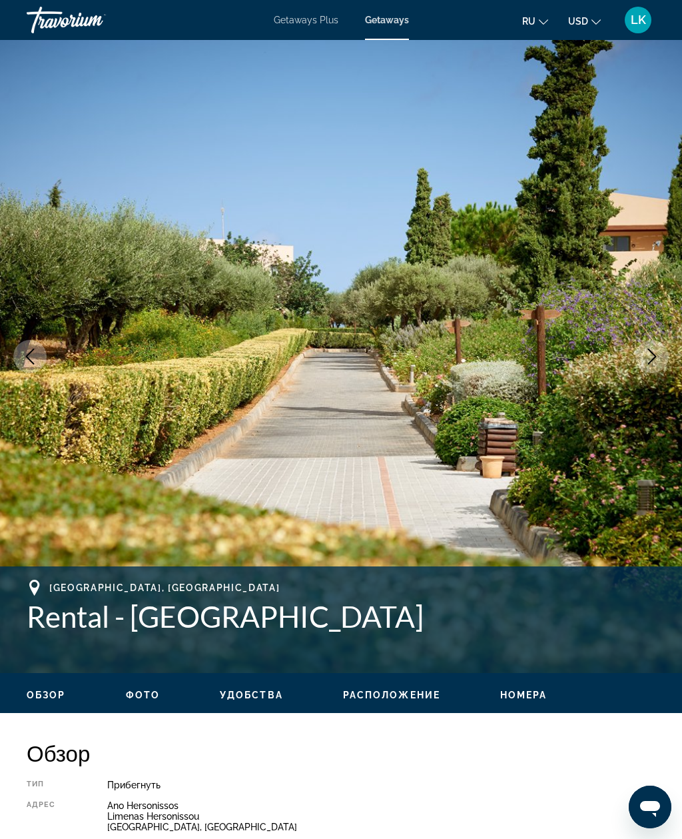
click at [657, 350] on icon "Next image" at bounding box center [652, 356] width 16 height 16
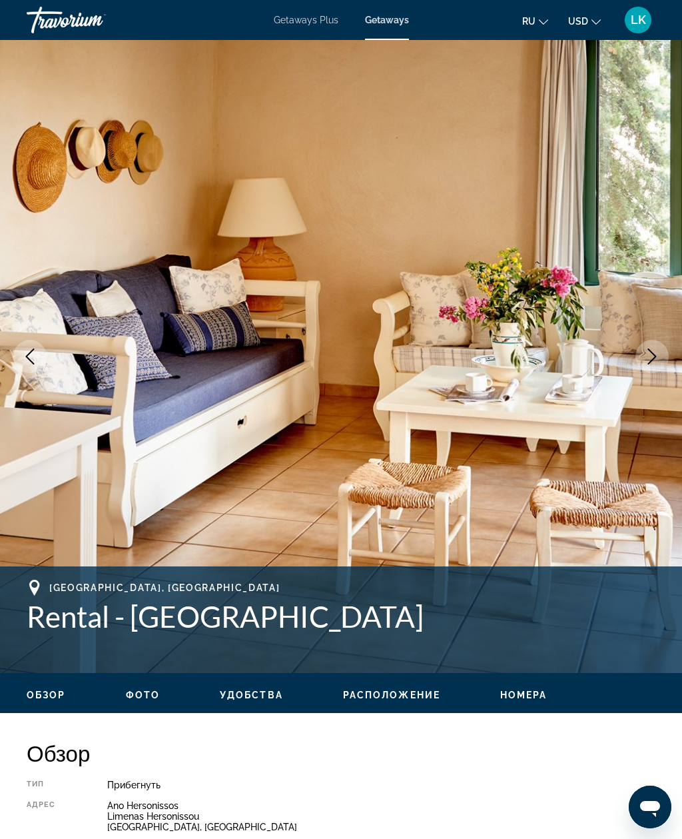
click at [655, 347] on button "Next image" at bounding box center [652, 356] width 33 height 33
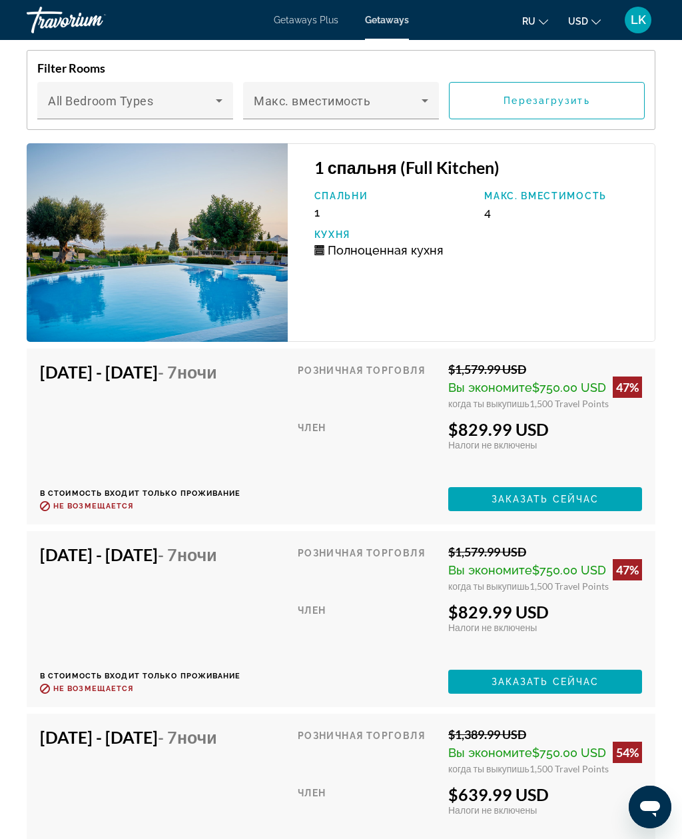
scroll to position [2767, 0]
